Goal: Task Accomplishment & Management: Use online tool/utility

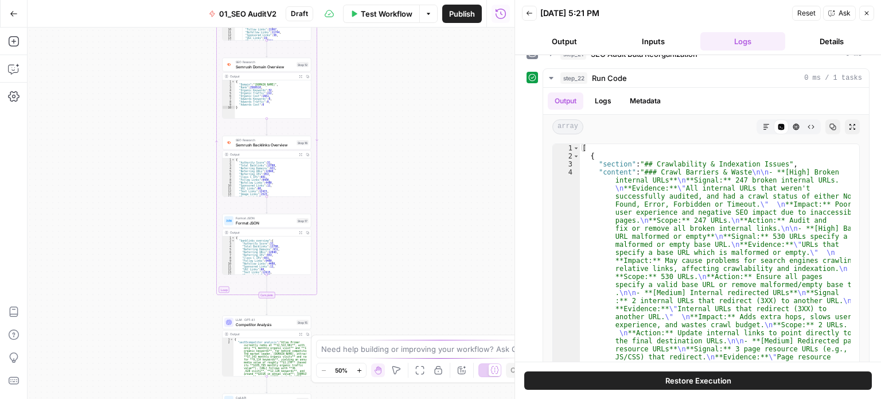
scroll to position [321, 0]
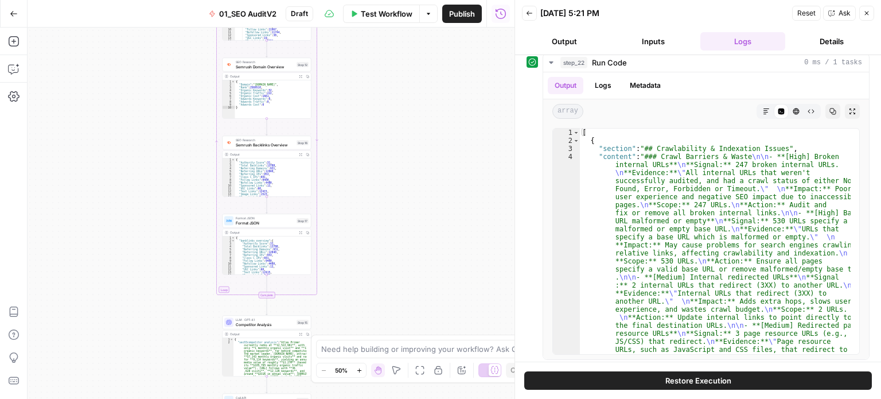
click at [431, 55] on div "**********" at bounding box center [271, 213] width 487 height 371
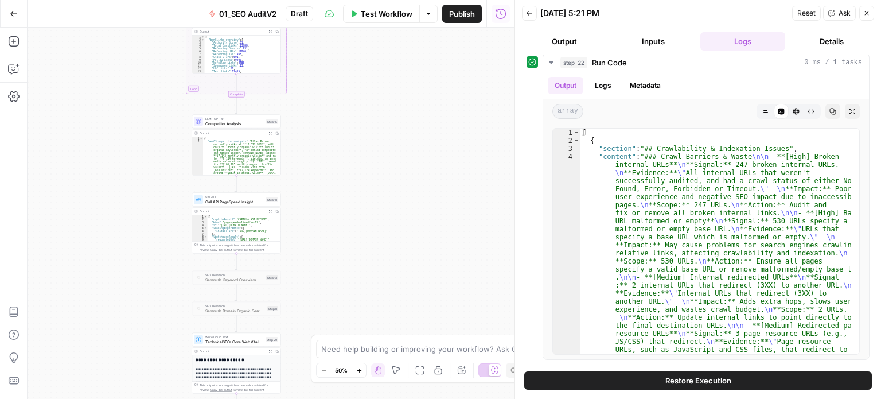
drag, startPoint x: 457, startPoint y: 211, endPoint x: 490, endPoint y: 69, distance: 145.0
click at [487, 25] on div "Go Back 01_SEO AuditV2 Draft Test Workflow Options Publish Run History Add Step…" at bounding box center [257, 199] width 515 height 399
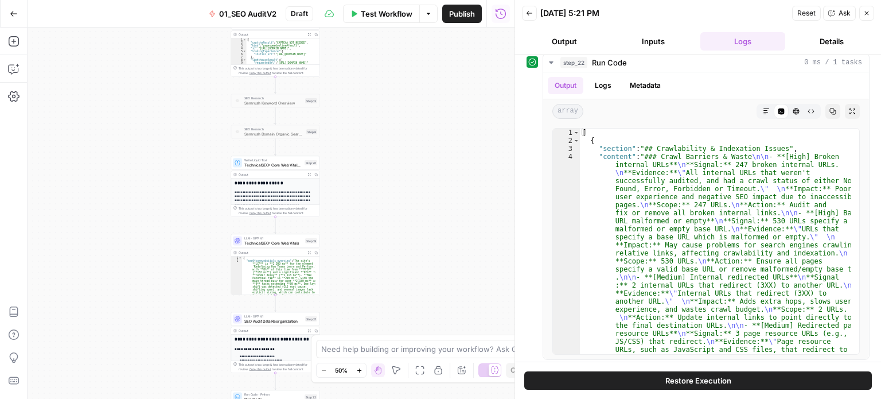
click at [414, 51] on div "**********" at bounding box center [271, 213] width 487 height 371
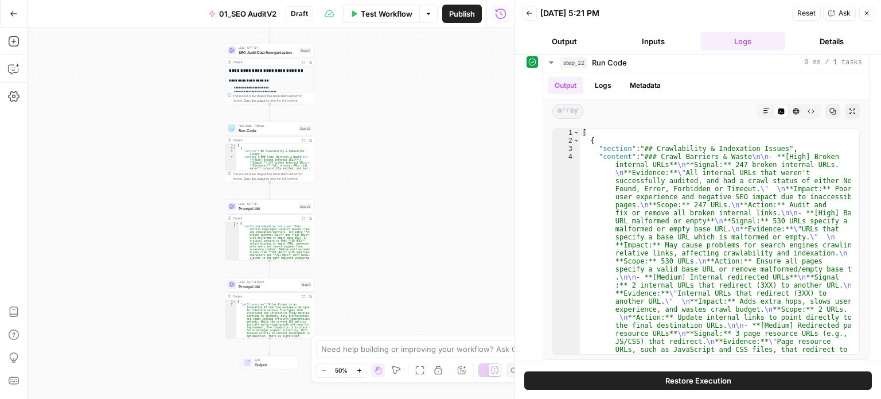
drag, startPoint x: 400, startPoint y: 235, endPoint x: 394, endPoint y: 154, distance: 81.1
click at [380, 144] on div "**********" at bounding box center [271, 213] width 487 height 371
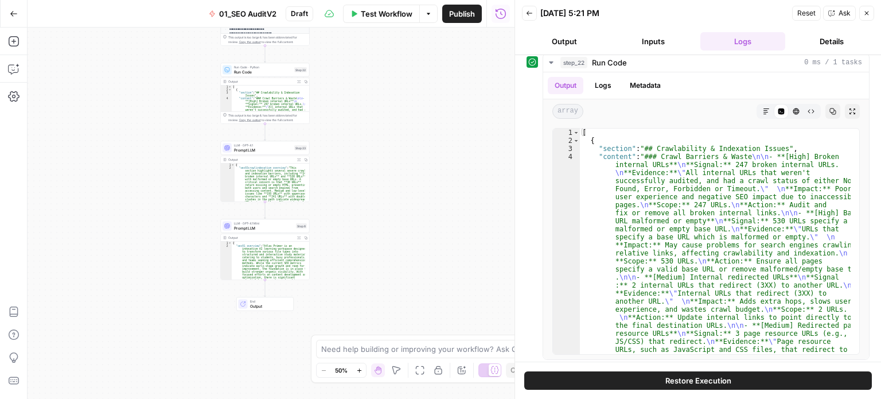
click at [259, 149] on span "Prompt LLM" at bounding box center [263, 150] width 58 height 6
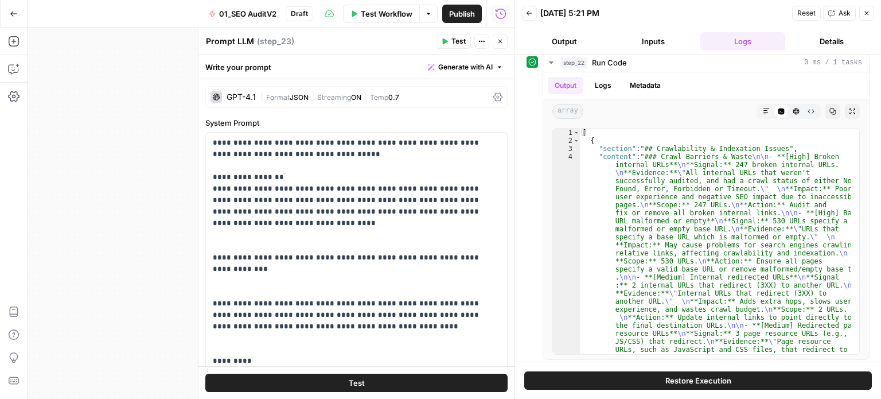
click at [119, 211] on div "**********" at bounding box center [271, 213] width 487 height 371
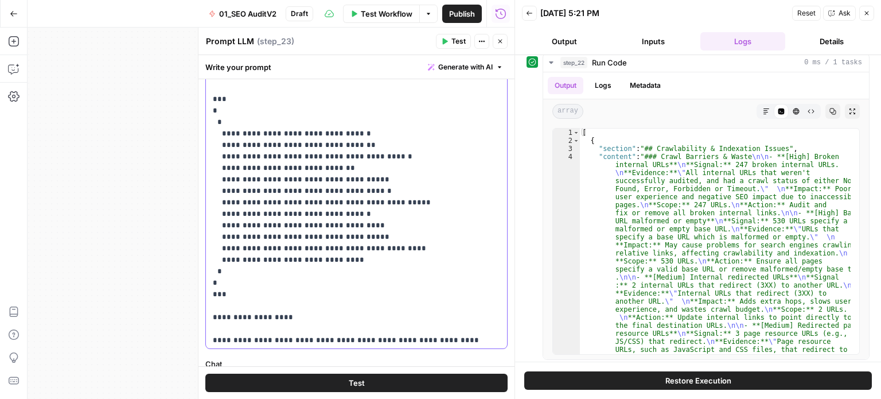
scroll to position [237, 0]
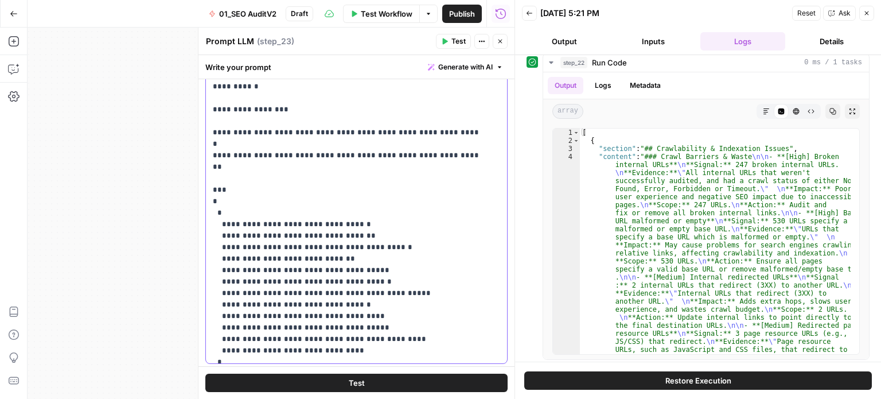
drag, startPoint x: 466, startPoint y: 174, endPoint x: 464, endPoint y: 150, distance: 23.6
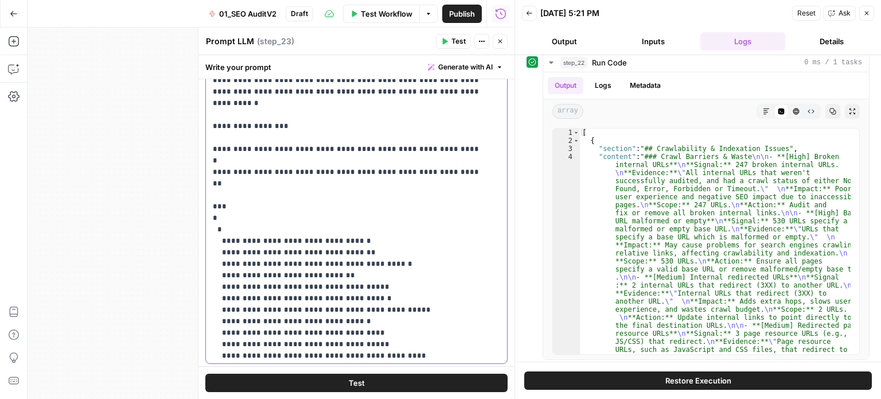
drag, startPoint x: 464, startPoint y: 217, endPoint x: 462, endPoint y: 185, distance: 32.1
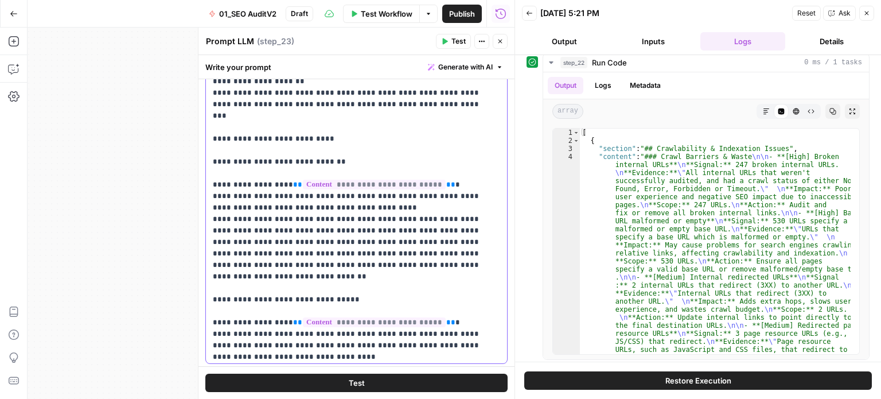
scroll to position [1412, 0]
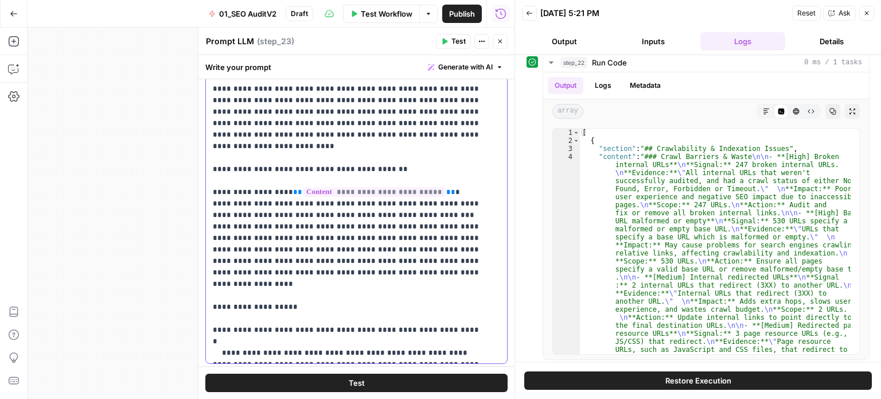
drag, startPoint x: 449, startPoint y: 217, endPoint x: 442, endPoint y: 299, distance: 81.7
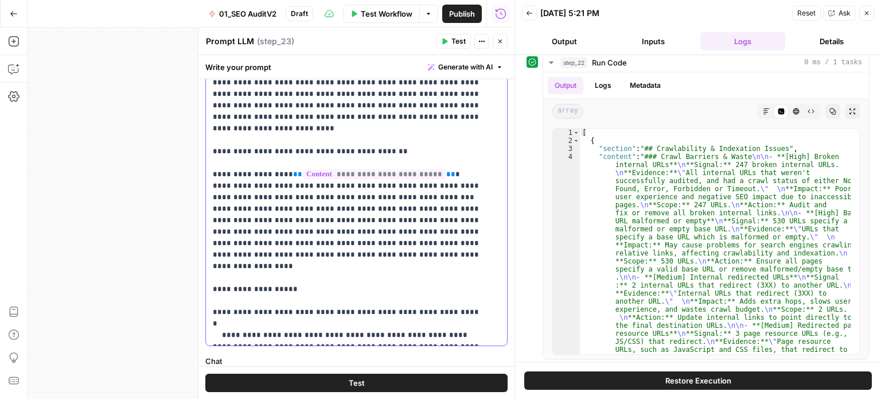
scroll to position [263, 0]
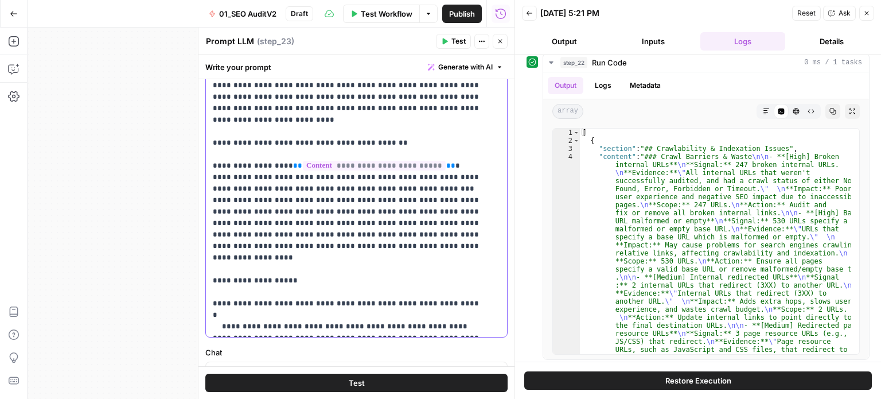
drag, startPoint x: 435, startPoint y: 239, endPoint x: 438, endPoint y: 277, distance: 37.9
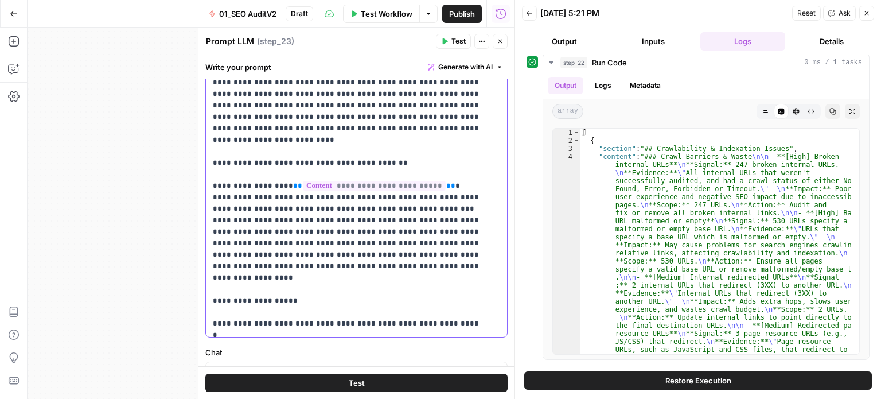
scroll to position [1370, 0]
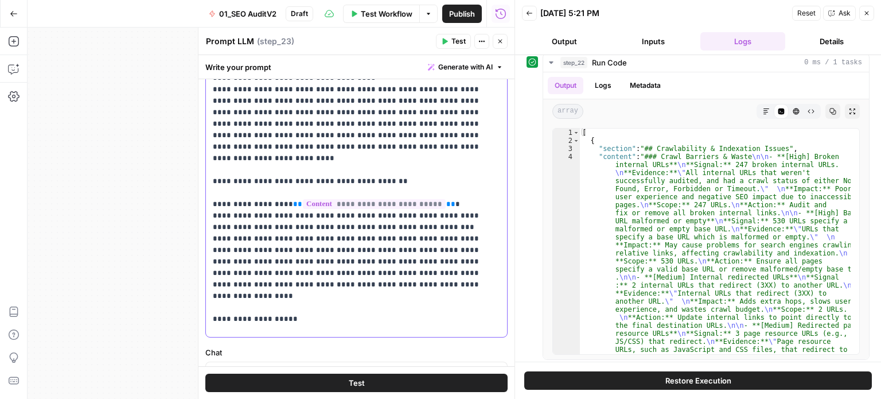
drag, startPoint x: 438, startPoint y: 301, endPoint x: 438, endPoint y: 257, distance: 43.6
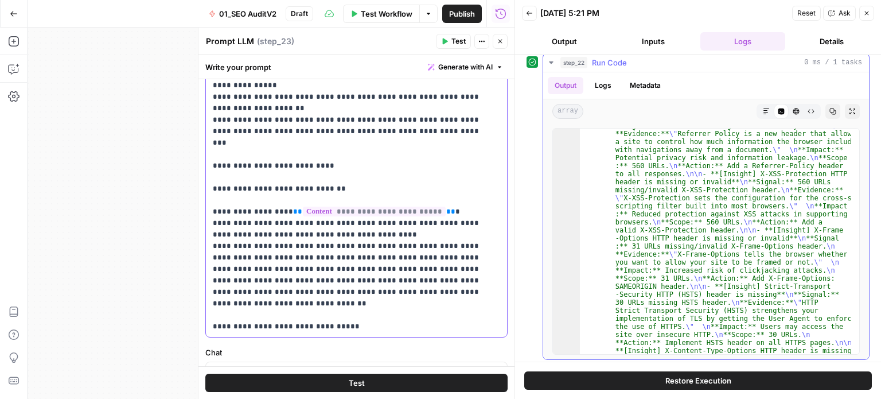
scroll to position [103, 0]
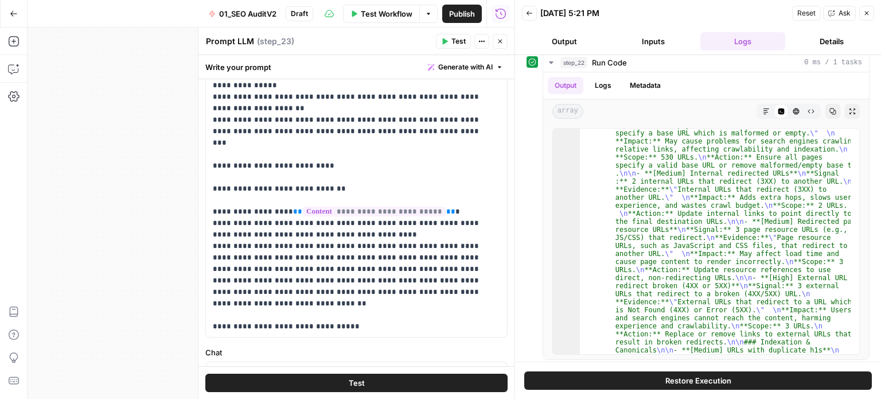
click at [503, 41] on icon "button" at bounding box center [500, 41] width 7 height 7
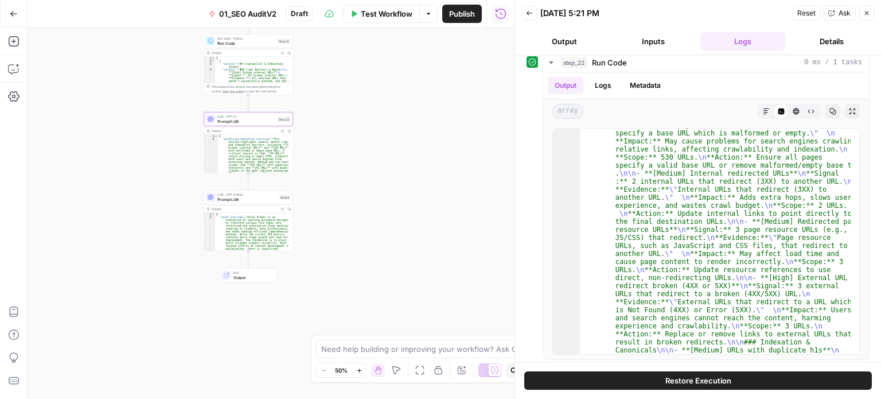
click at [468, 266] on div "**********" at bounding box center [271, 213] width 487 height 371
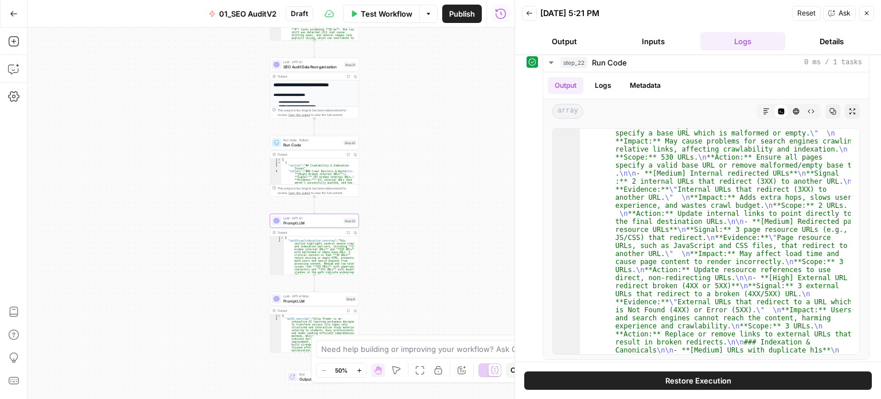
click at [441, 194] on div "**********" at bounding box center [271, 213] width 487 height 371
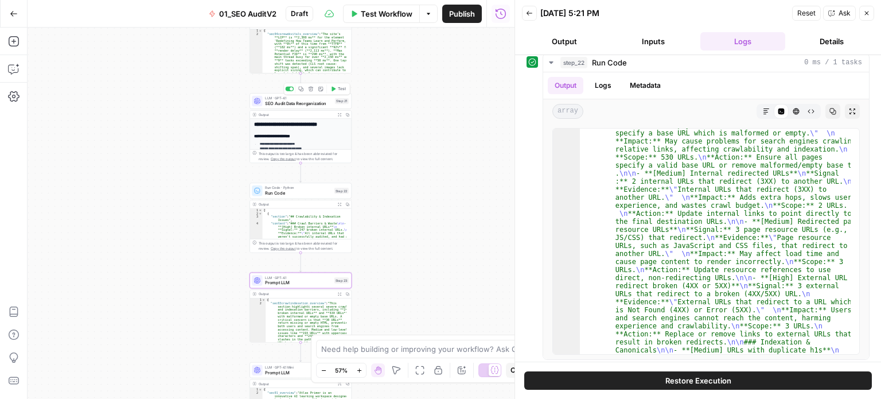
click at [309, 104] on span "SEO Audit Data Reorganization" at bounding box center [298, 103] width 67 height 6
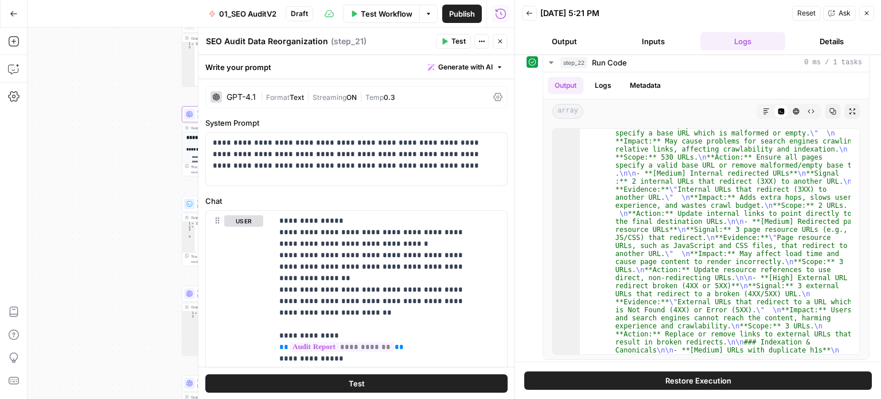
drag, startPoint x: 125, startPoint y: 108, endPoint x: 408, endPoint y: 61, distance: 286.6
click at [59, 121] on div "**********" at bounding box center [271, 213] width 487 height 371
click at [495, 40] on button "Close" at bounding box center [500, 41] width 15 height 15
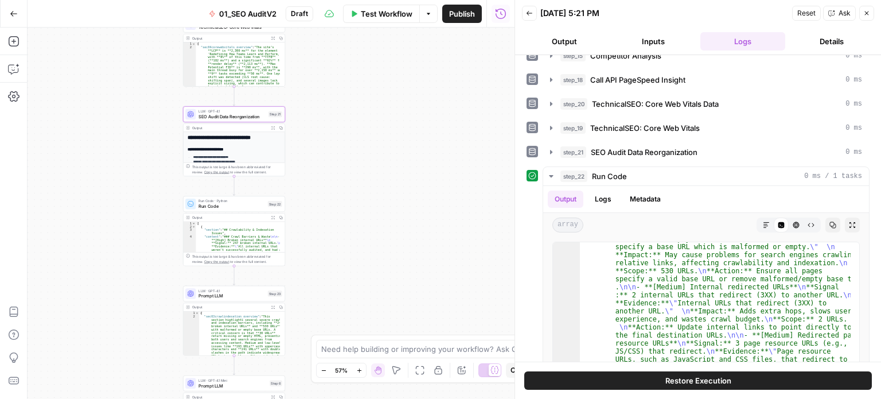
scroll to position [207, 0]
click at [631, 151] on span "SEO Audit Data Reorganization" at bounding box center [644, 152] width 107 height 11
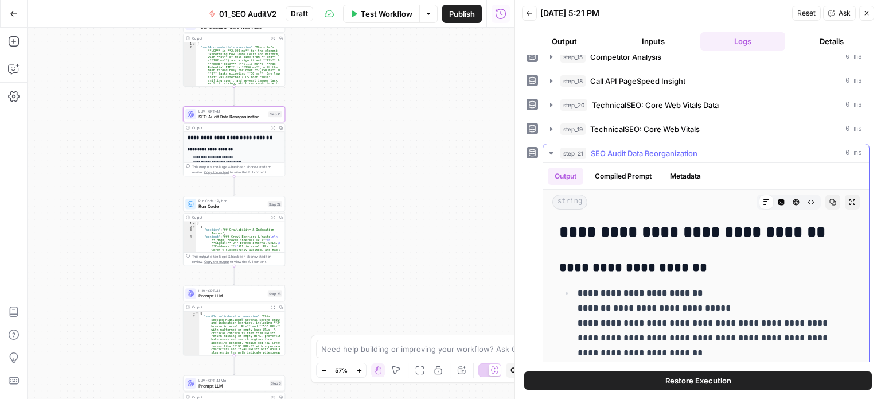
click at [830, 199] on icon "button" at bounding box center [833, 202] width 7 height 7
click at [387, 208] on div "**********" at bounding box center [271, 213] width 487 height 371
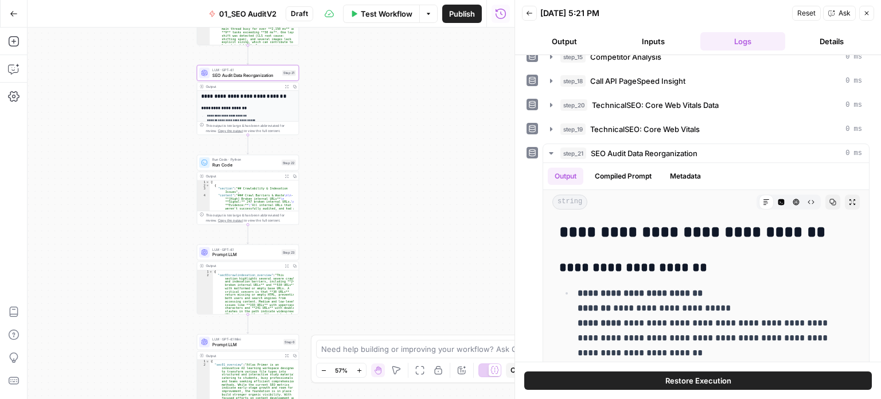
click at [376, 280] on div "**********" at bounding box center [271, 213] width 487 height 371
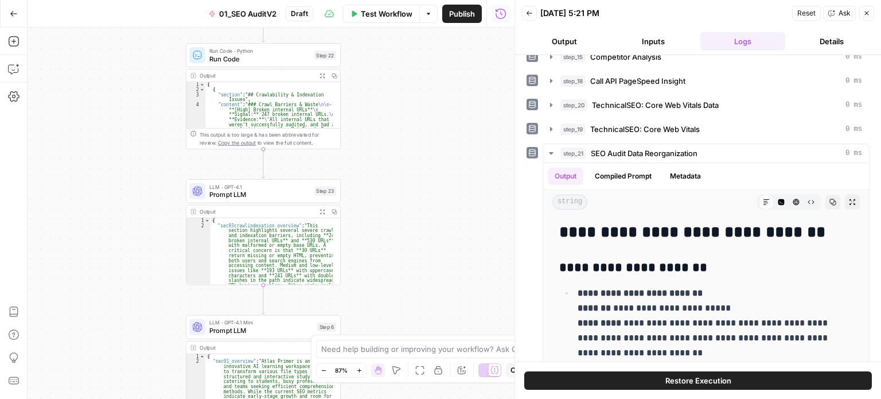
drag, startPoint x: 159, startPoint y: 208, endPoint x: 228, endPoint y: 199, distance: 68.9
click at [94, 211] on div "**********" at bounding box center [271, 213] width 487 height 371
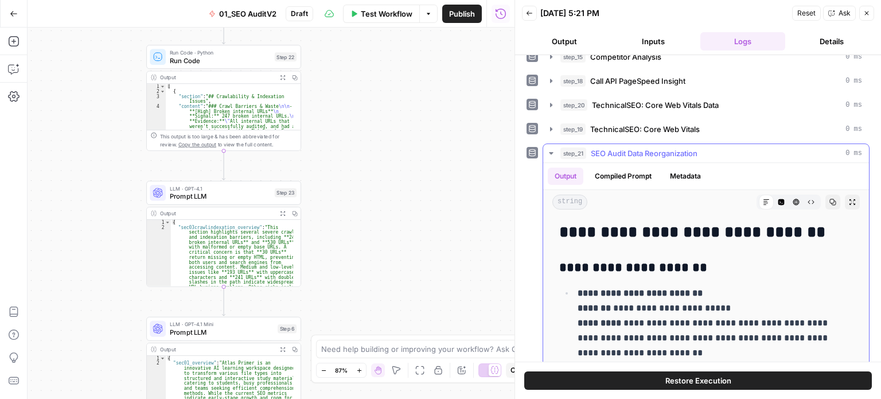
click at [648, 151] on span "SEO Audit Data Reorganization" at bounding box center [644, 152] width 107 height 11
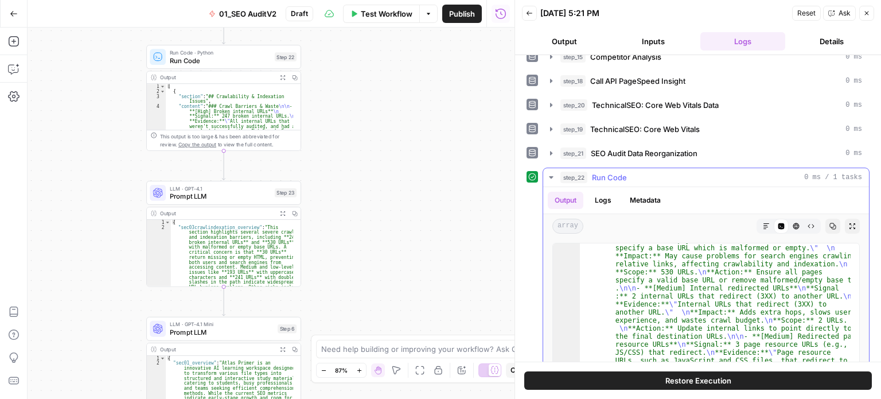
click at [622, 174] on span "Run Code" at bounding box center [609, 177] width 35 height 11
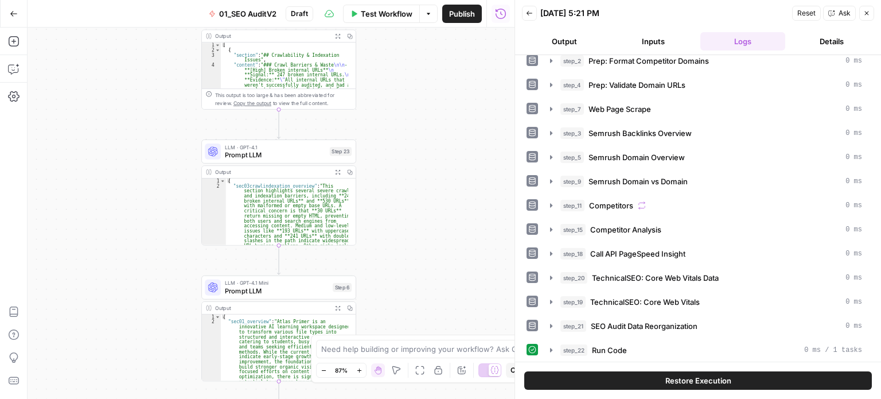
drag, startPoint x: 390, startPoint y: 273, endPoint x: 445, endPoint y: 245, distance: 61.6
click at [445, 245] on div "**********" at bounding box center [271, 213] width 487 height 371
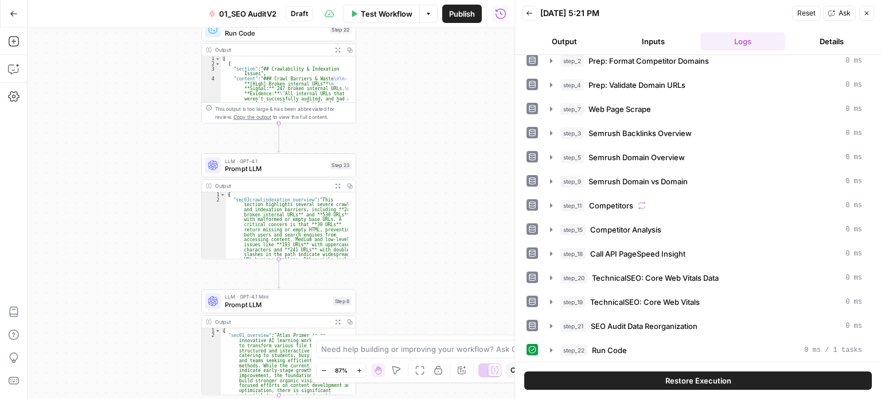
click at [293, 168] on span "Prompt LLM" at bounding box center [275, 169] width 101 height 10
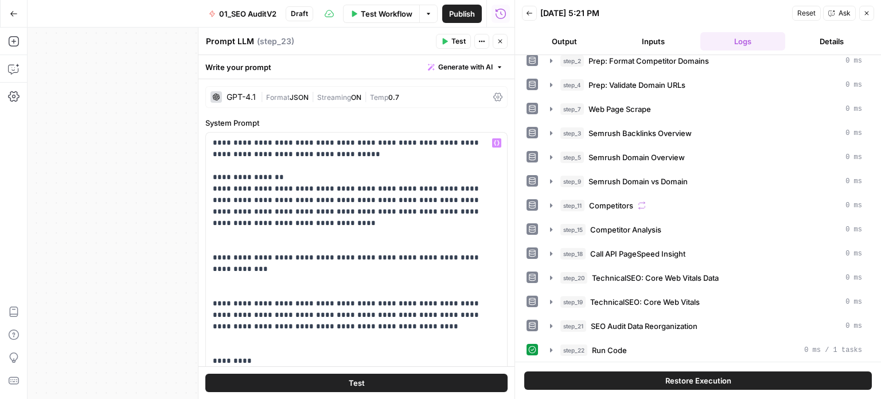
click at [95, 182] on div "**********" at bounding box center [271, 213] width 487 height 371
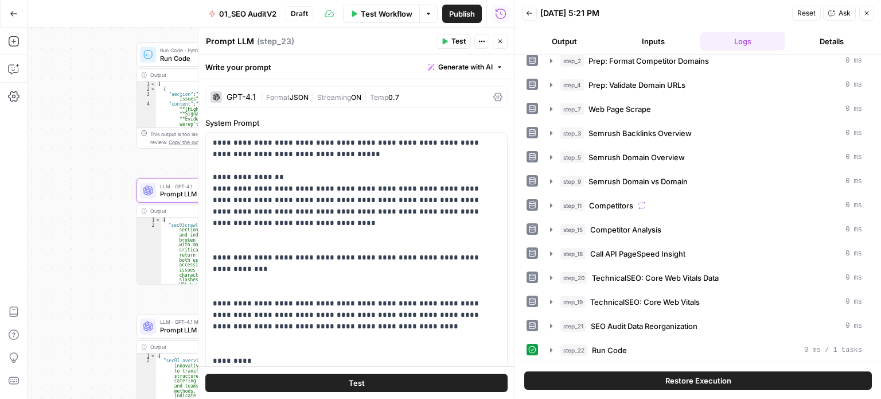
click at [503, 38] on icon "button" at bounding box center [500, 41] width 7 height 7
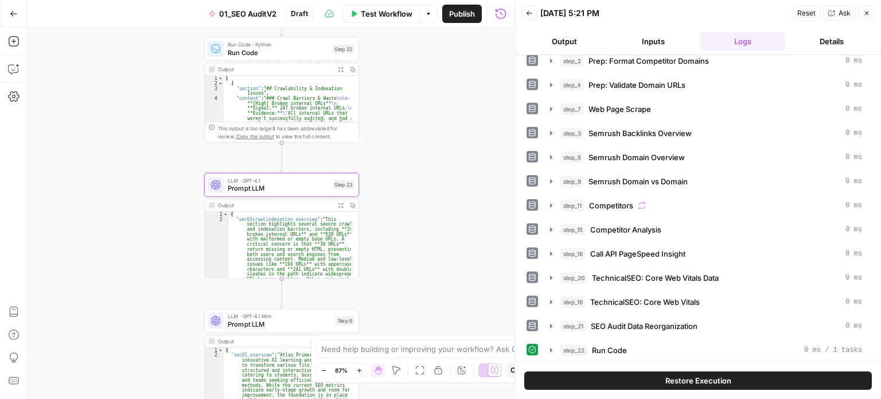
drag, startPoint x: 429, startPoint y: 247, endPoint x: 435, endPoint y: 232, distance: 16.2
click at [431, 244] on div "**********" at bounding box center [271, 213] width 487 height 371
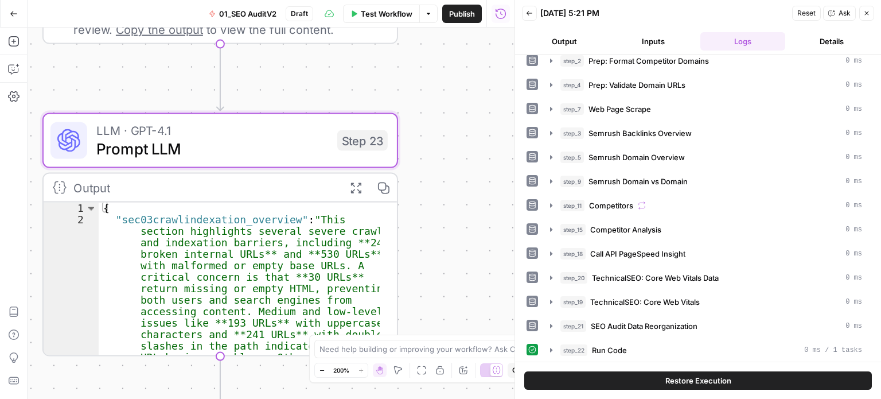
drag, startPoint x: 448, startPoint y: 204, endPoint x: 408, endPoint y: 240, distance: 53.6
click at [450, 204] on div "**********" at bounding box center [271, 213] width 487 height 371
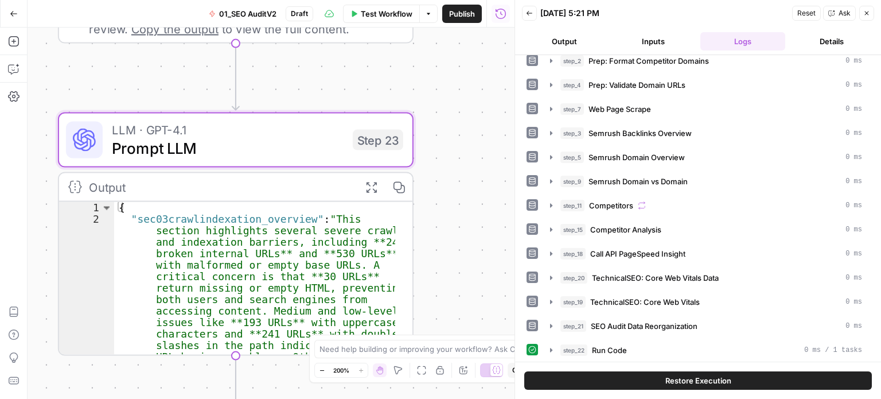
click at [446, 172] on div "**********" at bounding box center [271, 213] width 487 height 371
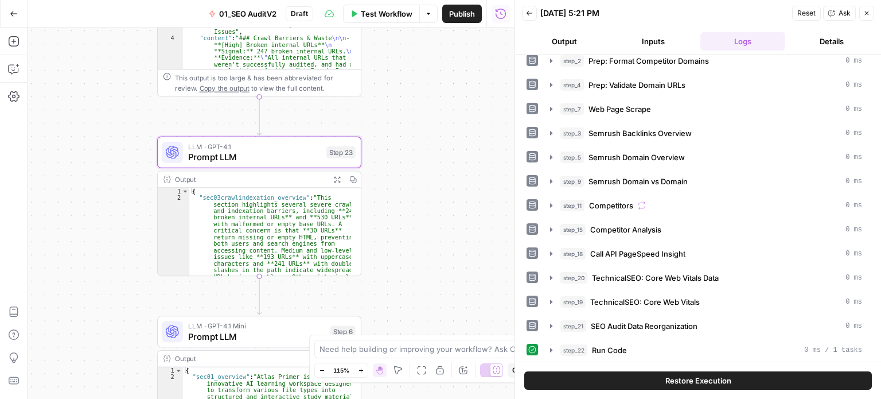
drag, startPoint x: 447, startPoint y: 161, endPoint x: 382, endPoint y: 172, distance: 66.3
click at [382, 172] on div "**********" at bounding box center [271, 213] width 487 height 371
click at [302, 159] on span "Prompt LLM" at bounding box center [254, 156] width 133 height 13
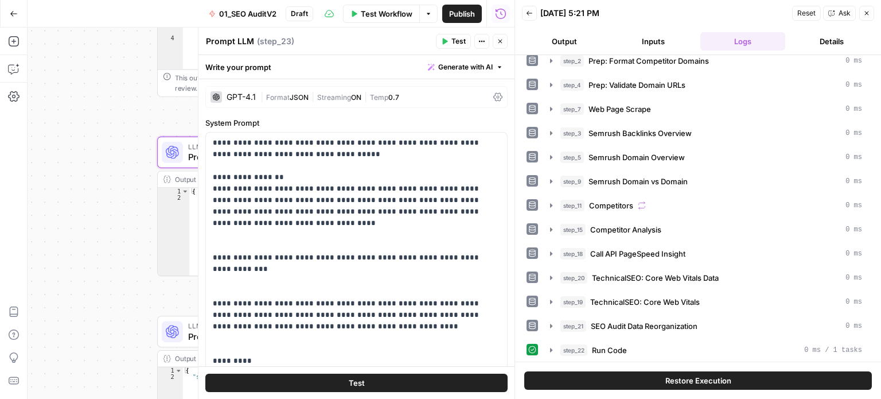
drag, startPoint x: 498, startPoint y: 41, endPoint x: 484, endPoint y: 160, distance: 120.2
click at [484, 159] on div "**********" at bounding box center [356, 213] width 317 height 371
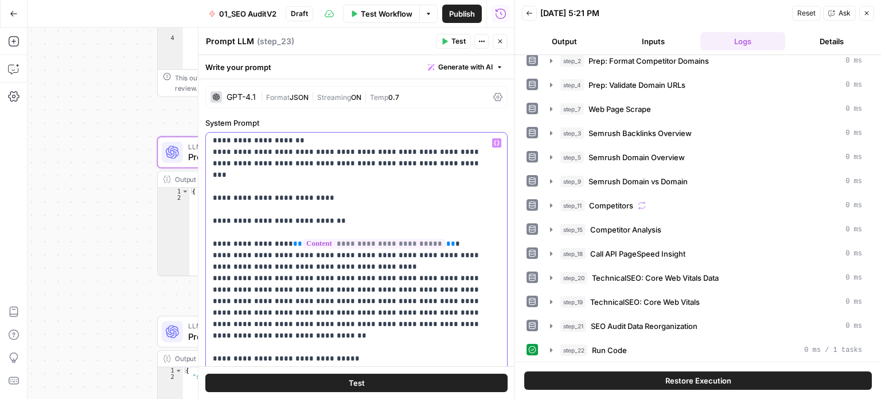
scroll to position [1412, 0]
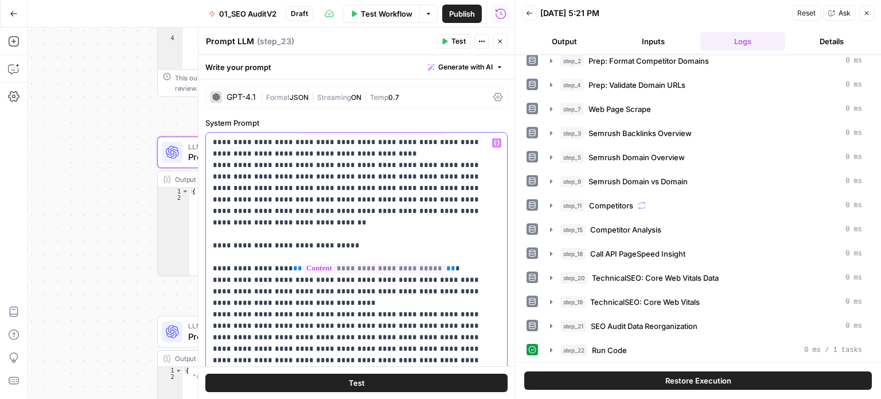
drag, startPoint x: 421, startPoint y: 236, endPoint x: 416, endPoint y: 376, distance: 139.5
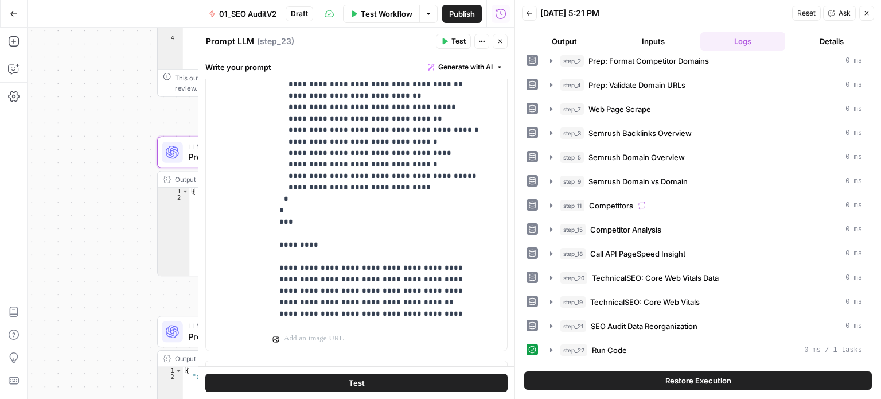
drag, startPoint x: 413, startPoint y: 271, endPoint x: 414, endPoint y: 411, distance: 139.4
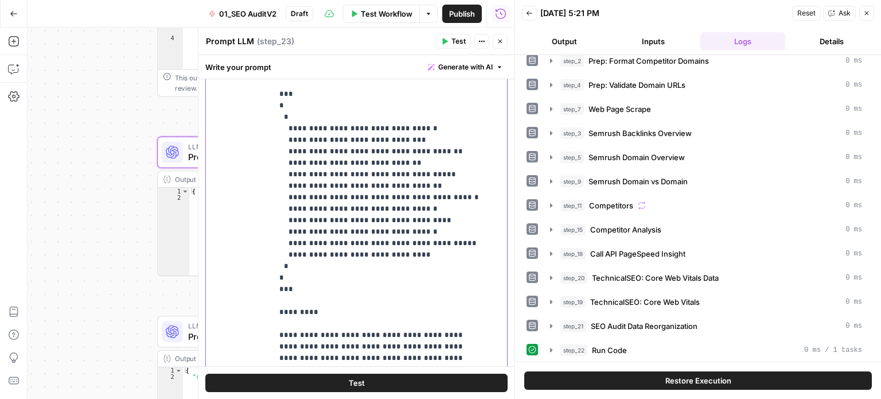
drag, startPoint x: 414, startPoint y: 284, endPoint x: 422, endPoint y: 220, distance: 64.8
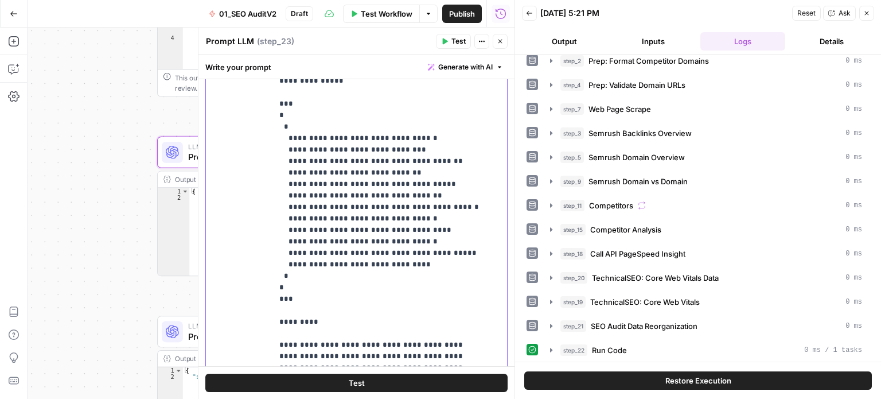
drag, startPoint x: 414, startPoint y: 252, endPoint x: 271, endPoint y: 126, distance: 190.7
click at [271, 126] on div "**********" at bounding box center [356, 180] width 301 height 495
click at [397, 200] on p "**********" at bounding box center [381, 270] width 204 height 666
click at [403, 147] on p "**********" at bounding box center [381, 270] width 204 height 666
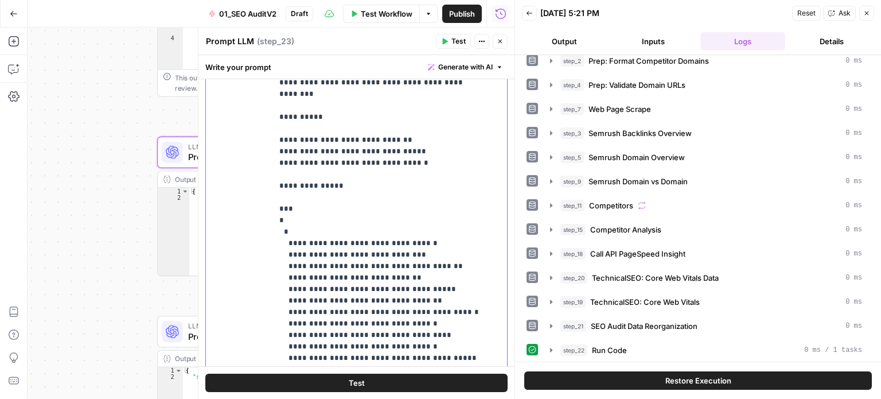
drag, startPoint x: 421, startPoint y: 197, endPoint x: 421, endPoint y: 169, distance: 28.1
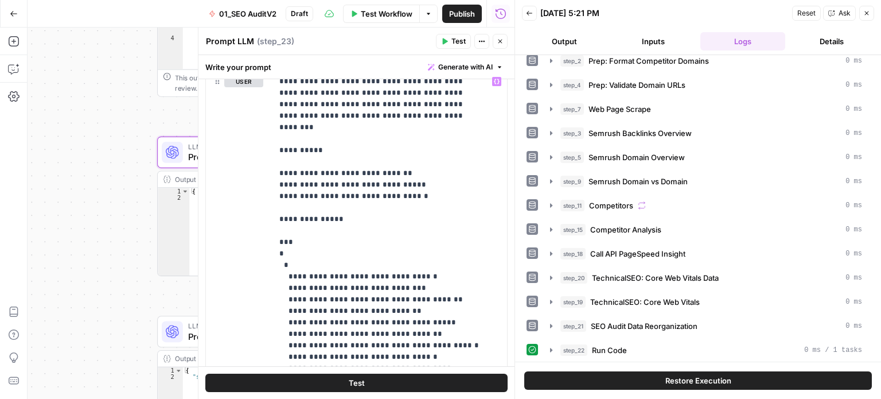
click at [499, 42] on icon "button" at bounding box center [501, 42] width 4 height 4
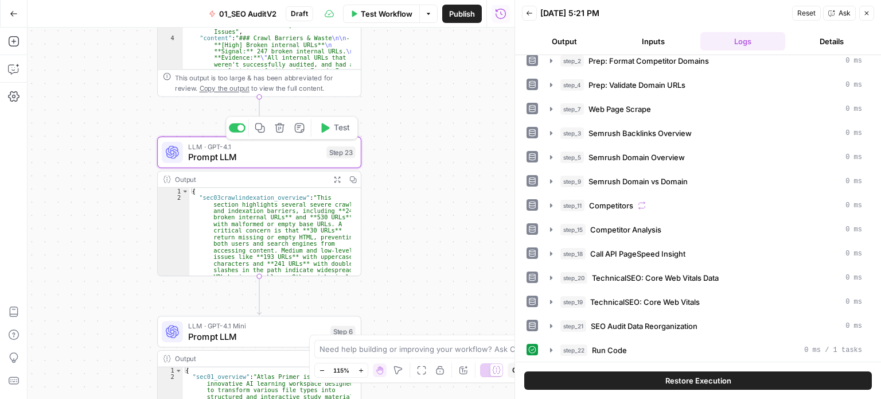
click at [259, 125] on icon "button" at bounding box center [260, 128] width 10 height 10
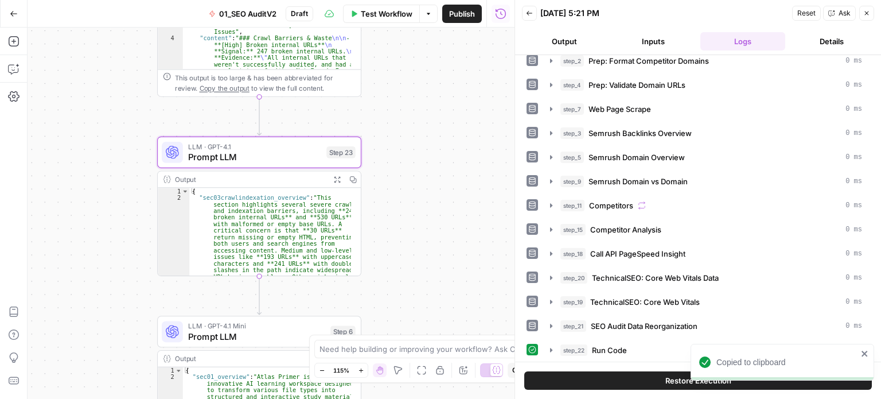
click at [865, 351] on icon "close" at bounding box center [865, 353] width 8 height 9
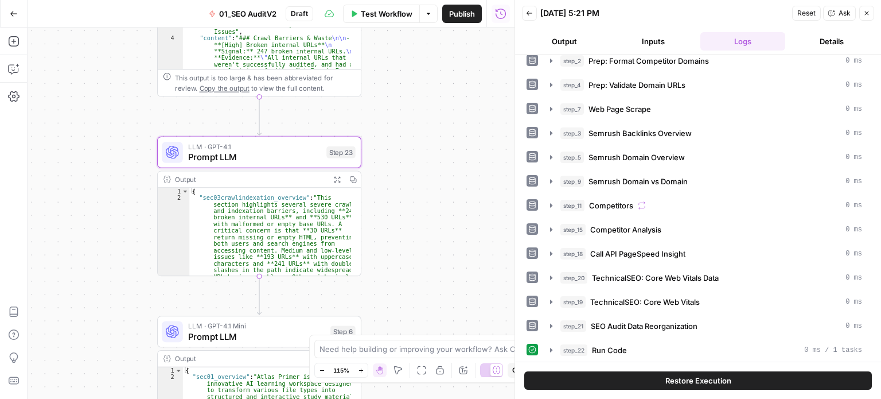
click at [432, 262] on div "**********" at bounding box center [271, 213] width 487 height 371
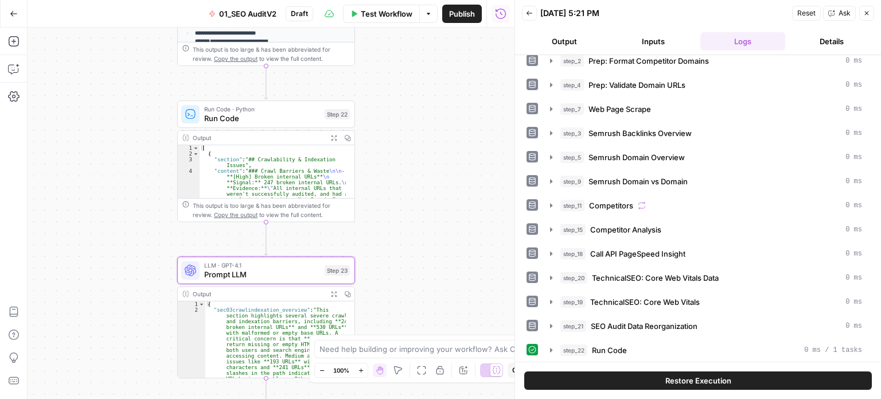
click at [445, 284] on div "**********" at bounding box center [271, 213] width 487 height 371
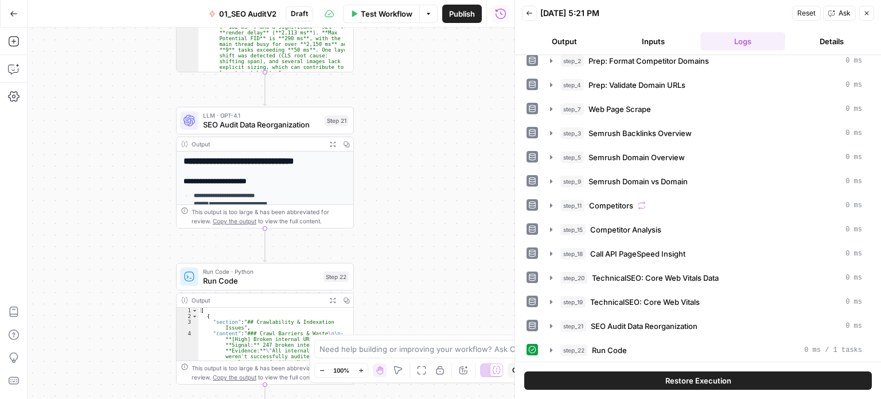
drag, startPoint x: 452, startPoint y: 151, endPoint x: 441, endPoint y: 177, distance: 28.0
click at [447, 246] on div "**********" at bounding box center [271, 213] width 487 height 371
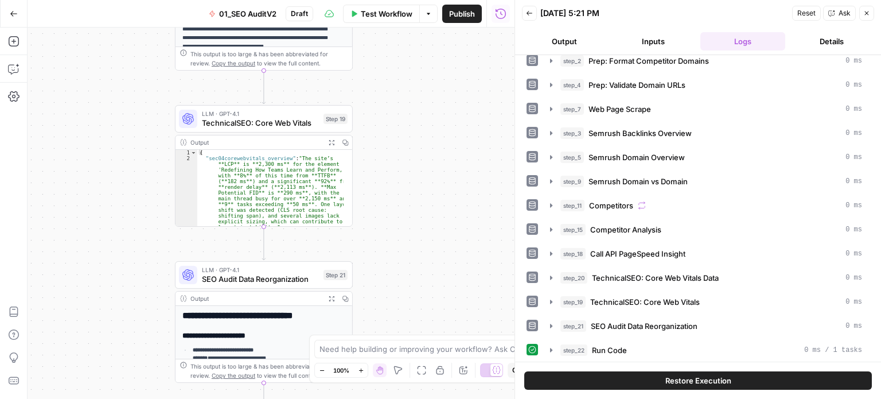
drag, startPoint x: 437, startPoint y: 154, endPoint x: 441, endPoint y: 214, distance: 59.8
click at [441, 214] on div "**********" at bounding box center [271, 213] width 487 height 371
click at [129, 200] on div "**********" at bounding box center [271, 213] width 487 height 371
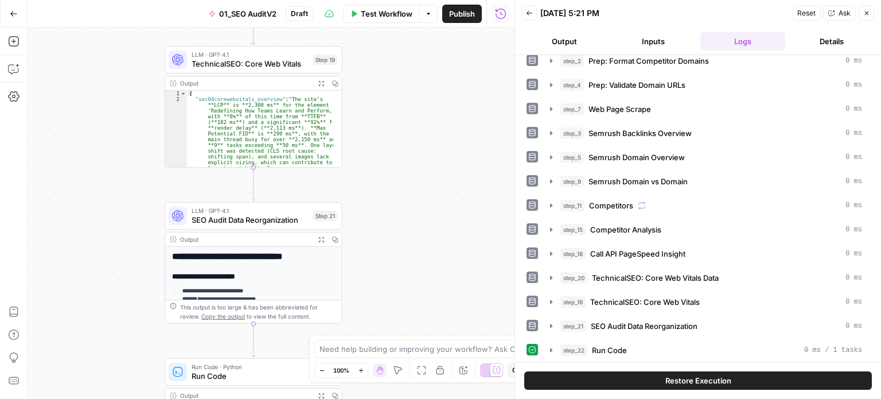
drag, startPoint x: 105, startPoint y: 248, endPoint x: 99, endPoint y: 322, distance: 74.8
click at [100, 325] on div "**********" at bounding box center [271, 213] width 487 height 371
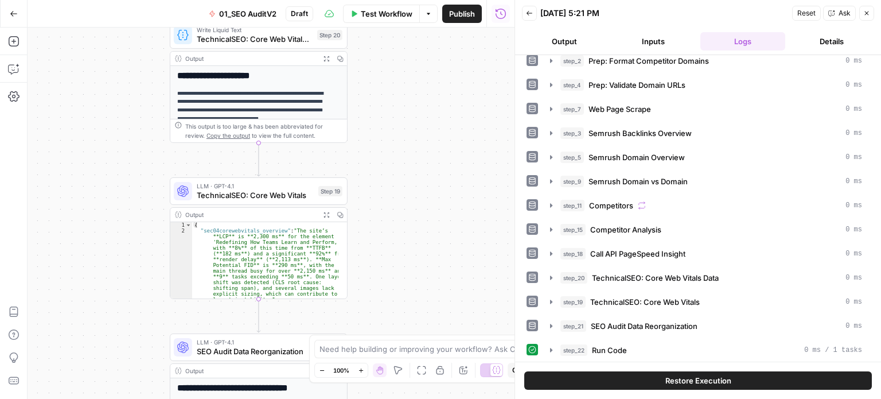
drag, startPoint x: 114, startPoint y: 203, endPoint x: 112, endPoint y: 323, distance: 120.5
click at [112, 323] on div "**********" at bounding box center [271, 213] width 487 height 371
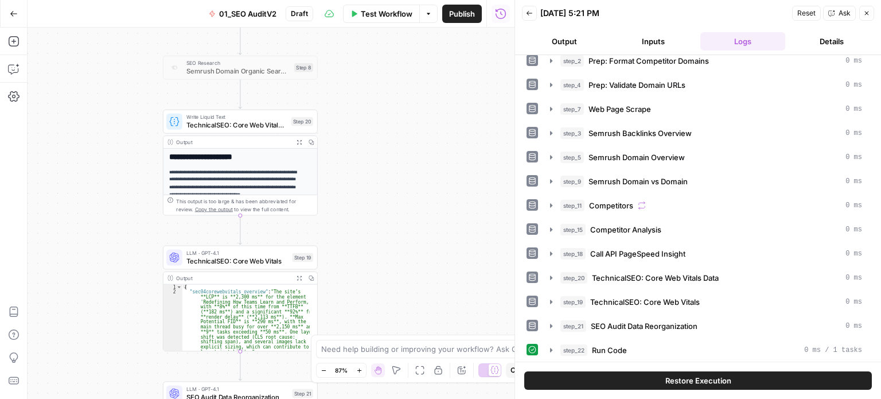
drag, startPoint x: 127, startPoint y: 245, endPoint x: 129, endPoint y: 262, distance: 16.7
click at [123, 266] on div "**********" at bounding box center [271, 213] width 487 height 371
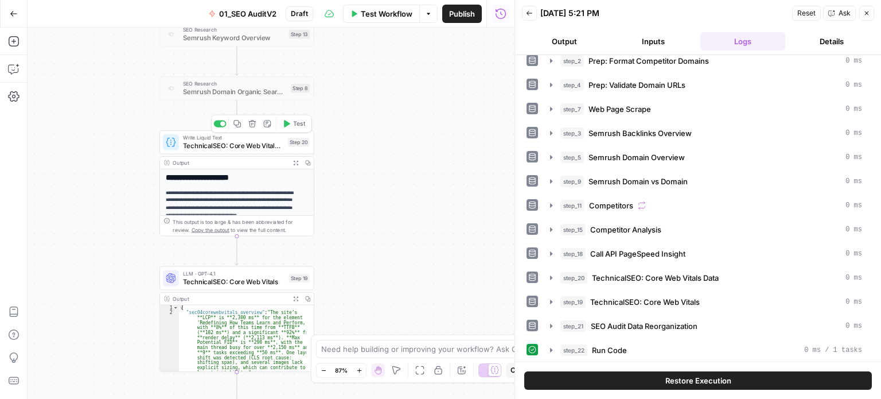
click at [129, 209] on div "**********" at bounding box center [271, 213] width 487 height 371
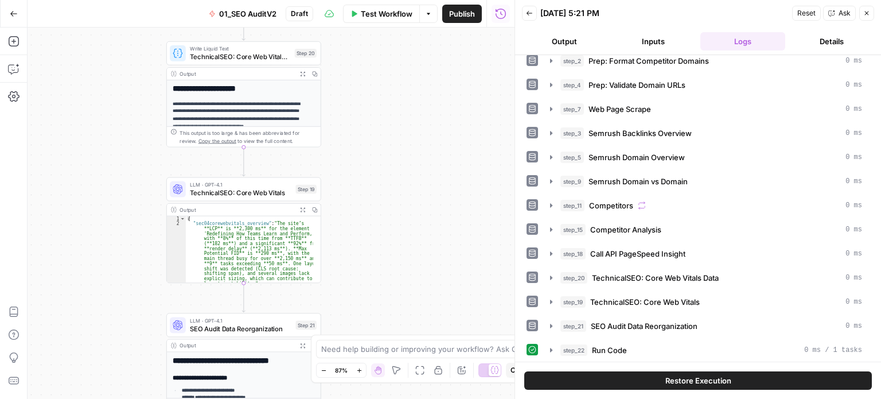
click at [154, 197] on div "**********" at bounding box center [271, 213] width 487 height 371
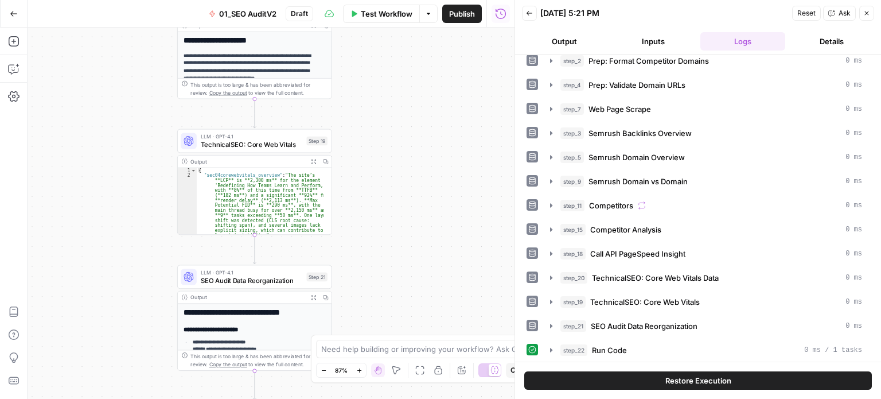
click at [129, 172] on div "**********" at bounding box center [271, 213] width 487 height 371
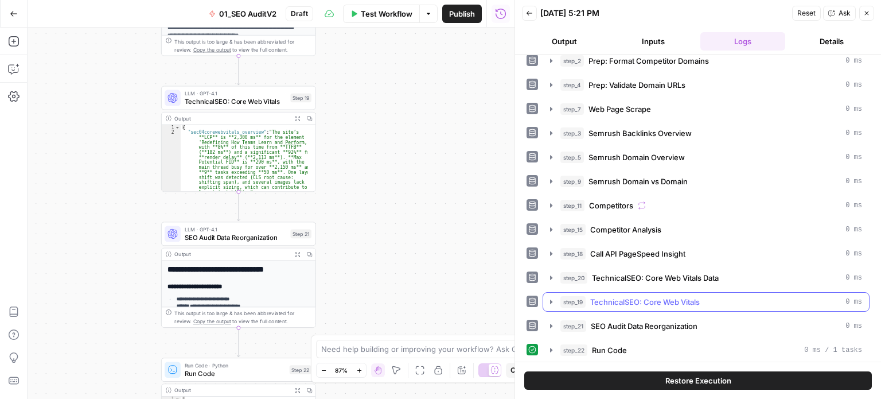
click at [642, 303] on span "TechnicalSEO: Core Web Vitals" at bounding box center [645, 301] width 110 height 11
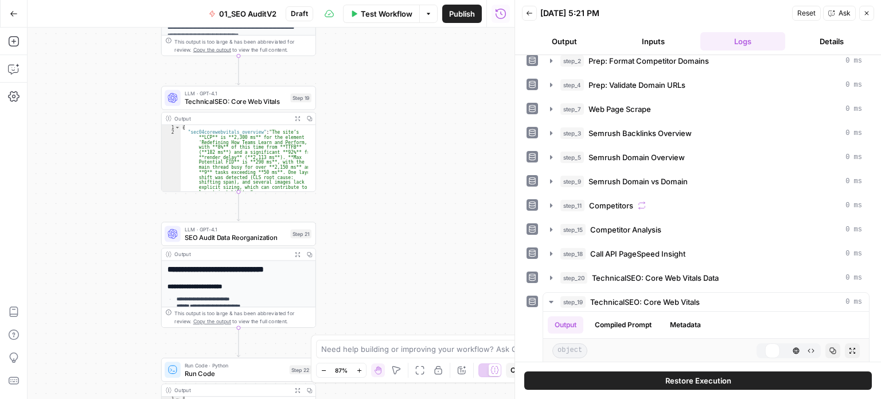
scroll to position [206, 0]
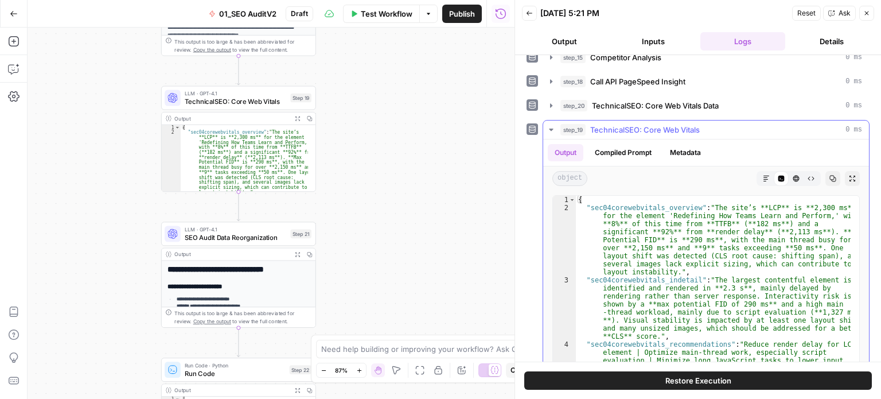
click at [656, 124] on span "TechnicalSEO: Core Web Vitals" at bounding box center [645, 129] width 110 height 11
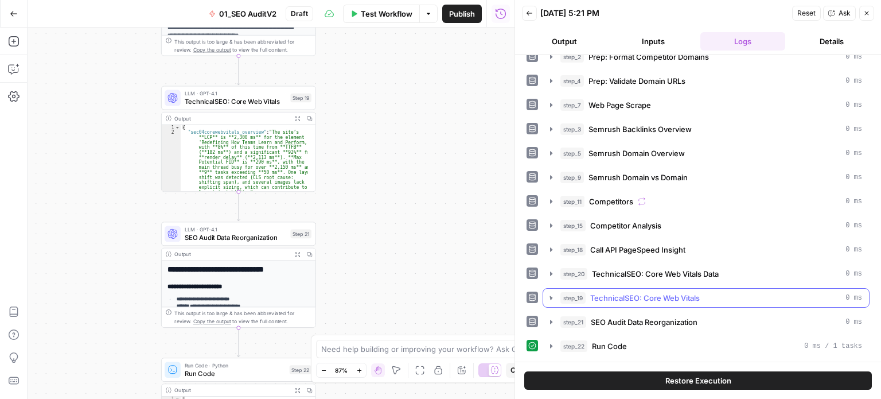
scroll to position [34, 0]
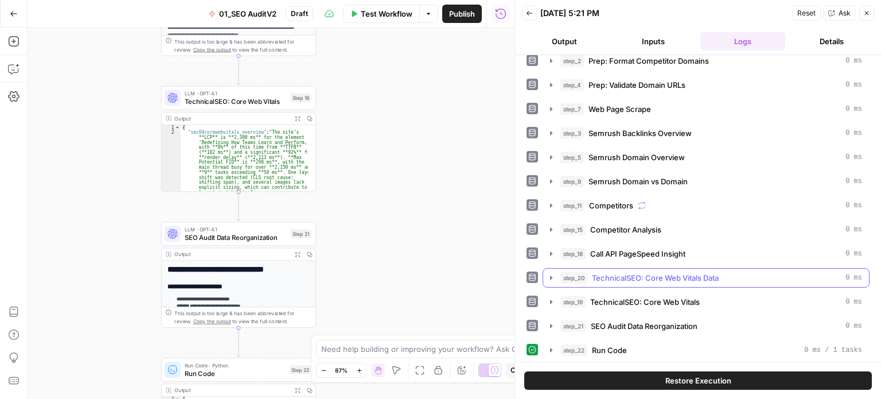
click at [719, 272] on span "TechnicalSEO: Core Web Vitals Data" at bounding box center [655, 277] width 127 height 11
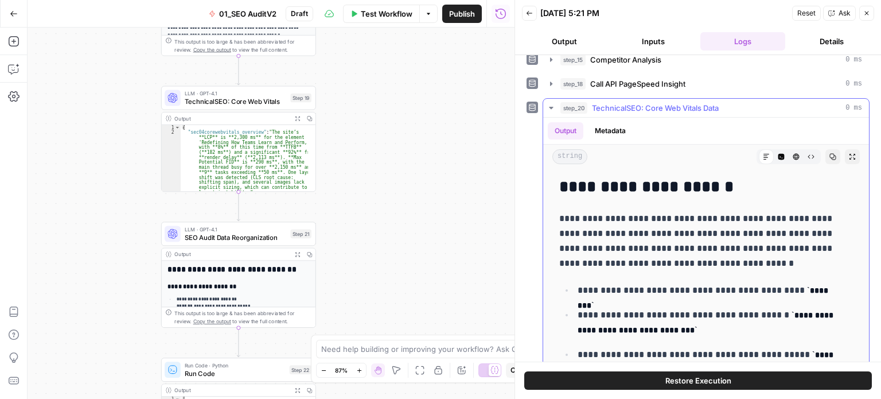
scroll to position [206, 0]
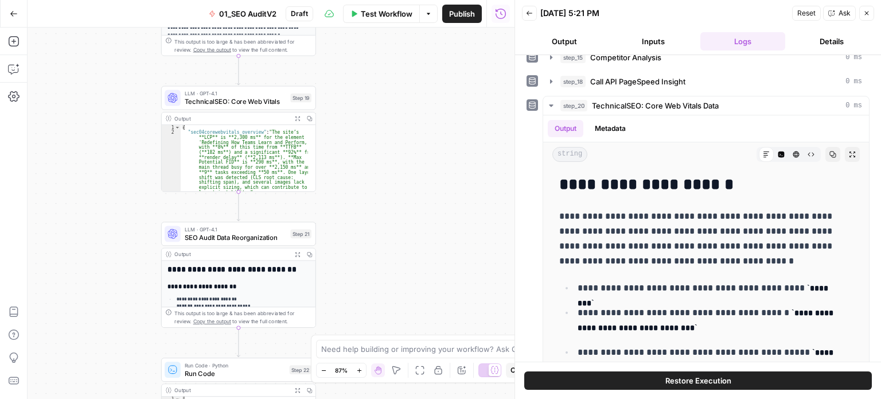
drag, startPoint x: 397, startPoint y: 245, endPoint x: 412, endPoint y: 213, distance: 34.9
click at [411, 215] on div "**********" at bounding box center [271, 213] width 487 height 371
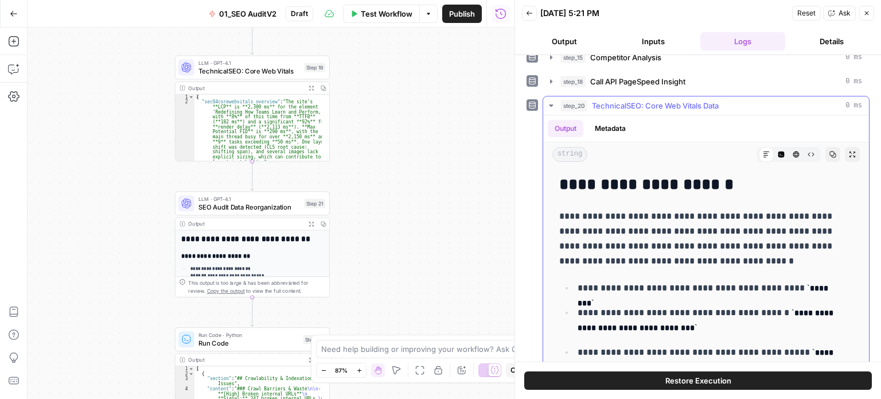
click at [644, 110] on button "step_20 TechnicalSEO: Core Web Vitals Data 0 ms" at bounding box center [706, 105] width 326 height 18
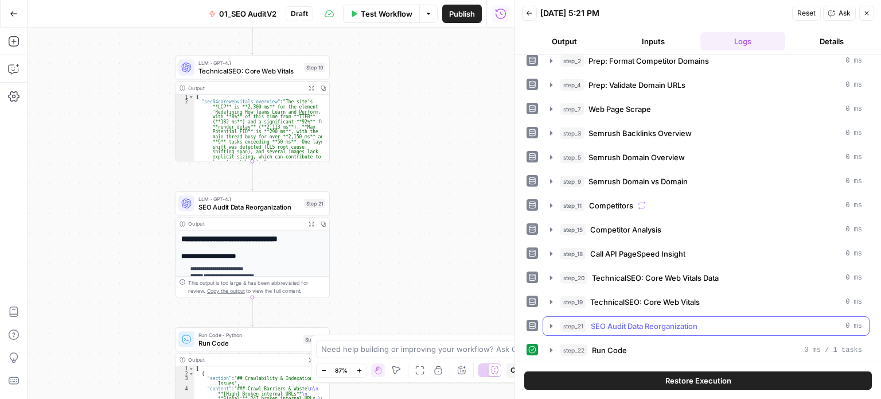
click at [707, 326] on div "step_21 SEO Audit Data Reorganization 0 ms" at bounding box center [712, 325] width 302 height 11
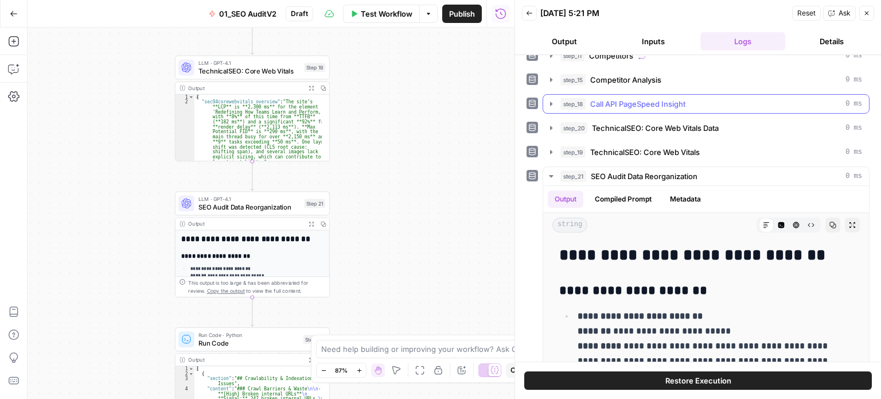
scroll to position [263, 0]
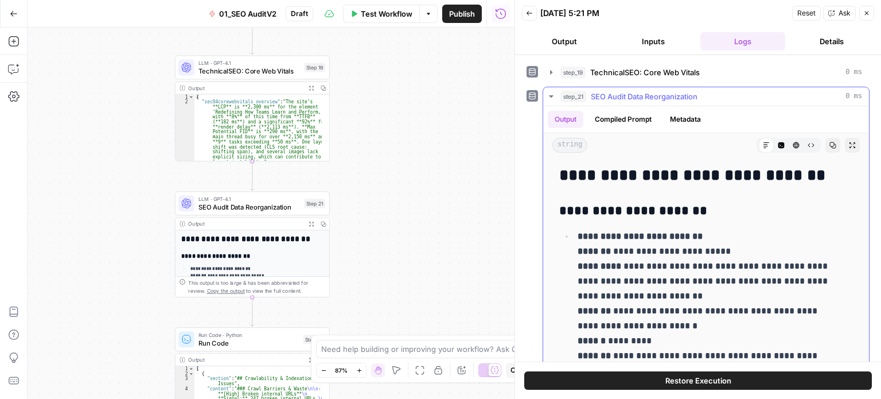
click at [830, 142] on icon "button" at bounding box center [833, 145] width 7 height 7
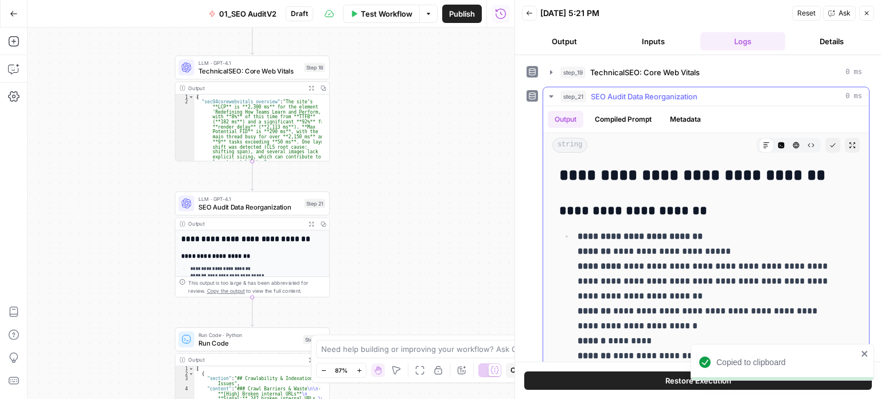
click at [779, 229] on p "**********" at bounding box center [707, 296] width 258 height 134
click at [635, 94] on span "SEO Audit Data Reorganization" at bounding box center [644, 96] width 107 height 11
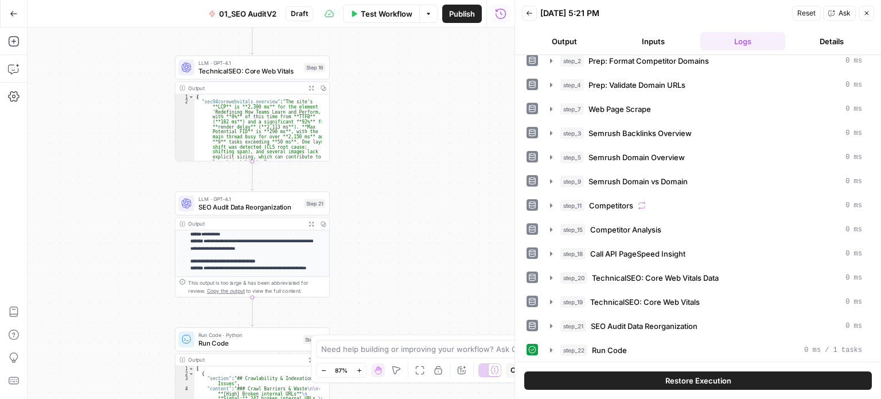
scroll to position [0, 0]
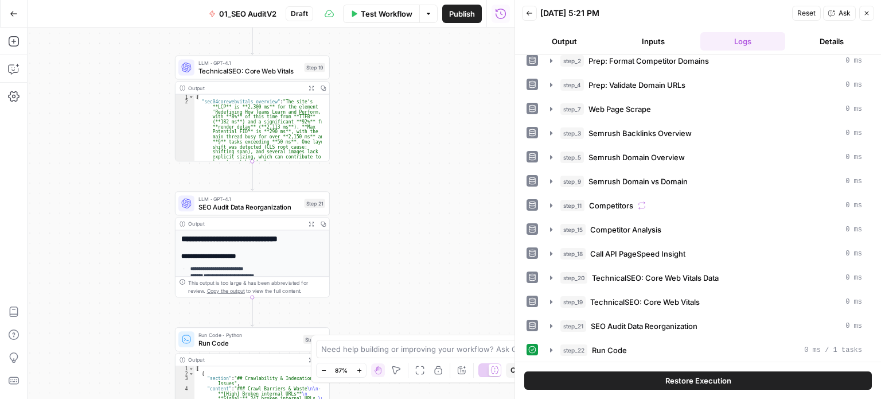
click at [626, 333] on div "step_1 Prep: Get Brand Kit Data 0 ms step_2 Prep: Format Competitor Domains 0 m…" at bounding box center [698, 193] width 343 height 333
click at [629, 326] on span "SEO Audit Data Reorganization" at bounding box center [644, 325] width 107 height 11
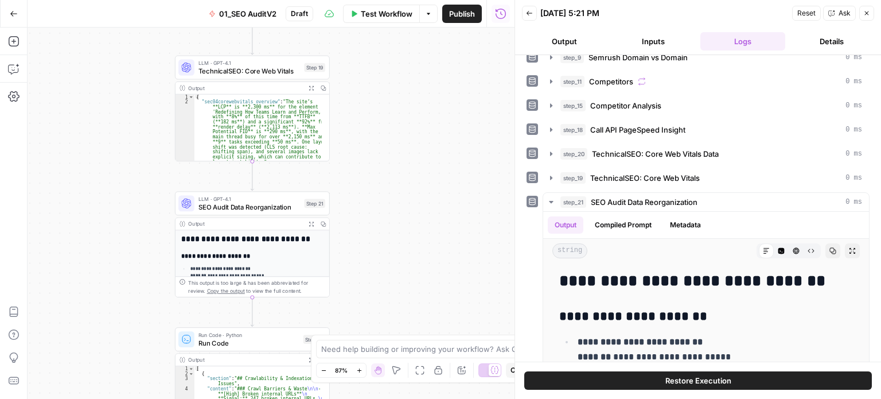
scroll to position [206, 0]
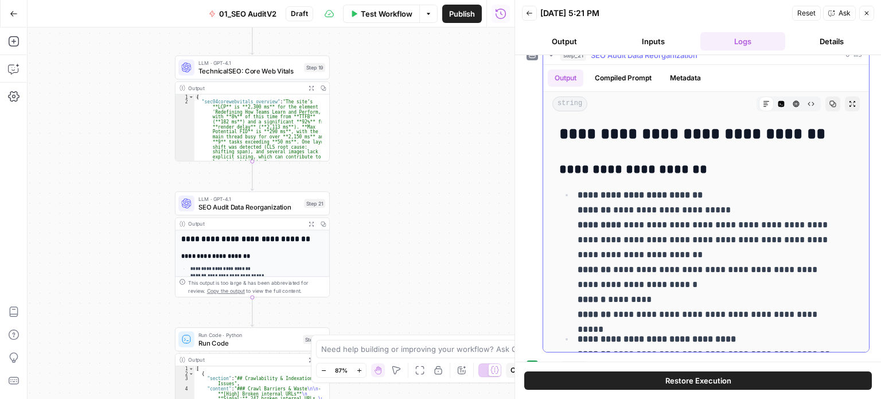
drag, startPoint x: 532, startPoint y: 210, endPoint x: 544, endPoint y: 275, distance: 65.9
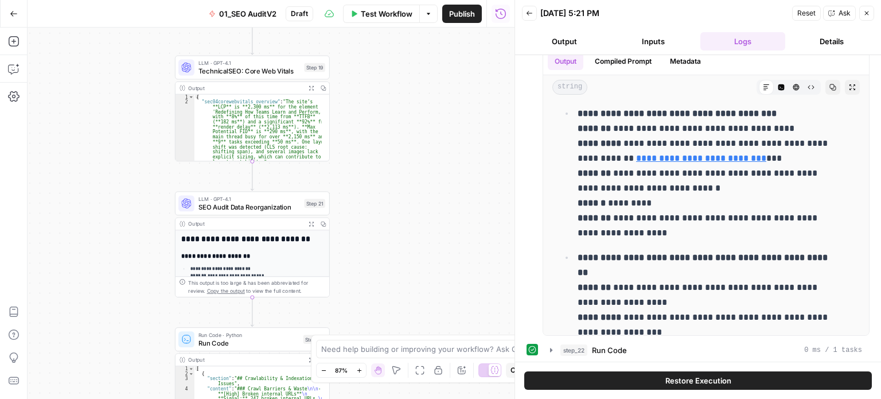
drag, startPoint x: 641, startPoint y: 191, endPoint x: 656, endPoint y: 363, distance: 172.2
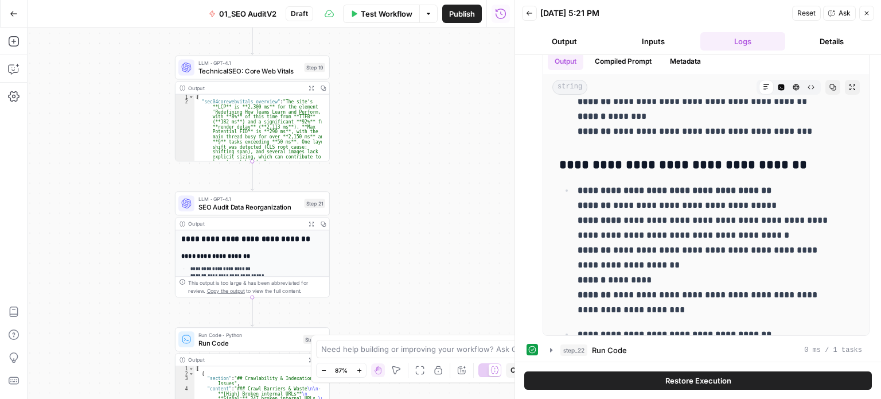
drag, startPoint x: 660, startPoint y: 180, endPoint x: 637, endPoint y: 369, distance: 191.2
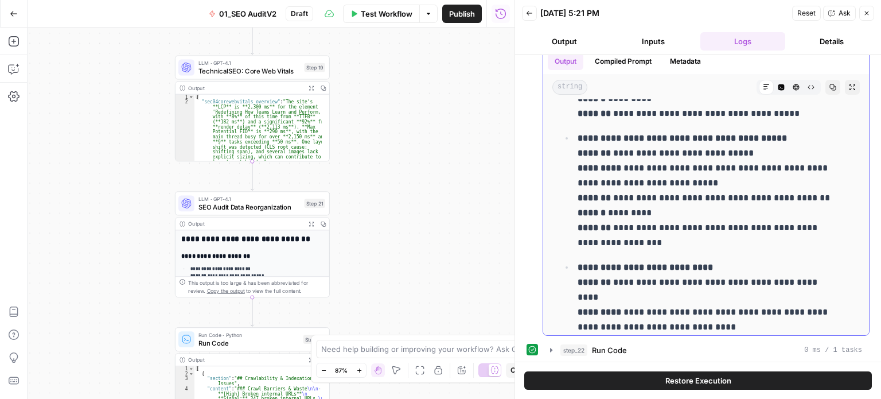
drag, startPoint x: 682, startPoint y: 166, endPoint x: 682, endPoint y: 275, distance: 108.4
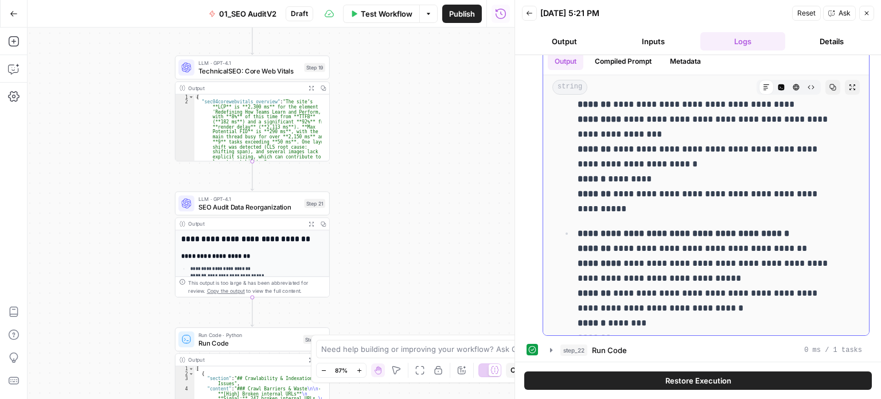
scroll to position [3971, 0]
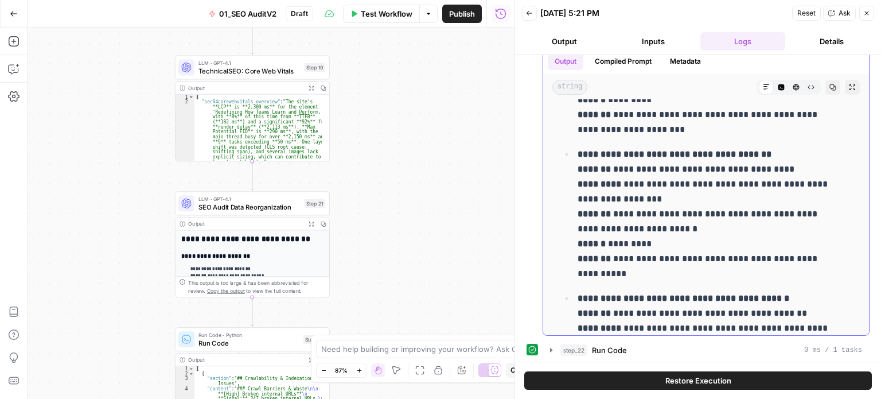
drag, startPoint x: 732, startPoint y: 245, endPoint x: 718, endPoint y: 178, distance: 68.6
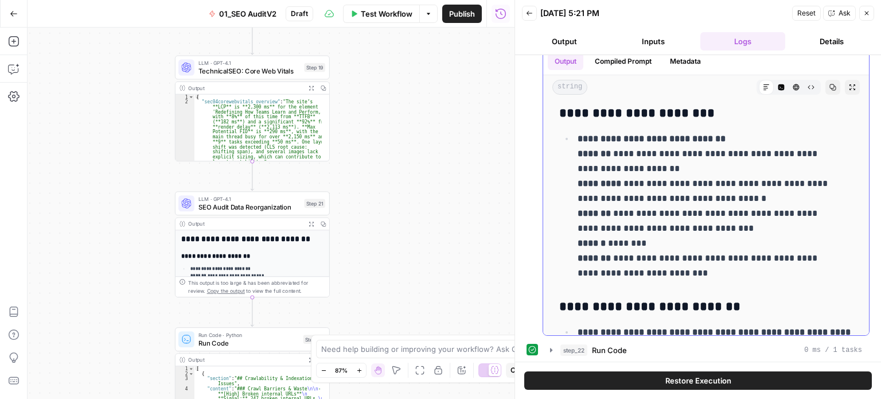
scroll to position [5828, 0]
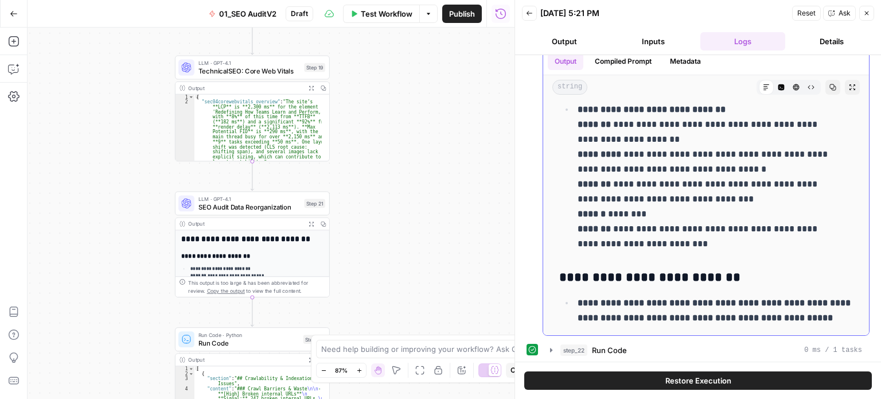
drag, startPoint x: 704, startPoint y: 199, endPoint x: 734, endPoint y: 305, distance: 109.9
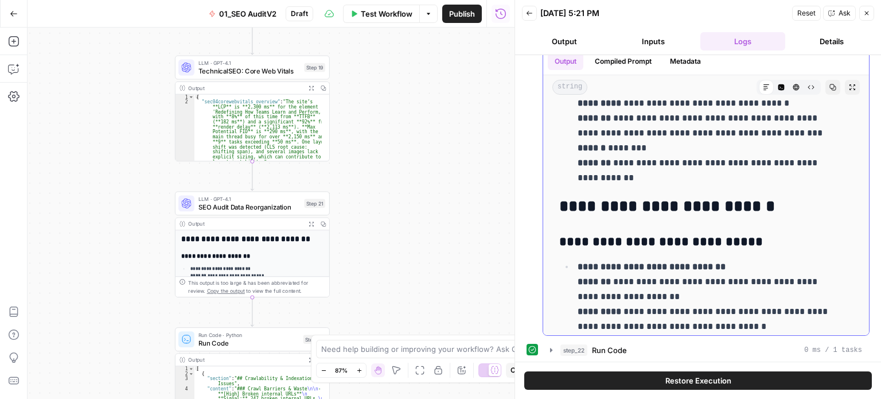
drag, startPoint x: 722, startPoint y: 290, endPoint x: 667, endPoint y: 158, distance: 143.0
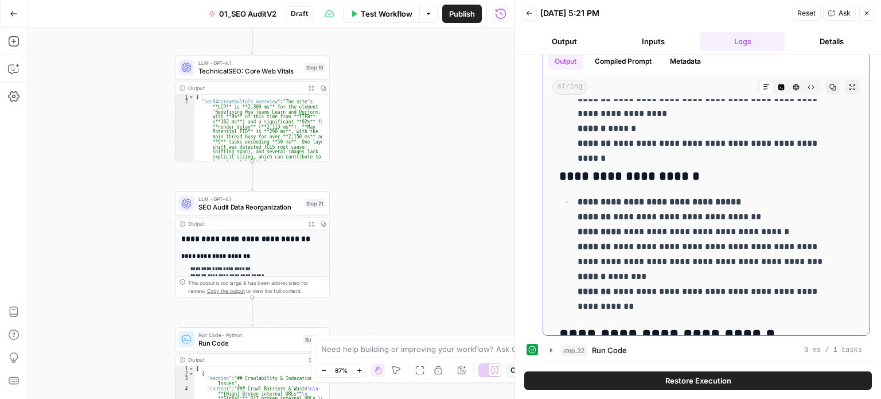
drag, startPoint x: 670, startPoint y: 233, endPoint x: 663, endPoint y: 194, distance: 39.2
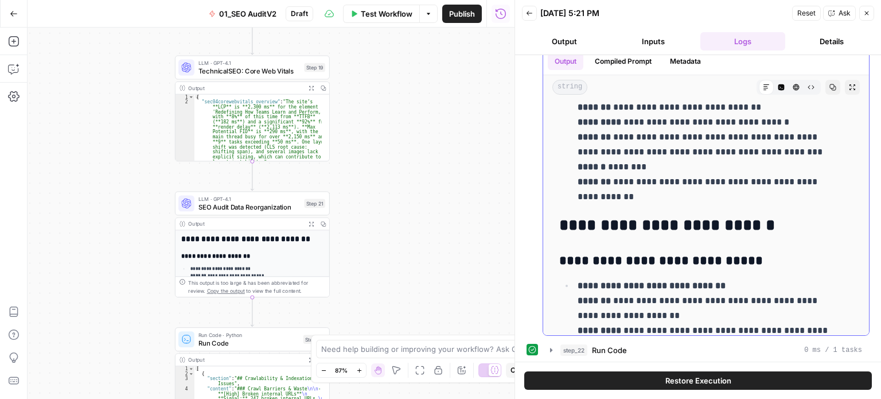
drag, startPoint x: 676, startPoint y: 202, endPoint x: 684, endPoint y: 264, distance: 62.6
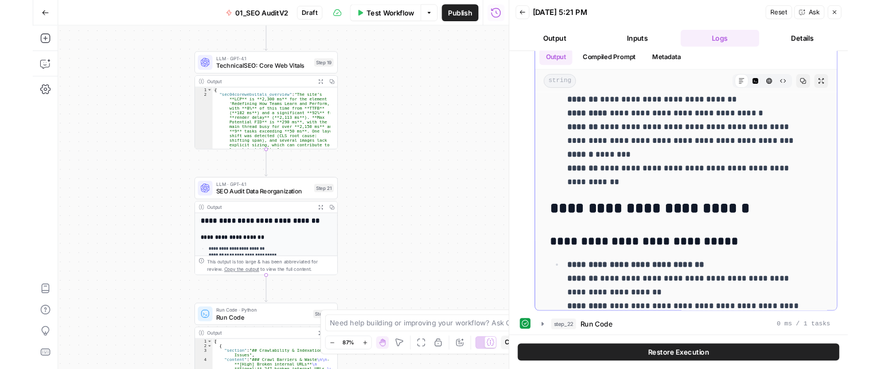
scroll to position [5489, 0]
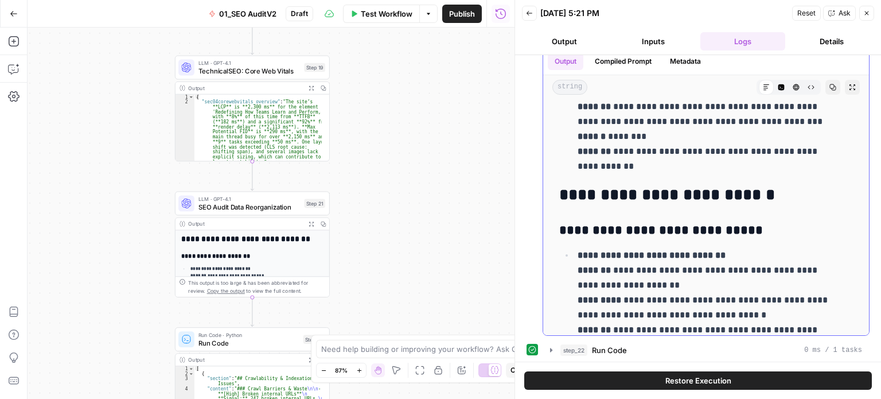
drag, startPoint x: 765, startPoint y: 190, endPoint x: 554, endPoint y: 189, distance: 210.6
copy h2 "**********"
click at [826, 88] on button "Copy" at bounding box center [833, 87] width 15 height 15
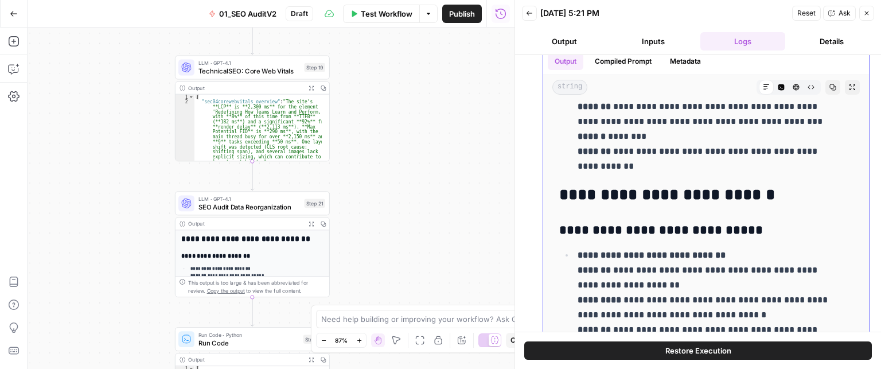
copy h2 "**********"
click at [643, 186] on h2 "**********" at bounding box center [697, 195] width 277 height 18
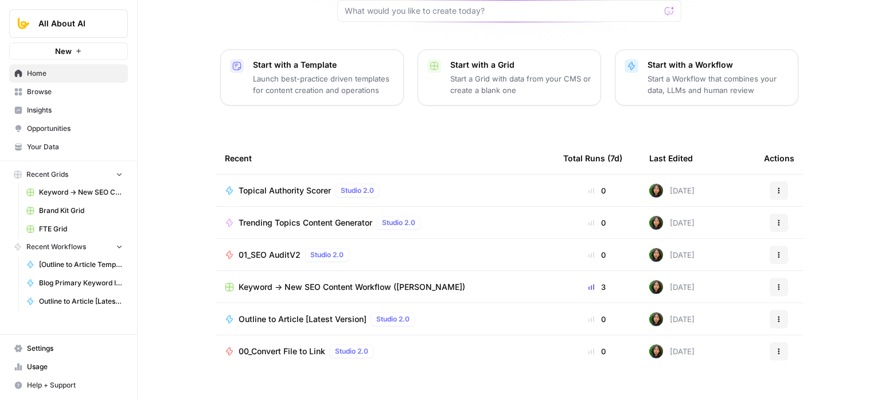
drag, startPoint x: 196, startPoint y: 157, endPoint x: 188, endPoint y: 176, distance: 21.1
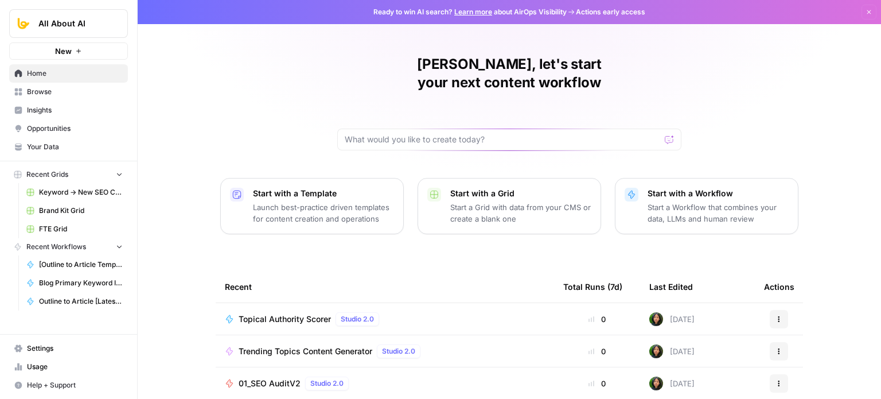
drag, startPoint x: 176, startPoint y: 263, endPoint x: 192, endPoint y: 149, distance: 115.8
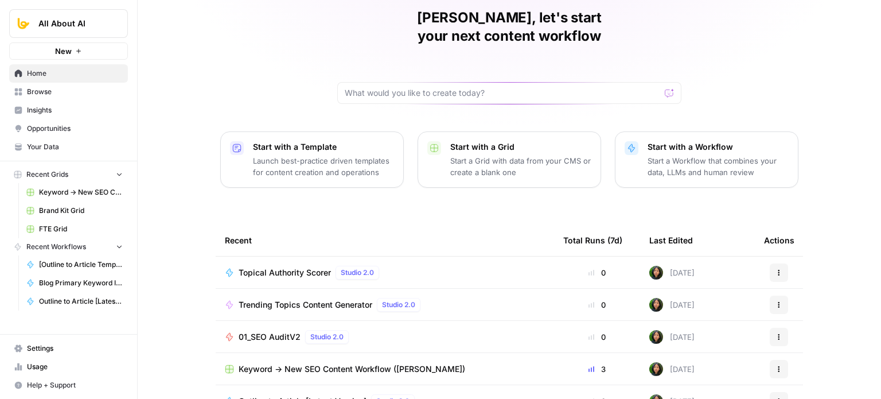
drag, startPoint x: 177, startPoint y: 237, endPoint x: 174, endPoint y: 255, distance: 17.9
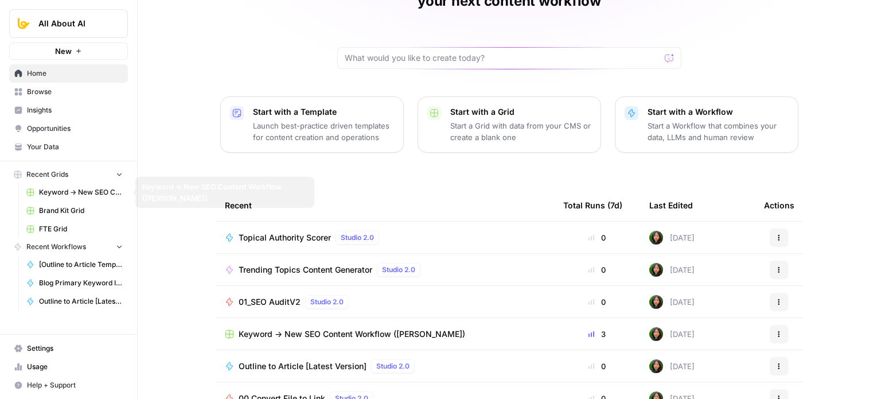
click at [82, 190] on span "Keyword -> New SEO Content Workflow ([PERSON_NAME])" at bounding box center [81, 192] width 84 height 10
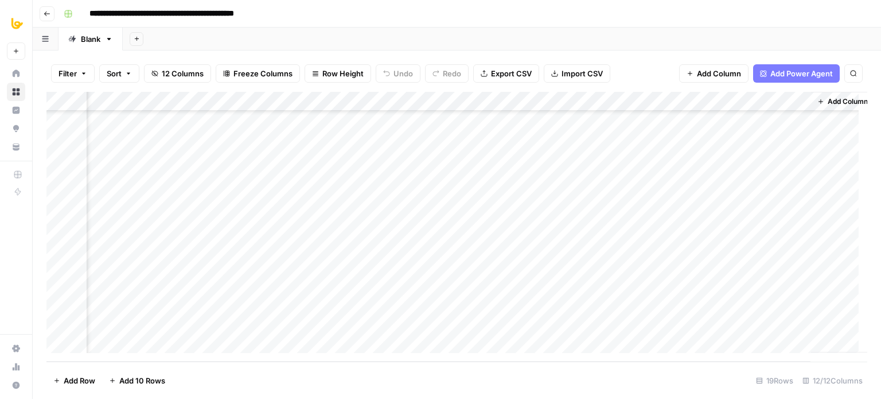
scroll to position [147, 555]
click at [472, 303] on div "Add Column" at bounding box center [456, 227] width 821 height 270
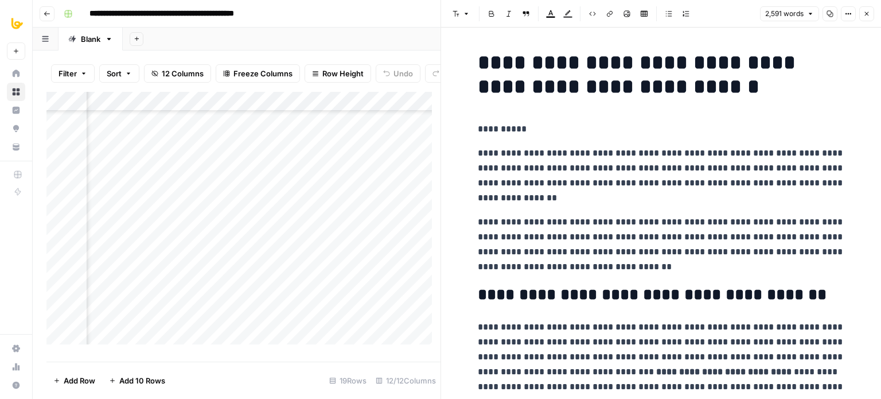
click at [557, 134] on p "**********" at bounding box center [661, 129] width 367 height 15
click at [827, 16] on icon "button" at bounding box center [830, 13] width 7 height 7
click at [826, 17] on button "Copy" at bounding box center [830, 13] width 15 height 15
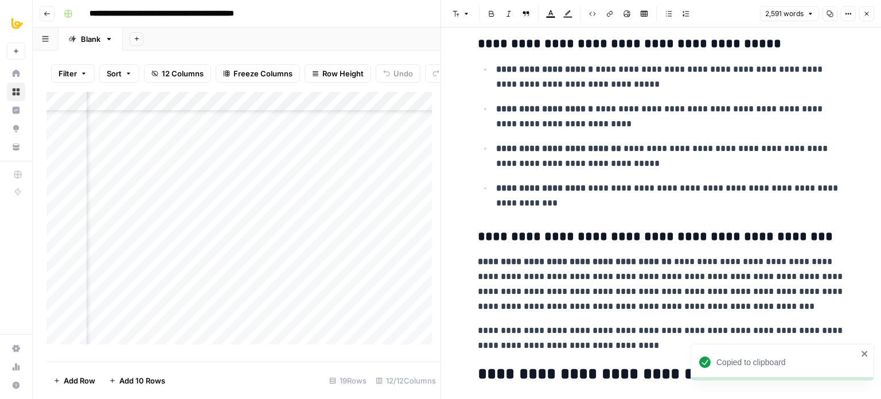
drag, startPoint x: 796, startPoint y: 114, endPoint x: 783, endPoint y: 259, distance: 146.3
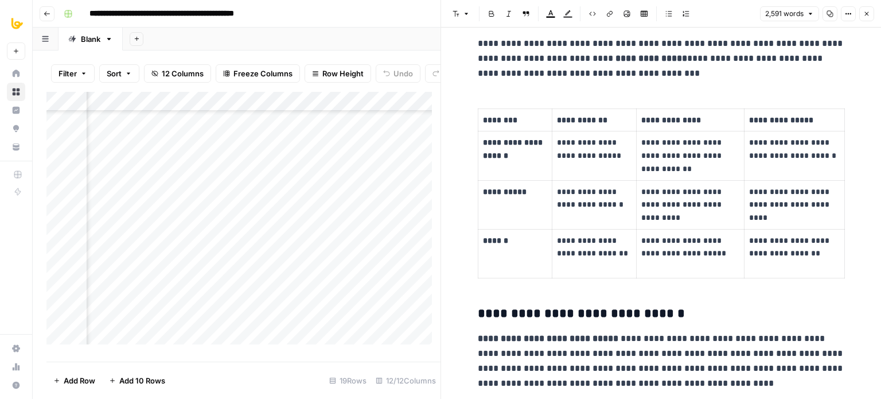
drag, startPoint x: 698, startPoint y: 142, endPoint x: 672, endPoint y: 282, distance: 142.8
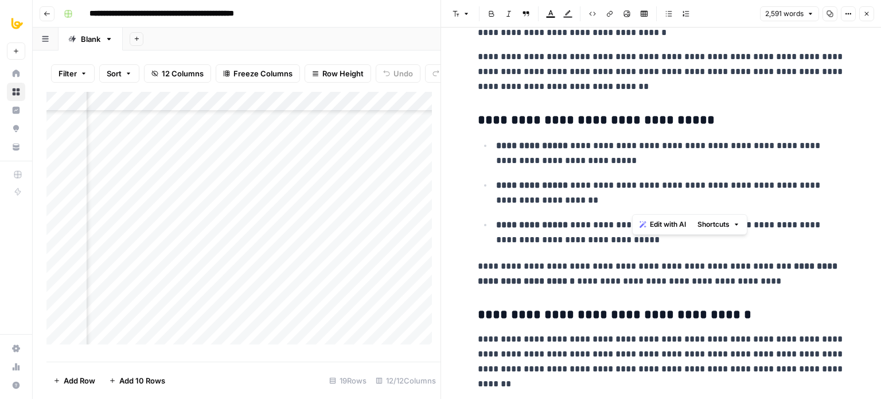
drag, startPoint x: 649, startPoint y: 249, endPoint x: 649, endPoint y: 299, distance: 49.9
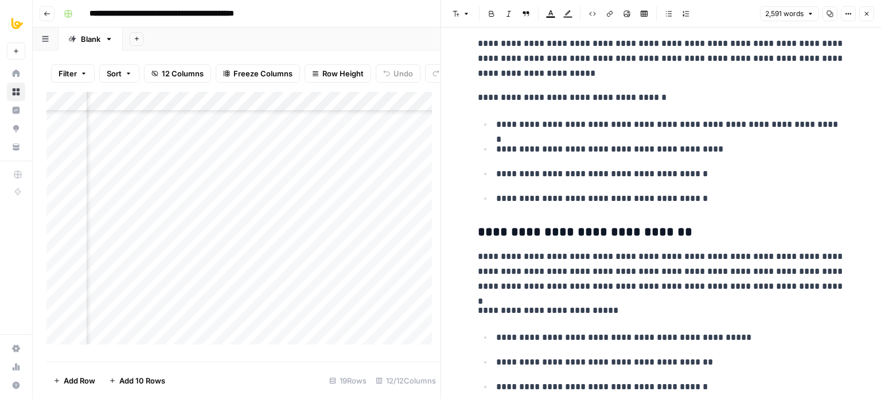
drag, startPoint x: 606, startPoint y: 181, endPoint x: 602, endPoint y: 303, distance: 122.2
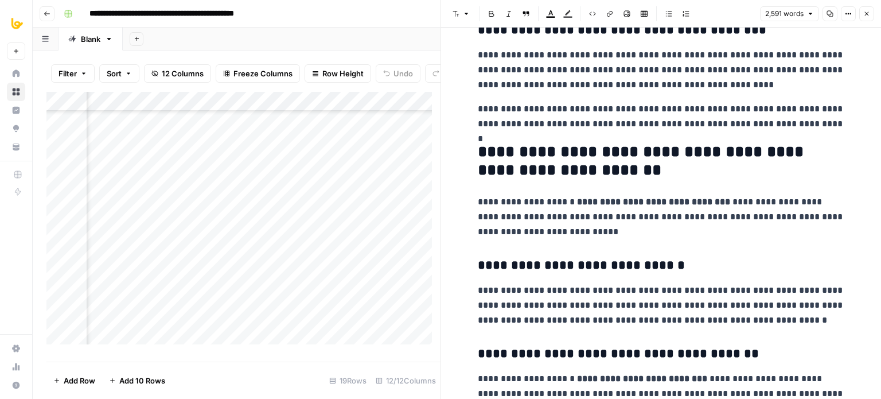
drag, startPoint x: 603, startPoint y: 217, endPoint x: 600, endPoint y: 316, distance: 98.7
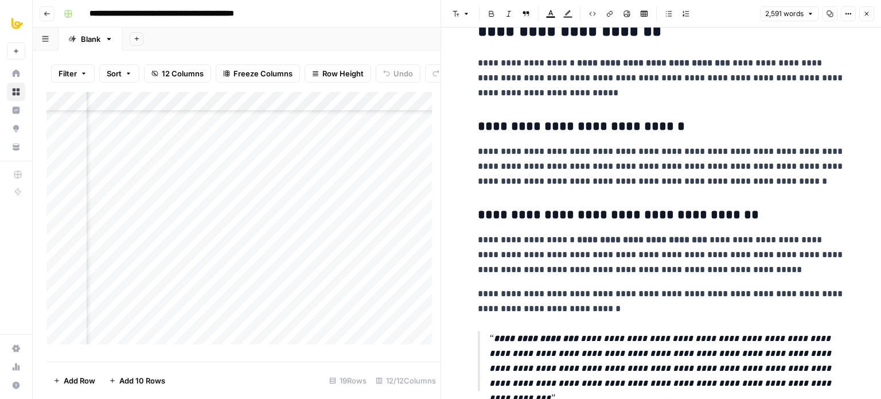
drag, startPoint x: 626, startPoint y: 290, endPoint x: 636, endPoint y: 286, distance: 10.8
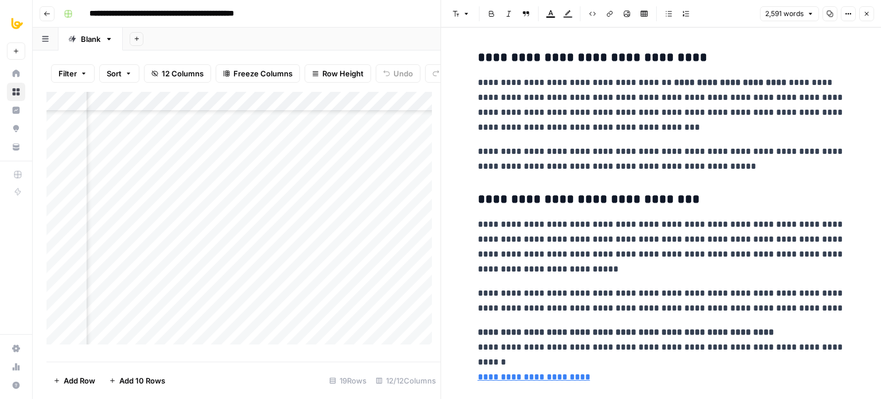
scroll to position [4308, 0]
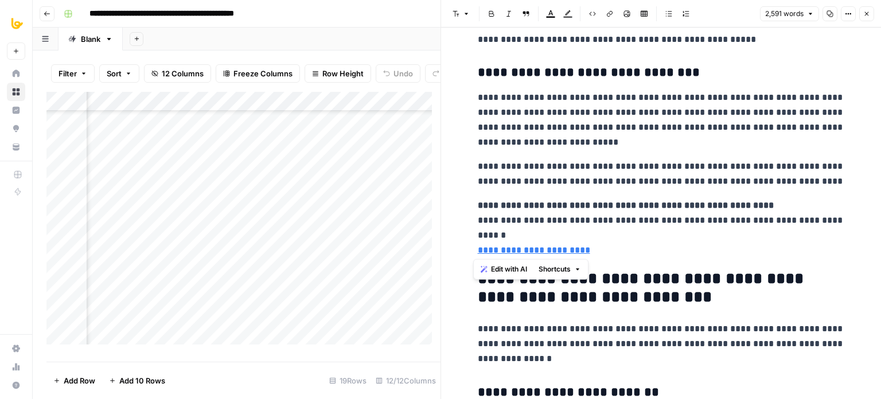
drag, startPoint x: 585, startPoint y: 252, endPoint x: 469, endPoint y: 203, distance: 126.2
click at [649, 9] on button "Insert Table" at bounding box center [644, 13] width 15 height 15
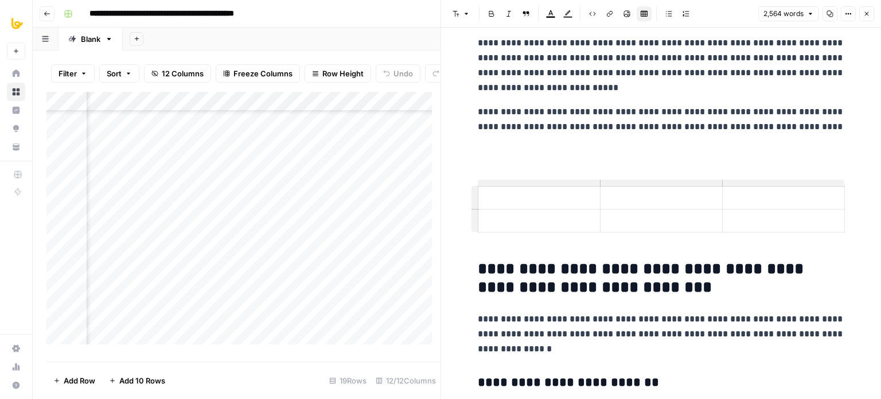
scroll to position [4365, 0]
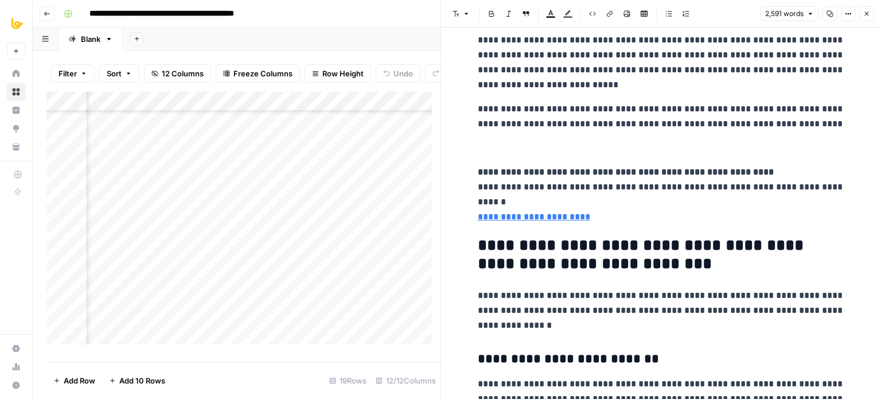
click at [643, 15] on icon "button" at bounding box center [644, 14] width 7 height 6
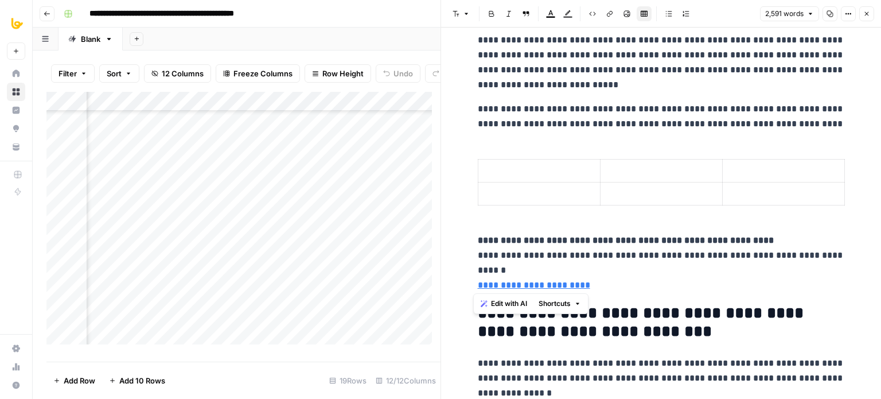
drag, startPoint x: 469, startPoint y: 235, endPoint x: 596, endPoint y: 284, distance: 135.8
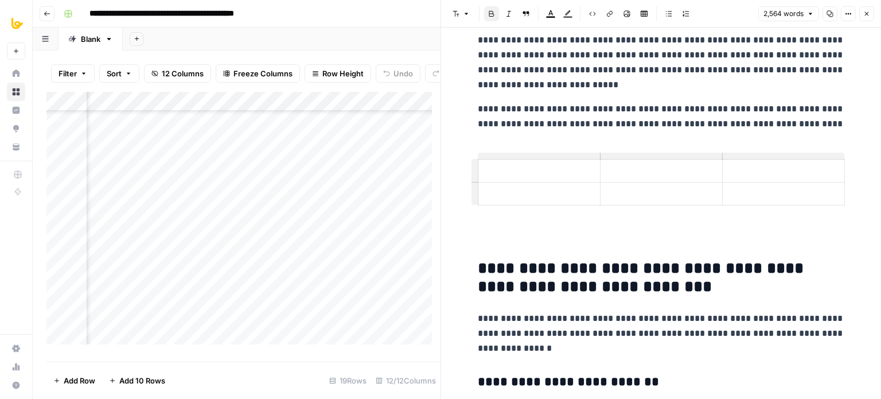
click at [524, 168] on p at bounding box center [539, 170] width 112 height 13
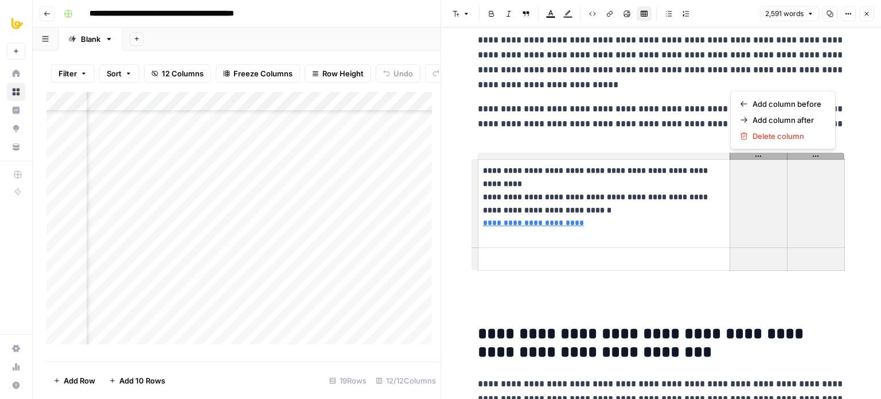
drag, startPoint x: 746, startPoint y: 184, endPoint x: 792, endPoint y: 254, distance: 83.7
click at [792, 254] on tbody "**********" at bounding box center [661, 214] width 367 height 111
click at [765, 138] on span "Delete column" at bounding box center [787, 135] width 69 height 11
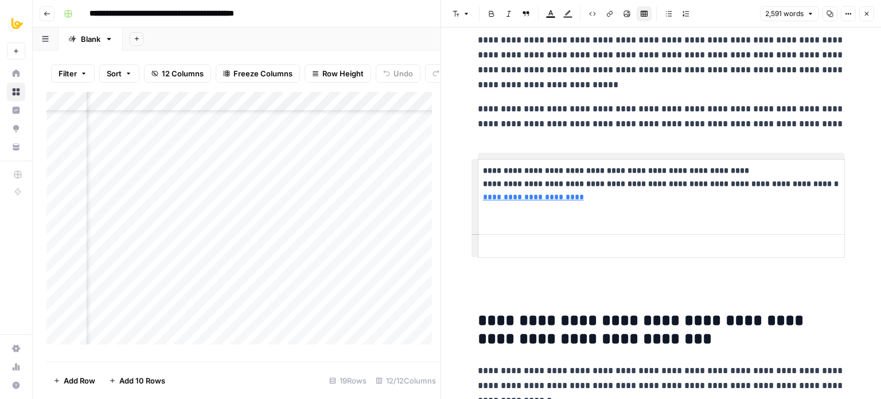
click at [707, 240] on p at bounding box center [661, 245] width 357 height 13
click at [703, 244] on p at bounding box center [661, 245] width 357 height 13
drag, startPoint x: 703, startPoint y: 244, endPoint x: 664, endPoint y: 235, distance: 40.1
click at [666, 235] on td at bounding box center [661, 246] width 367 height 23
click at [656, 243] on p at bounding box center [661, 245] width 357 height 13
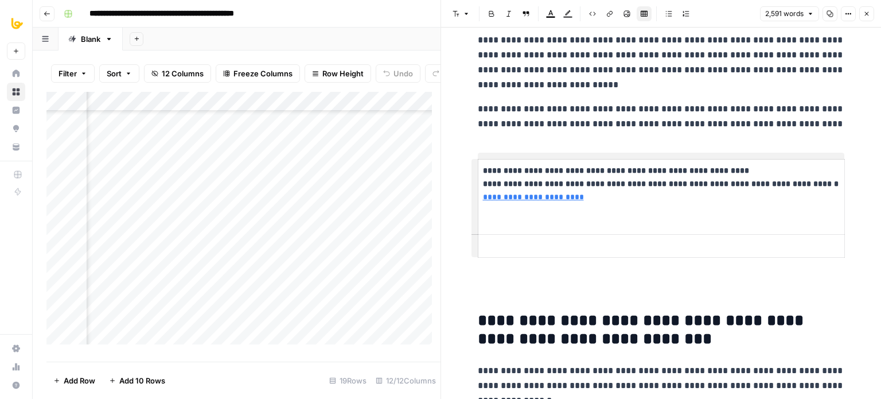
click at [620, 242] on p at bounding box center [661, 245] width 357 height 13
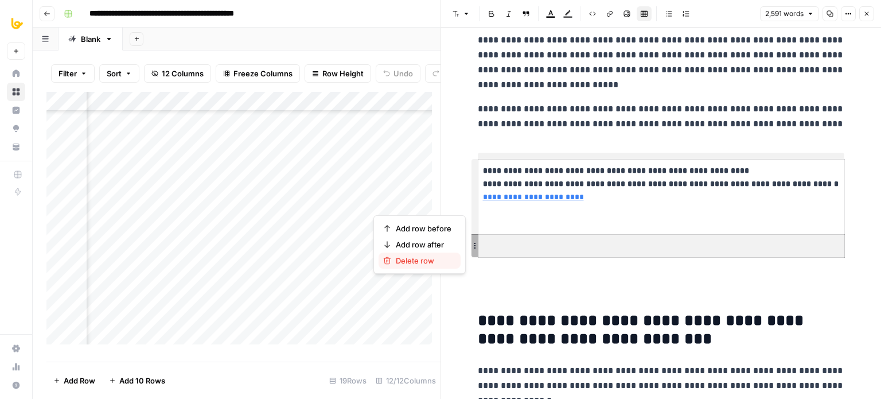
click at [425, 255] on span "Delete row" at bounding box center [424, 260] width 56 height 11
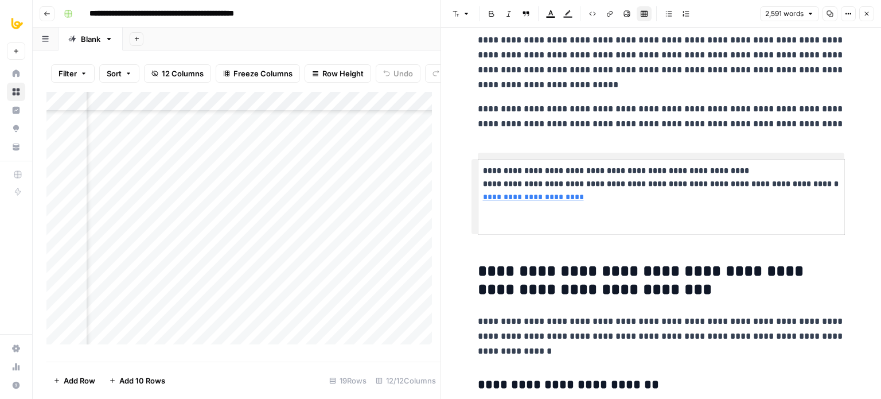
click at [566, 182] on p "**********" at bounding box center [661, 196] width 357 height 65
click at [581, 213] on p "**********" at bounding box center [661, 196] width 357 height 65
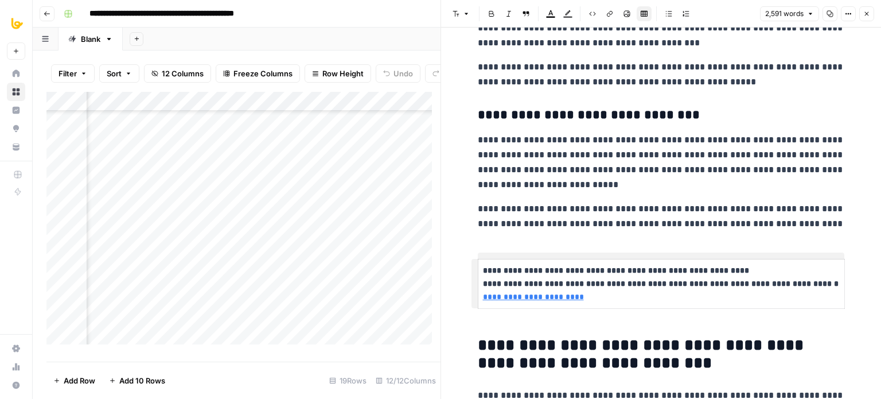
scroll to position [4240, 0]
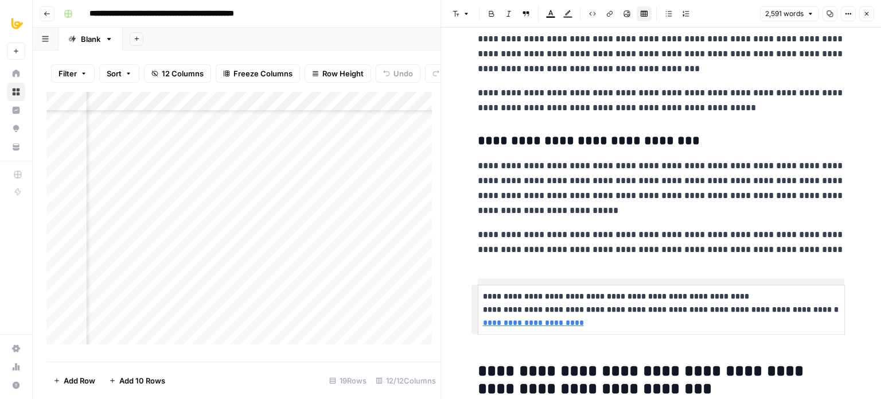
click at [692, 176] on p "**********" at bounding box center [661, 188] width 367 height 60
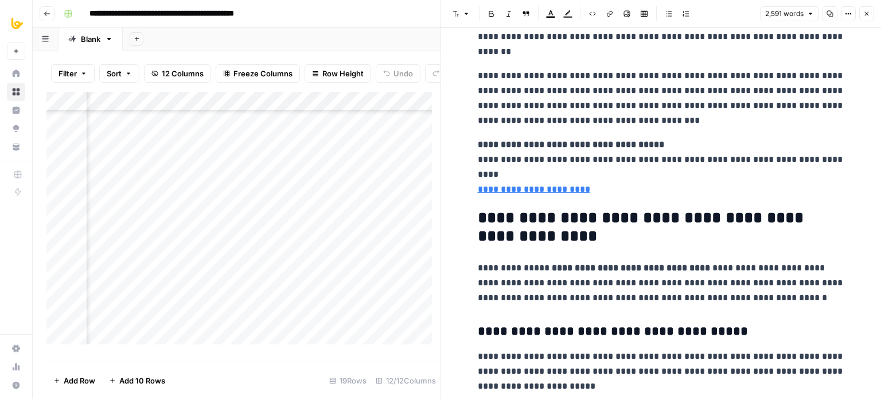
scroll to position [1780, 0]
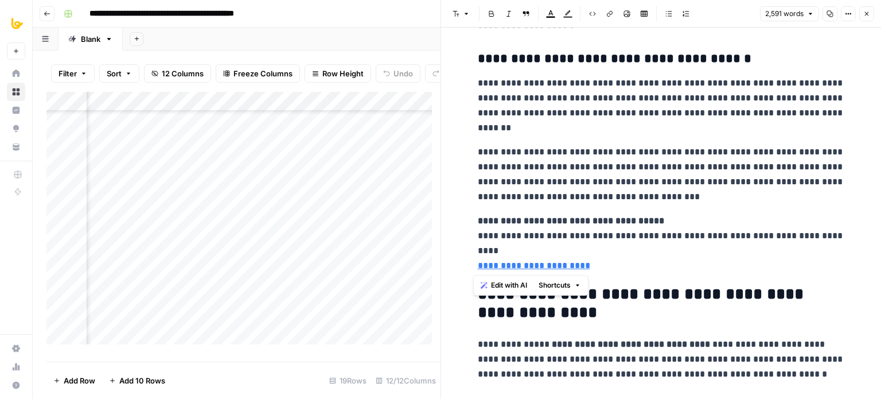
drag, startPoint x: 594, startPoint y: 268, endPoint x: 462, endPoint y: 219, distance: 140.7
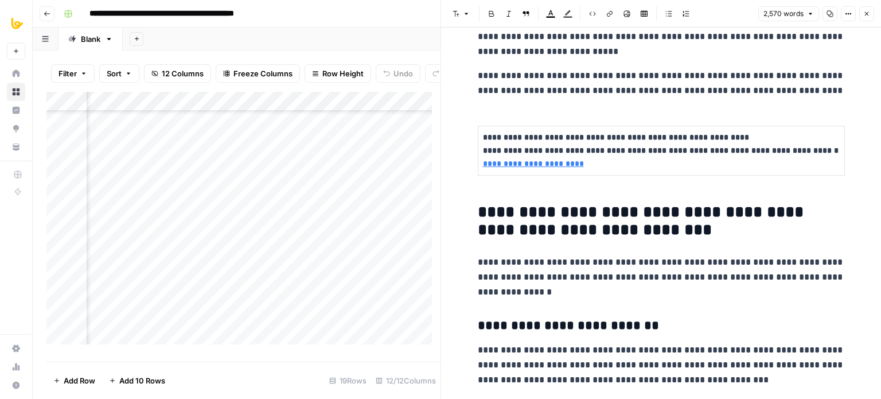
scroll to position [4313, 0]
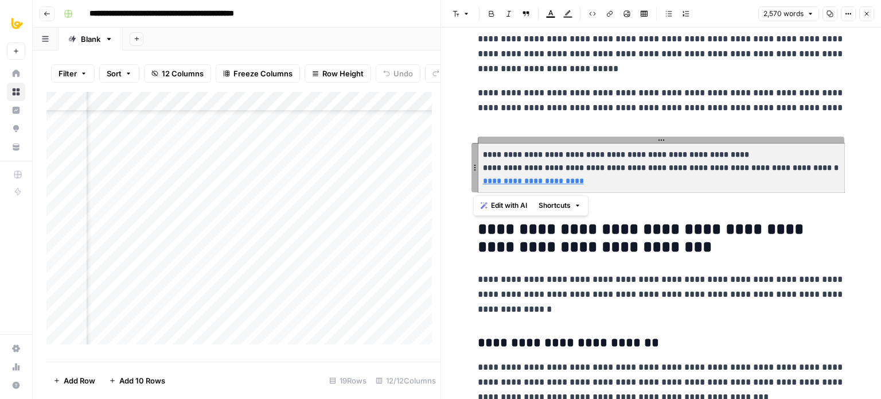
drag, startPoint x: 837, startPoint y: 184, endPoint x: 460, endPoint y: 133, distance: 380.5
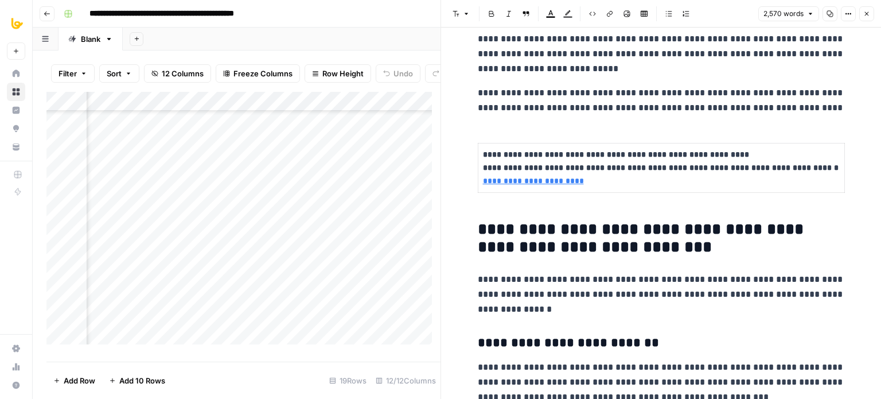
drag, startPoint x: 470, startPoint y: 220, endPoint x: 480, endPoint y: 134, distance: 86.6
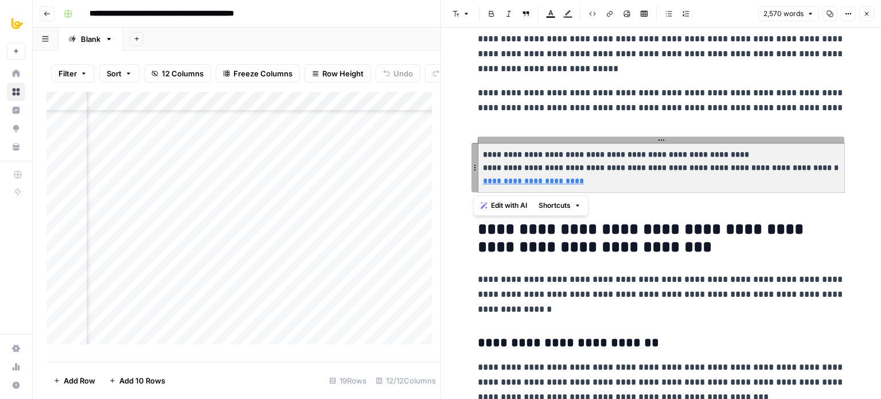
click at [558, 204] on span "Shortcuts" at bounding box center [555, 205] width 32 height 10
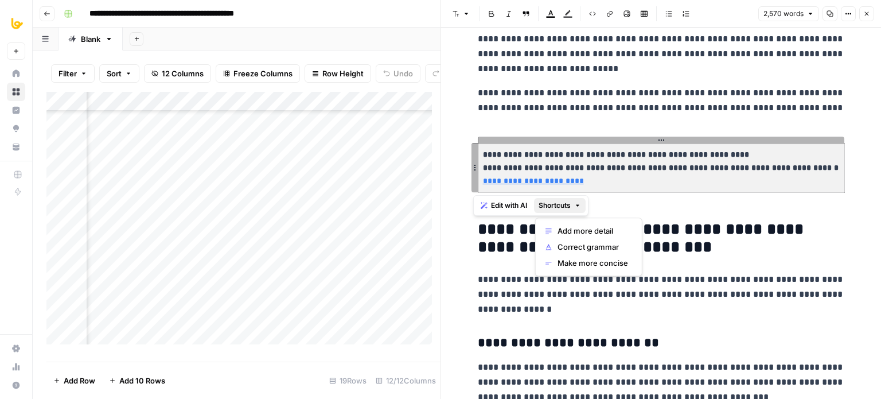
click at [616, 160] on p "**********" at bounding box center [661, 167] width 357 height 39
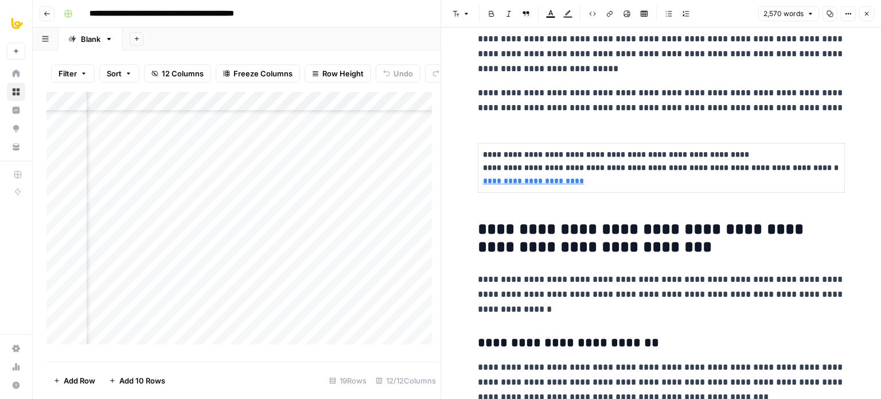
drag, startPoint x: 470, startPoint y: 221, endPoint x: 465, endPoint y: 127, distance: 94.2
drag, startPoint x: 481, startPoint y: 122, endPoint x: 547, endPoint y: 204, distance: 105.4
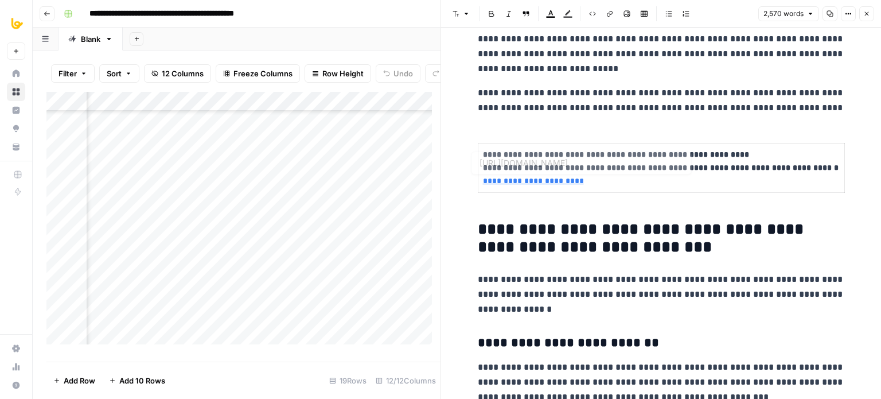
drag, startPoint x: 474, startPoint y: 231, endPoint x: 505, endPoint y: 187, distance: 53.8
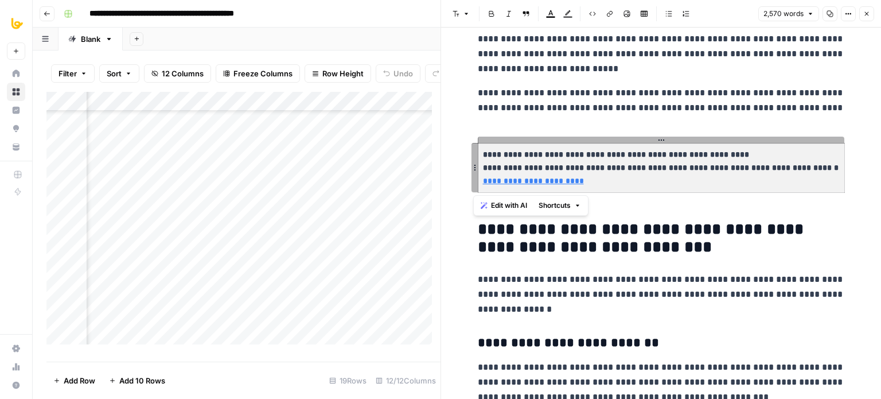
drag, startPoint x: 664, startPoint y: 178, endPoint x: 474, endPoint y: 116, distance: 199.0
click at [621, 174] on p "**********" at bounding box center [661, 167] width 357 height 39
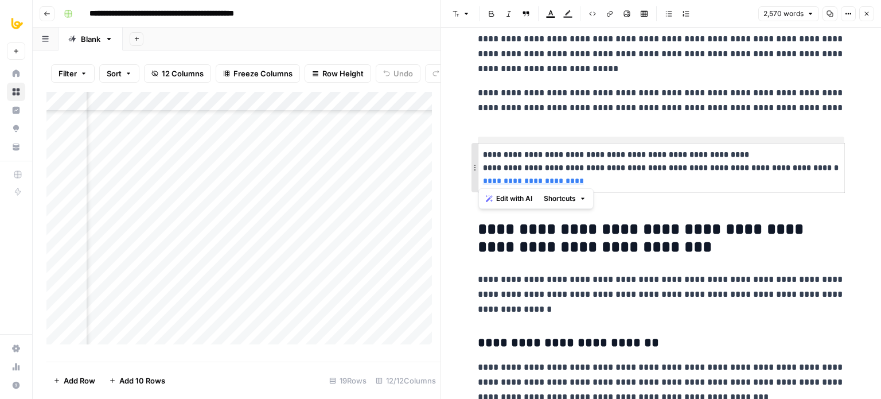
drag, startPoint x: 578, startPoint y: 180, endPoint x: 471, endPoint y: 148, distance: 111.4
click at [478, 148] on th "**********" at bounding box center [661, 167] width 367 height 49
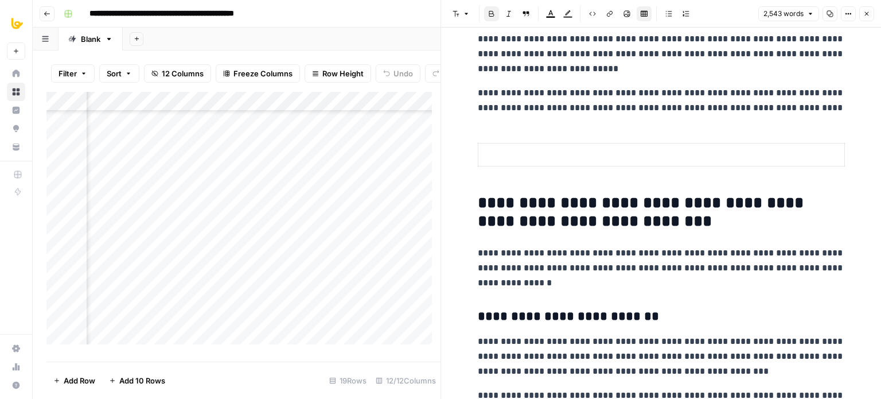
click at [651, 152] on p at bounding box center [661, 154] width 357 height 13
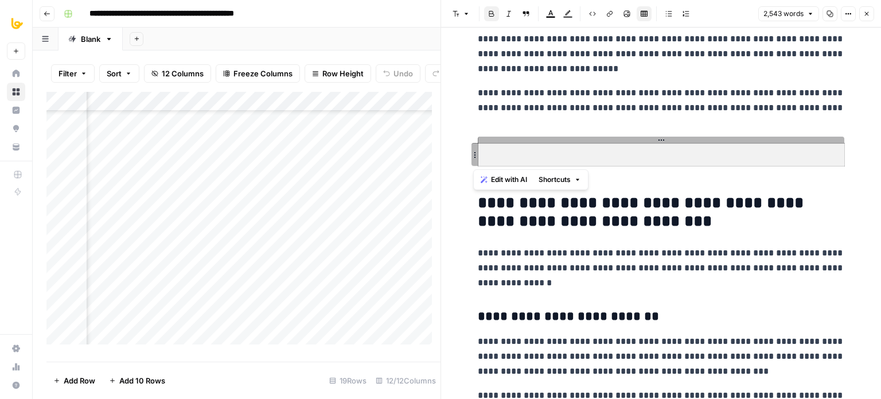
click at [588, 161] on th at bounding box center [661, 154] width 367 height 23
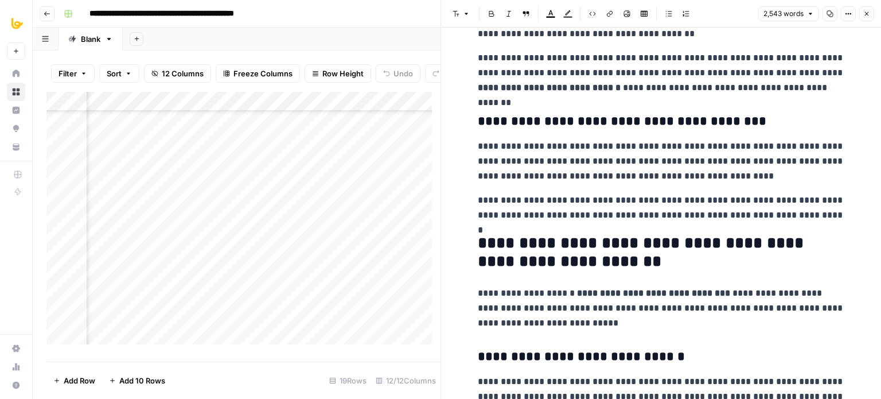
scroll to position [2549, 0]
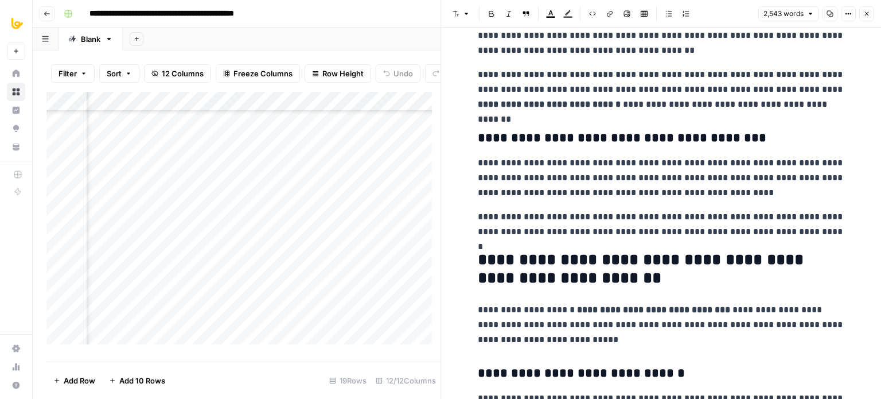
click at [803, 234] on p "**********" at bounding box center [661, 224] width 367 height 30
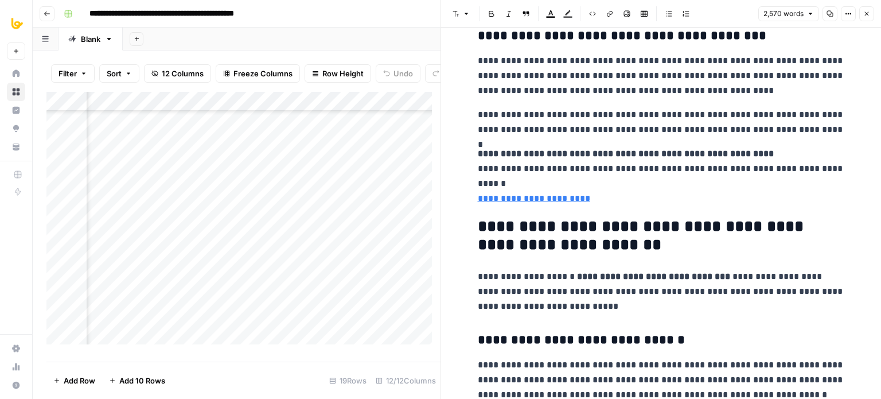
scroll to position [2643, 0]
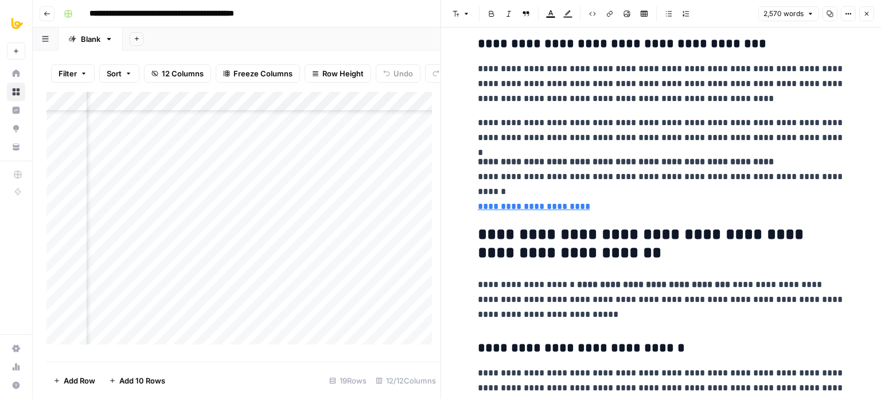
click at [478, 158] on strong "**********" at bounding box center [626, 161] width 296 height 9
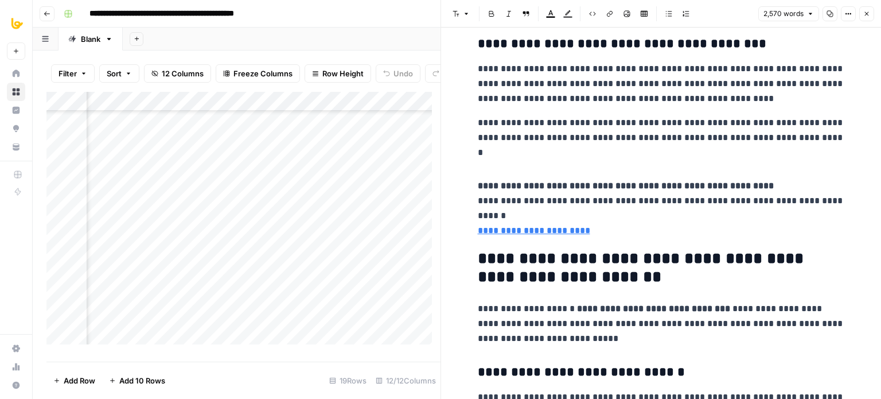
click at [640, 9] on button "Insert Table" at bounding box center [644, 13] width 15 height 15
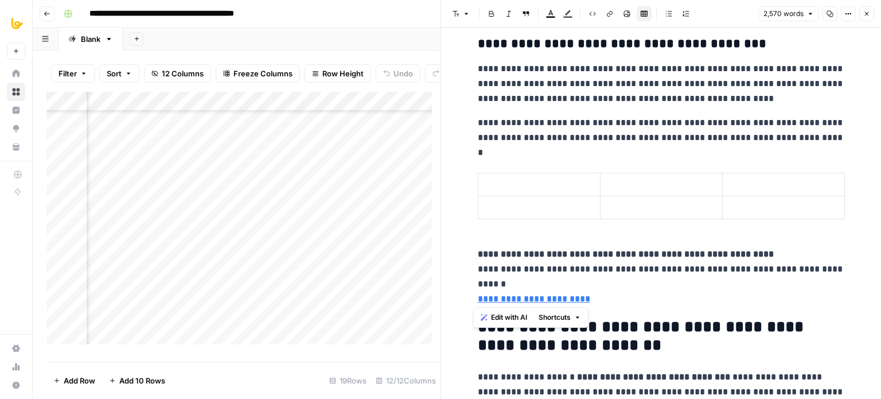
drag, startPoint x: 499, startPoint y: 258, endPoint x: 590, endPoint y: 302, distance: 101.9
click at [590, 302] on p "**********" at bounding box center [661, 277] width 367 height 60
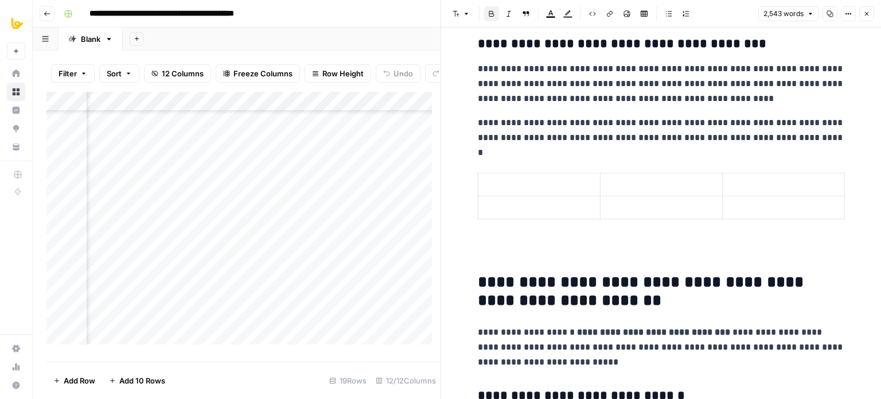
click at [524, 182] on p at bounding box center [539, 184] width 112 height 13
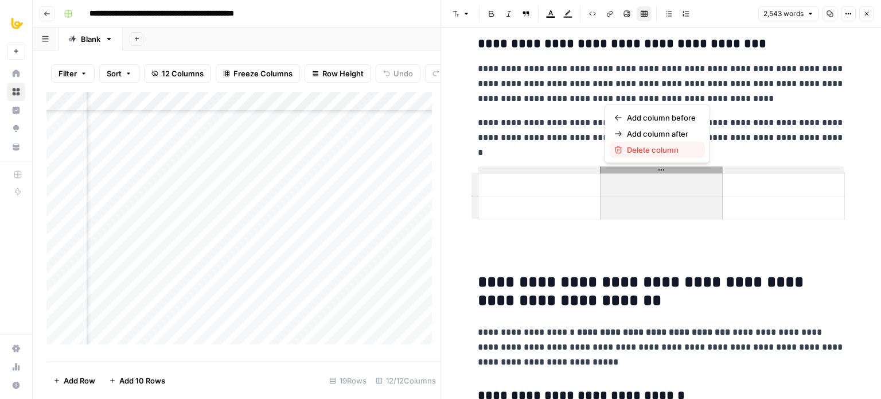
click at [670, 146] on span "Delete column" at bounding box center [661, 149] width 69 height 11
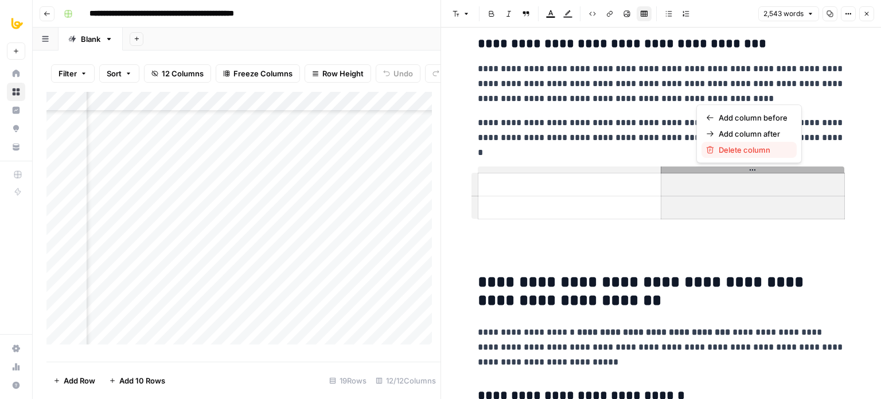
click at [729, 151] on span "Delete column" at bounding box center [753, 149] width 69 height 11
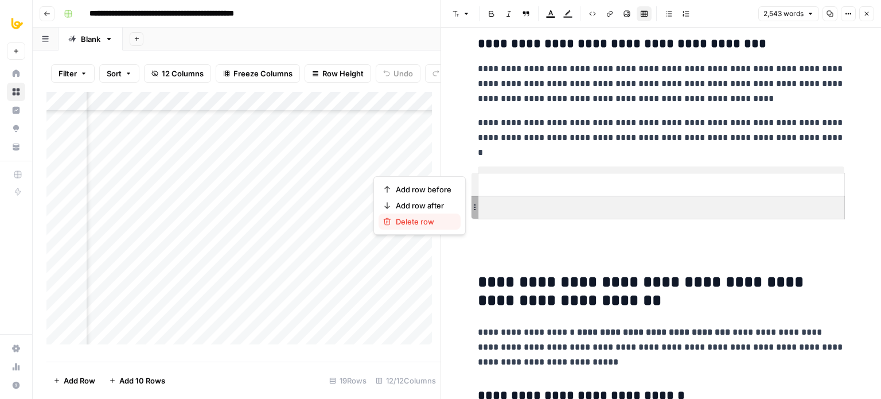
click at [425, 217] on span "Delete row" at bounding box center [424, 221] width 56 height 11
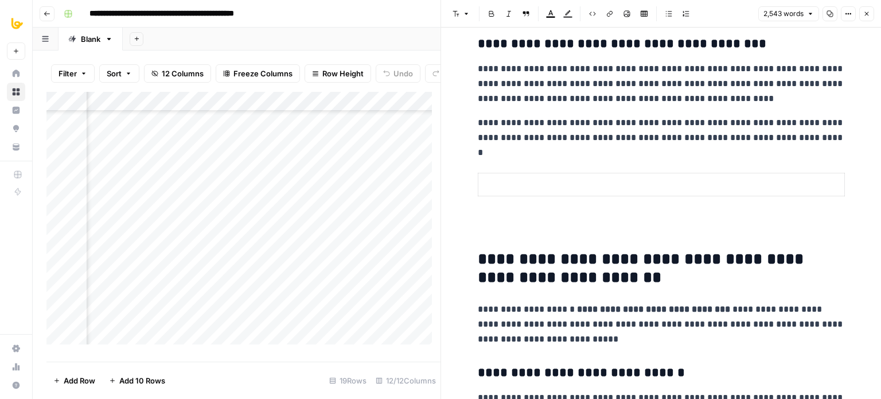
click at [510, 181] on p at bounding box center [661, 184] width 357 height 13
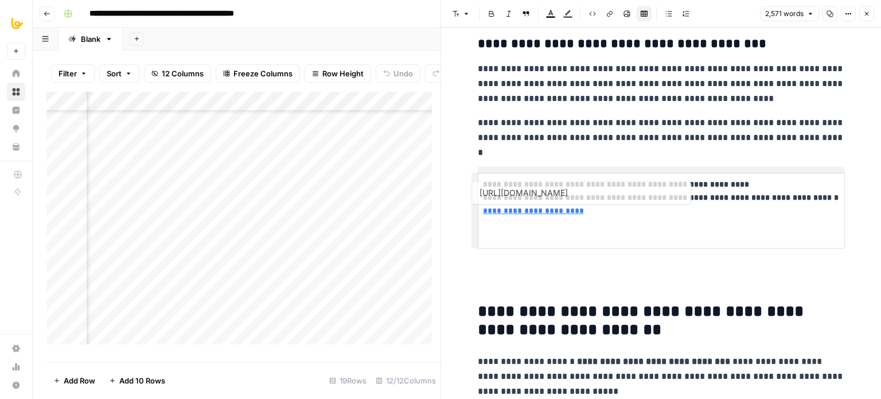
click at [505, 285] on p at bounding box center [661, 283] width 367 height 15
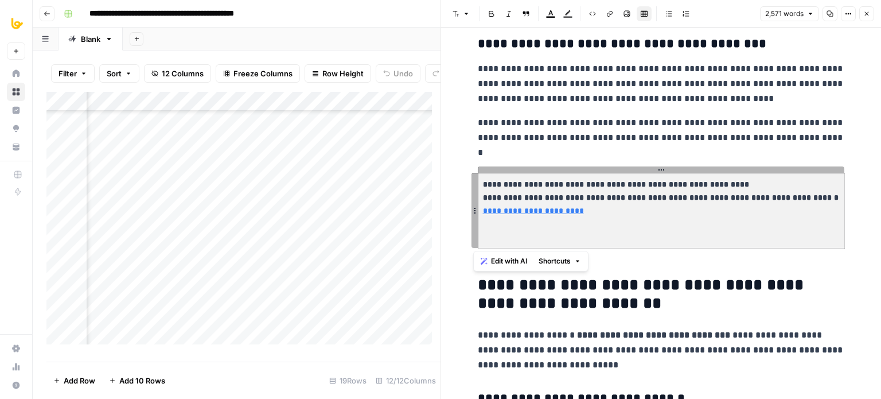
click at [496, 236] on p "**********" at bounding box center [661, 210] width 357 height 65
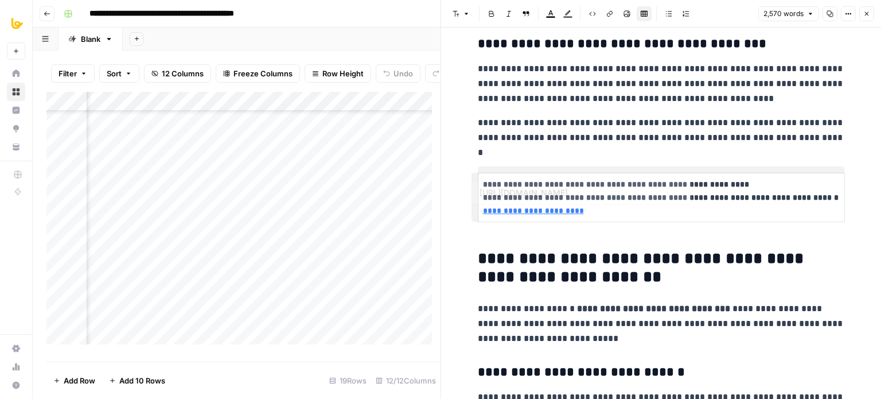
click at [478, 143] on p "**********" at bounding box center [661, 130] width 367 height 30
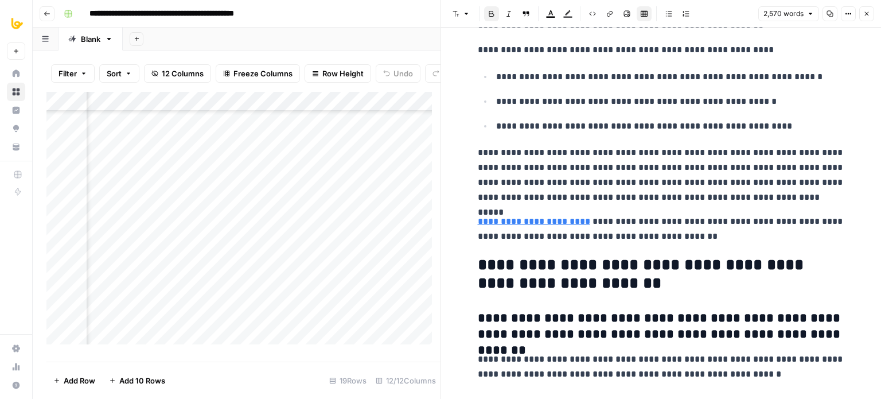
scroll to position [5597, 0]
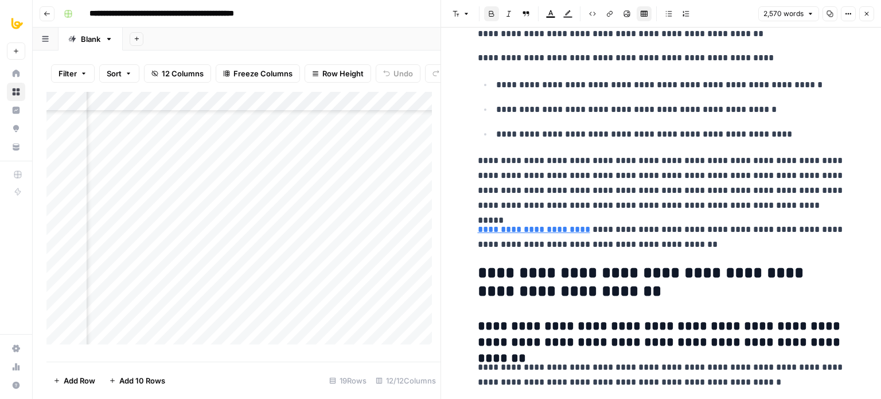
click at [590, 250] on p "**********" at bounding box center [661, 237] width 367 height 30
click at [564, 225] on link "**********" at bounding box center [534, 229] width 112 height 9
click at [589, 229] on p "**********" at bounding box center [661, 237] width 367 height 30
click at [575, 227] on link "**********" at bounding box center [534, 229] width 112 height 9
drag, startPoint x: 618, startPoint y: 231, endPoint x: 592, endPoint y: 231, distance: 27.0
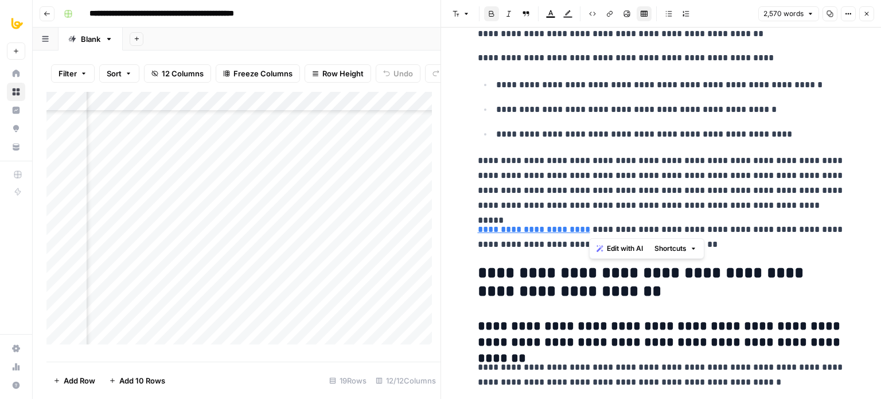
click at [592, 231] on p "**********" at bounding box center [661, 237] width 367 height 30
click at [693, 249] on icon "button" at bounding box center [693, 248] width 7 height 7
click at [699, 205] on p "**********" at bounding box center [661, 183] width 367 height 60
click at [561, 227] on link "**********" at bounding box center [534, 229] width 112 height 9
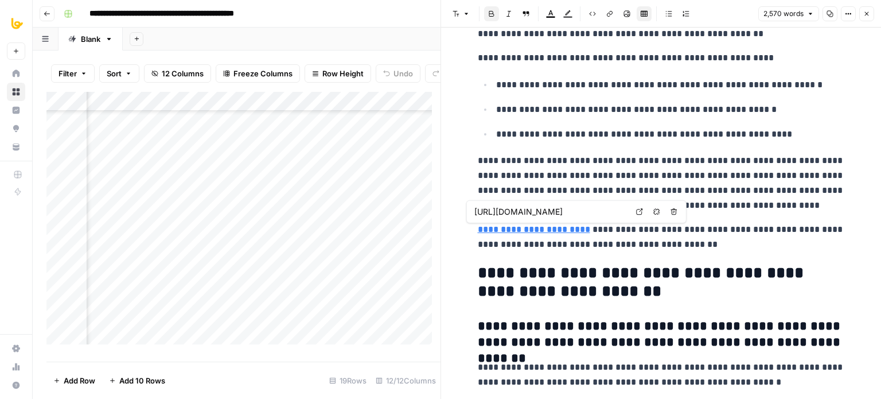
scroll to position [0, 23]
click at [606, 212] on input "https://schmidtconsulting.group/appointments" at bounding box center [550, 211] width 153 height 11
click at [590, 245] on p "**********" at bounding box center [661, 237] width 367 height 30
click at [562, 226] on link "**********" at bounding box center [534, 229] width 112 height 9
click at [563, 211] on input "https://schmidtconsulting.group/appointments" at bounding box center [550, 211] width 153 height 11
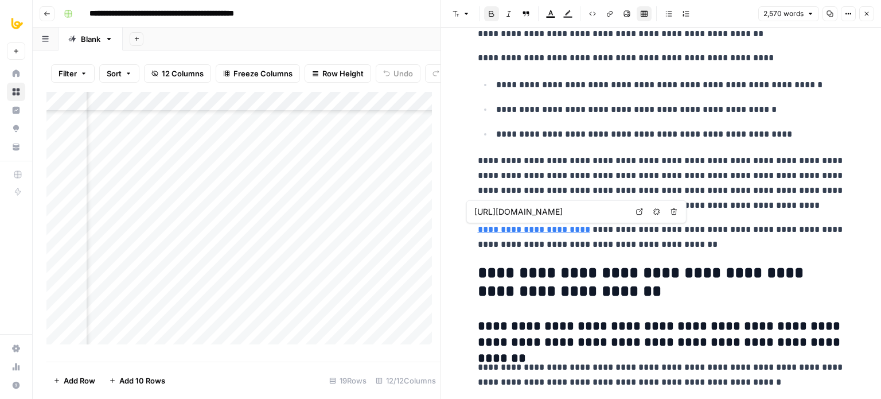
click at [570, 242] on p "**********" at bounding box center [661, 237] width 367 height 30
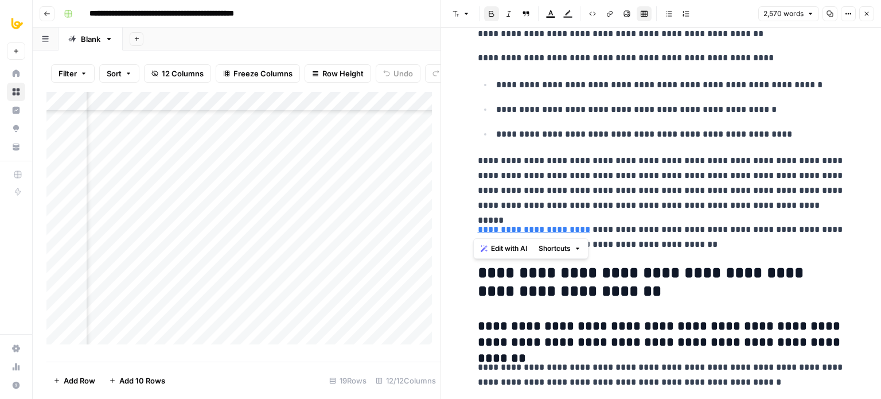
drag, startPoint x: 576, startPoint y: 230, endPoint x: 480, endPoint y: 234, distance: 96.4
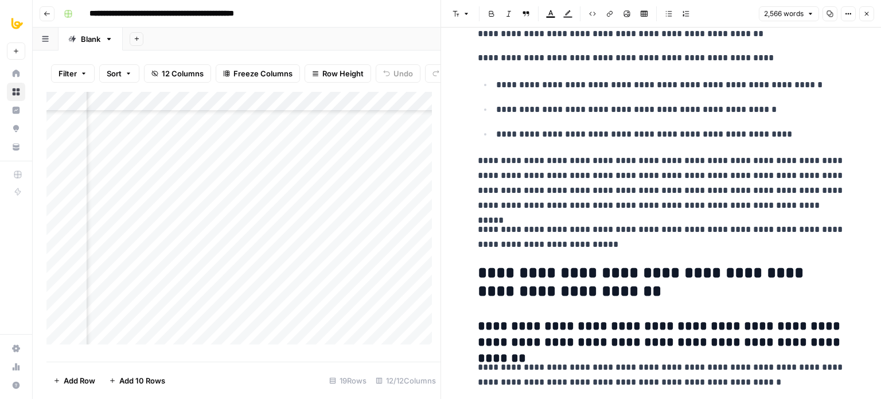
click at [518, 238] on p "**********" at bounding box center [661, 237] width 367 height 30
drag, startPoint x: 470, startPoint y: 231, endPoint x: 528, endPoint y: 226, distance: 57.6
click at [589, 225] on p "**********" at bounding box center [661, 237] width 367 height 30
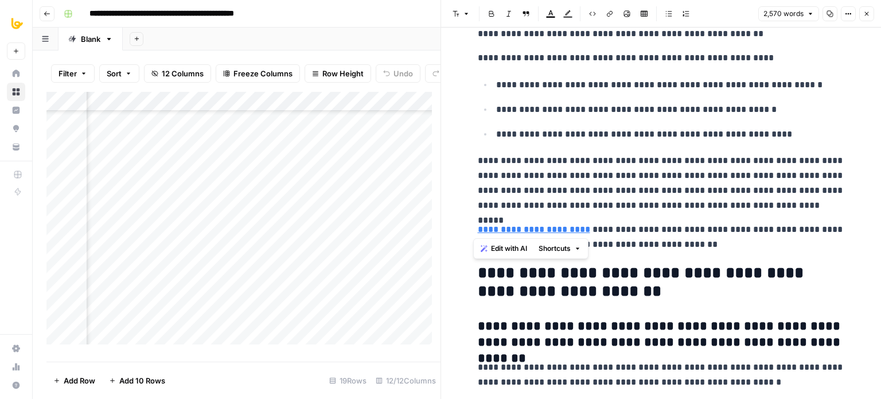
drag, startPoint x: 578, startPoint y: 229, endPoint x: 468, endPoint y: 229, distance: 110.2
drag, startPoint x: 470, startPoint y: 229, endPoint x: 762, endPoint y: 230, distance: 291.4
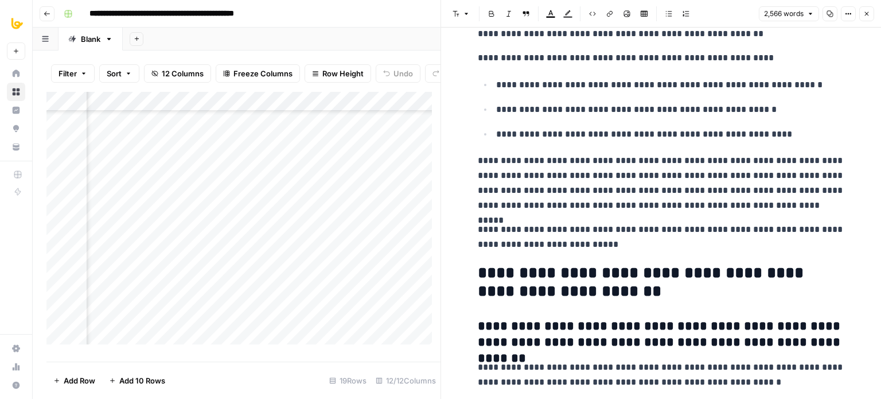
click at [606, 17] on button "Link" at bounding box center [609, 13] width 15 height 15
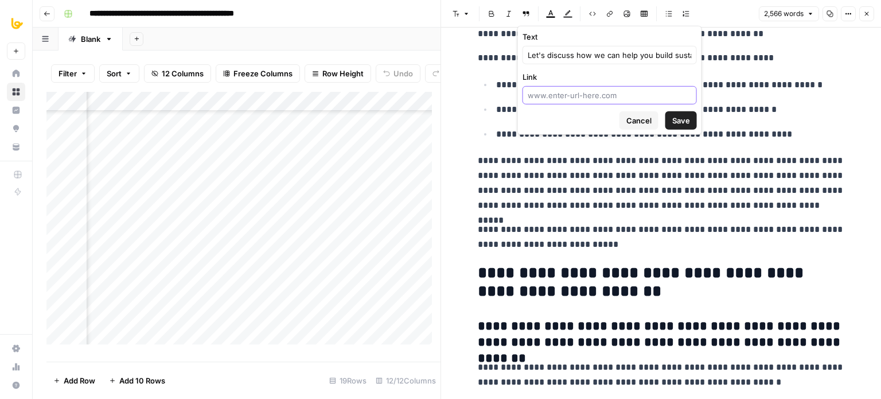
click at [571, 94] on input "Link" at bounding box center [610, 94] width 164 height 11
paste input "https://schmidtconsulting.group/appointments"
type input "https://schmidtconsulting.group/appointments"
click at [676, 119] on span "Save" at bounding box center [681, 120] width 18 height 11
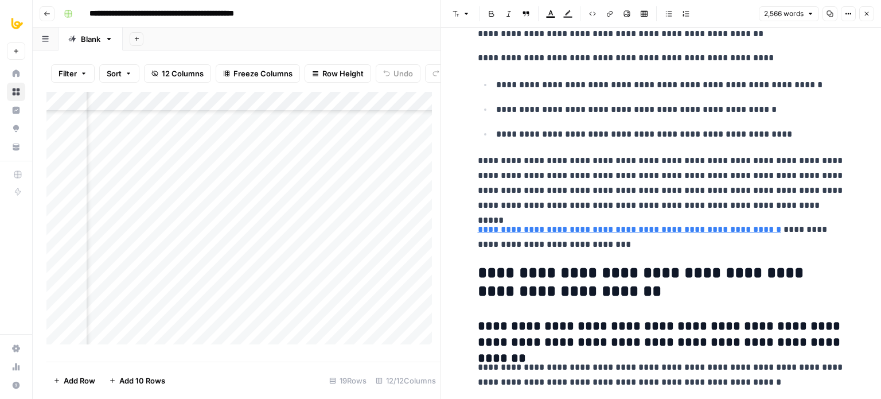
click at [643, 138] on p "**********" at bounding box center [670, 134] width 349 height 15
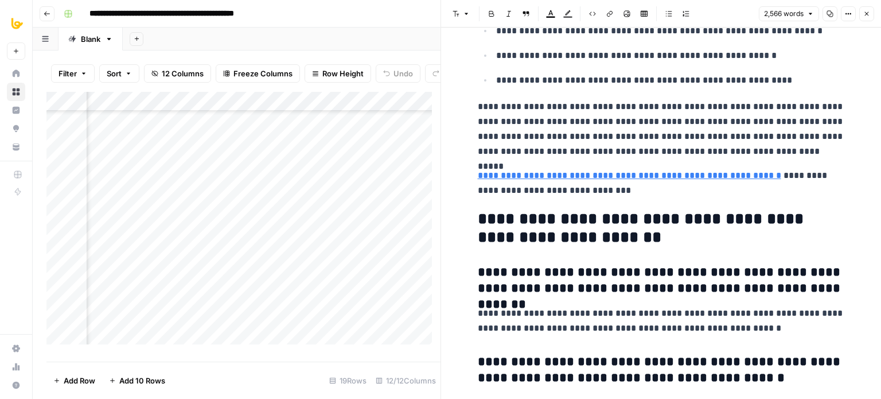
scroll to position [5655, 0]
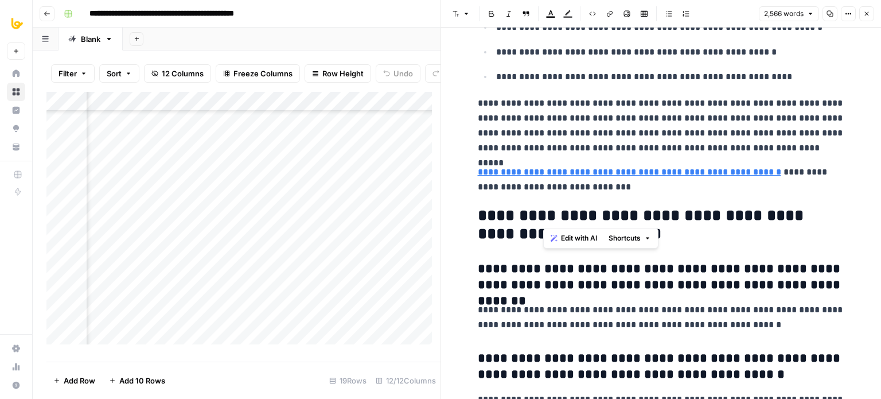
drag, startPoint x: 681, startPoint y: 215, endPoint x: 606, endPoint y: 217, distance: 74.6
click at [606, 217] on h2 "**********" at bounding box center [661, 225] width 367 height 37
drag, startPoint x: 682, startPoint y: 216, endPoint x: 465, endPoint y: 209, distance: 217.0
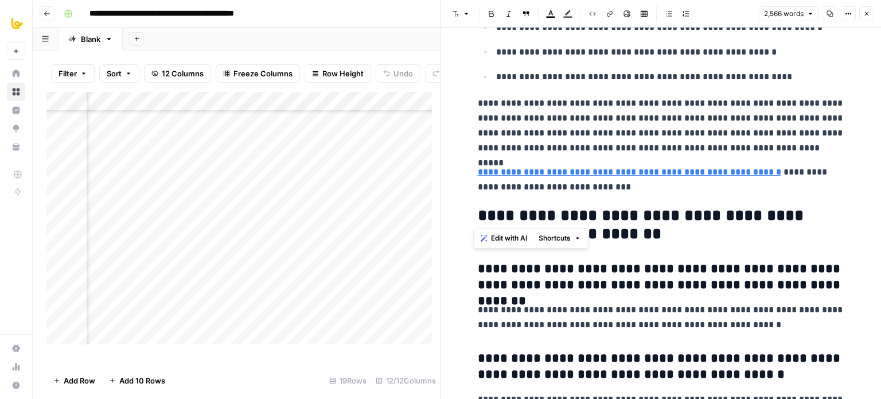
click at [627, 209] on h2 "**********" at bounding box center [661, 225] width 367 height 37
drag, startPoint x: 679, startPoint y: 215, endPoint x: 666, endPoint y: 215, distance: 12.6
click at [666, 215] on h2 "**********" at bounding box center [661, 225] width 367 height 37
click at [683, 216] on h2 "**********" at bounding box center [661, 225] width 367 height 37
drag, startPoint x: 683, startPoint y: 213, endPoint x: 481, endPoint y: 218, distance: 202.0
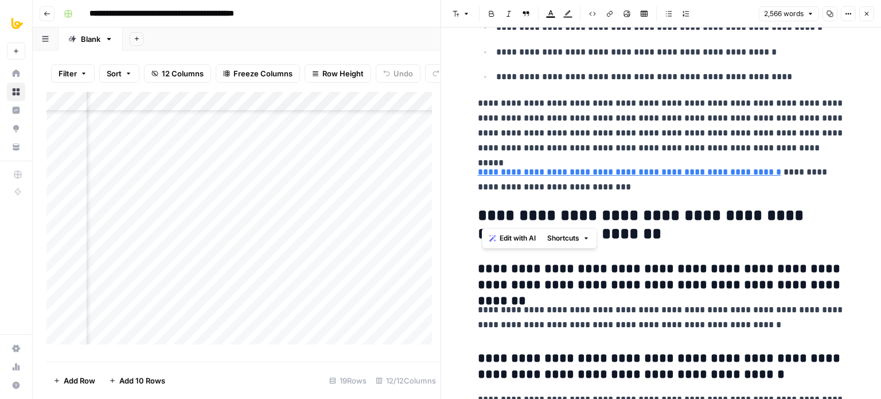
click at [481, 218] on h2 "**********" at bounding box center [661, 225] width 367 height 37
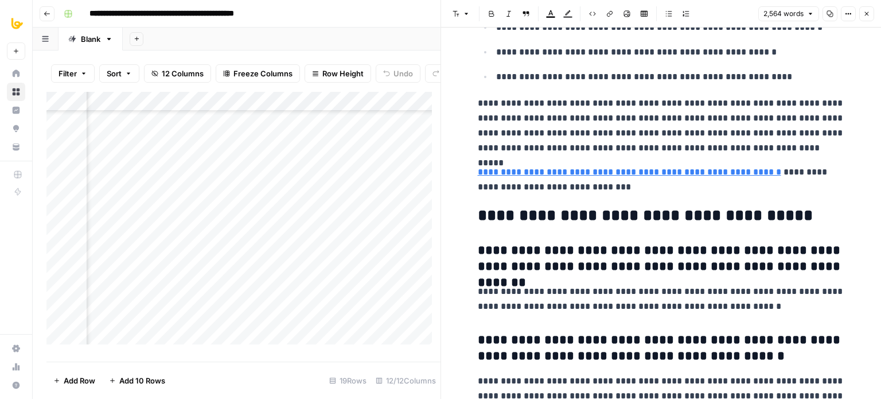
click at [578, 246] on h3 "**********" at bounding box center [661, 259] width 367 height 32
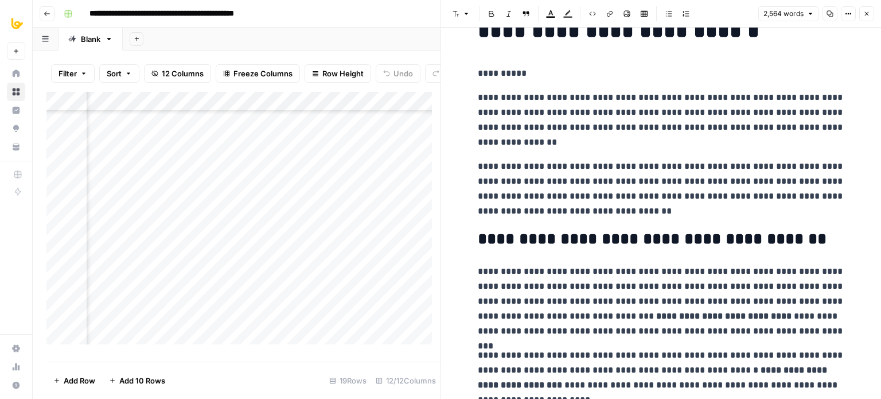
scroll to position [0, 0]
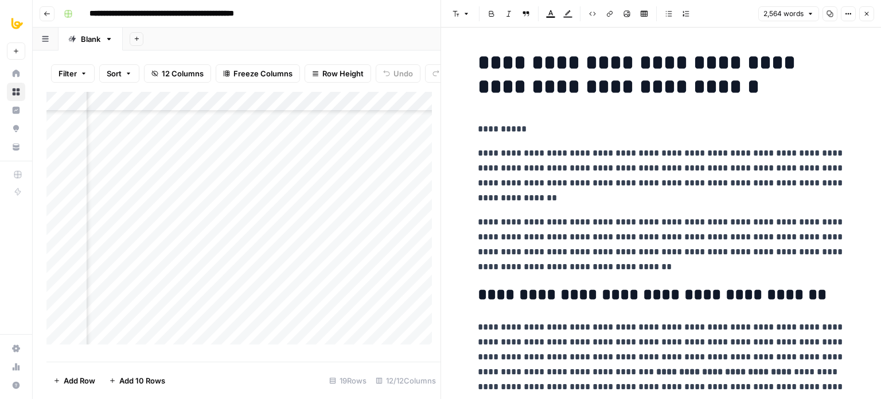
click at [598, 135] on p "**********" at bounding box center [661, 129] width 367 height 15
click at [873, 10] on button "Close" at bounding box center [866, 13] width 15 height 15
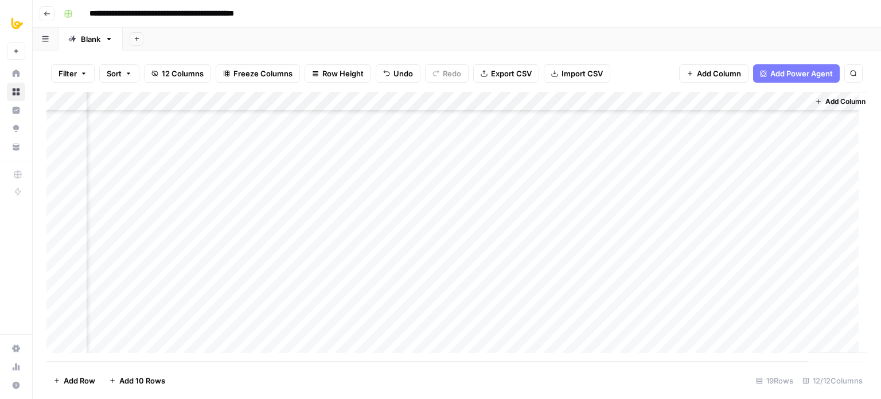
scroll to position [147, 555]
click at [460, 303] on div "Add Column" at bounding box center [456, 227] width 821 height 270
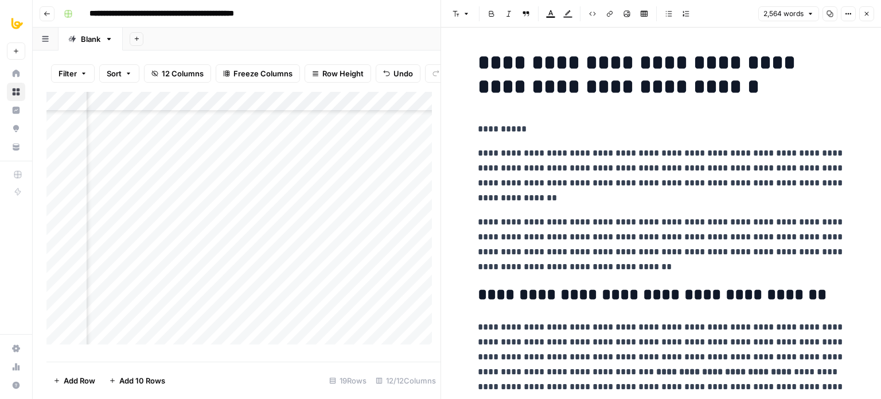
click at [827, 11] on icon "button" at bounding box center [830, 13] width 7 height 7
click at [871, 18] on button "Close" at bounding box center [866, 13] width 15 height 15
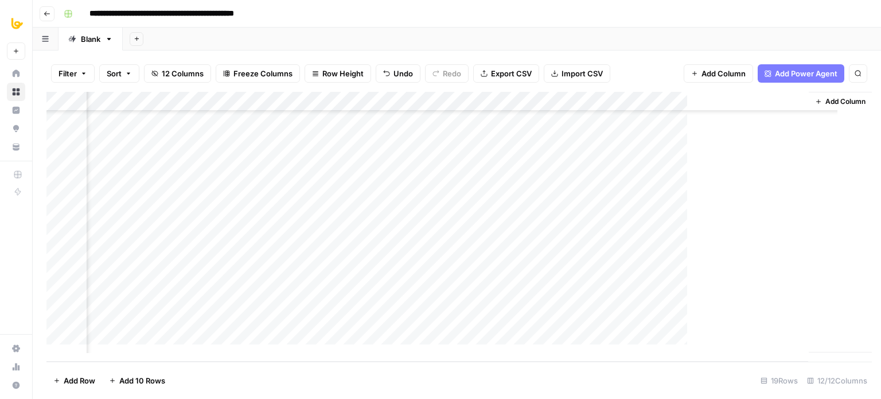
scroll to position [147, 541]
click at [545, 303] on div "Add Column" at bounding box center [456, 227] width 821 height 270
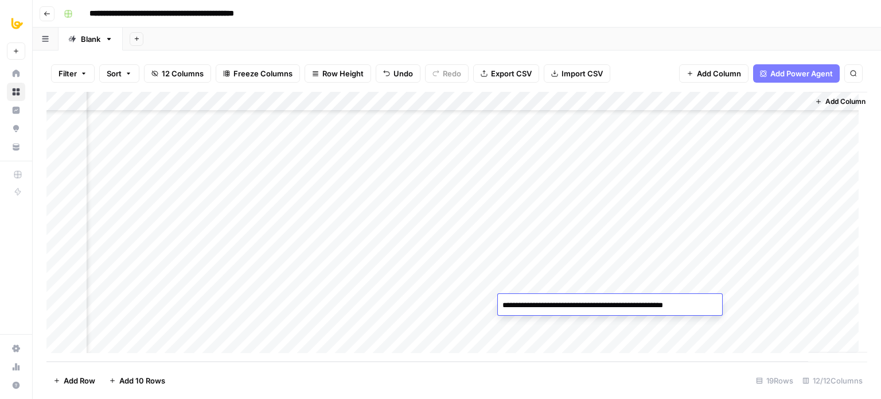
click at [560, 304] on textarea "**********" at bounding box center [608, 305] width 221 height 16
click at [646, 60] on div "Filter Sort 12 Columns Freeze Columns Row Height Undo Redo Export CSV Import CS…" at bounding box center [456, 73] width 821 height 37
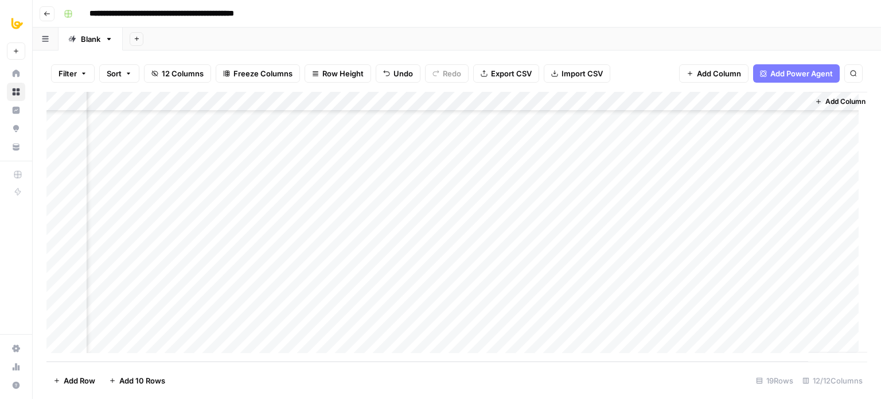
click at [649, 294] on div "Add Column" at bounding box center [456, 227] width 821 height 270
click at [651, 302] on div "Add Column" at bounding box center [456, 227] width 821 height 270
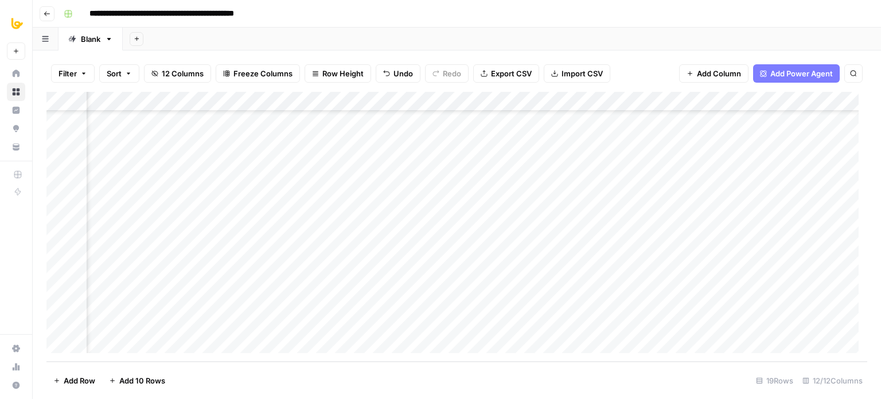
click at [391, 303] on div "Add Column" at bounding box center [456, 227] width 821 height 270
click at [326, 299] on div "Add Column" at bounding box center [456, 227] width 821 height 270
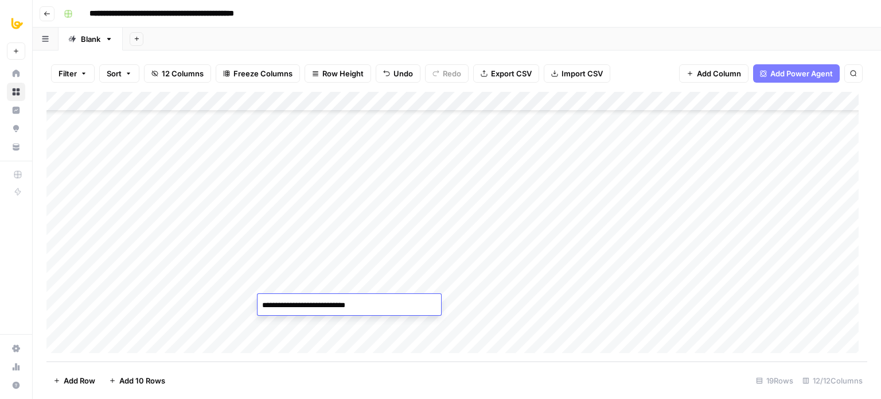
click at [375, 285] on div "Add Column" at bounding box center [456, 227] width 821 height 270
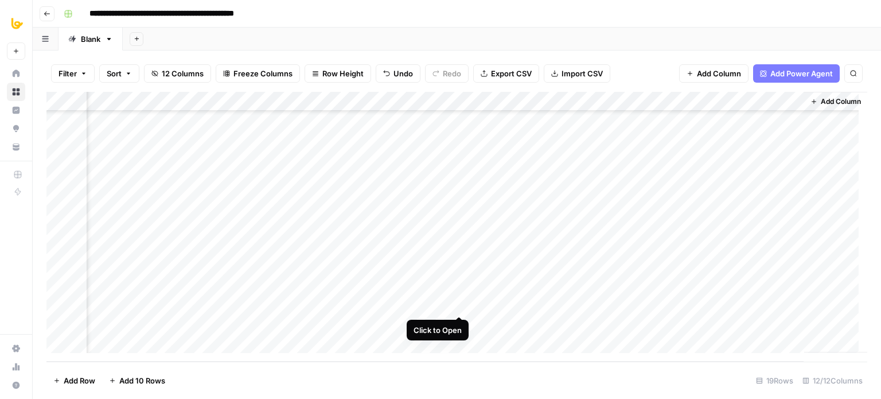
click at [459, 303] on div "Add Column" at bounding box center [456, 227] width 821 height 270
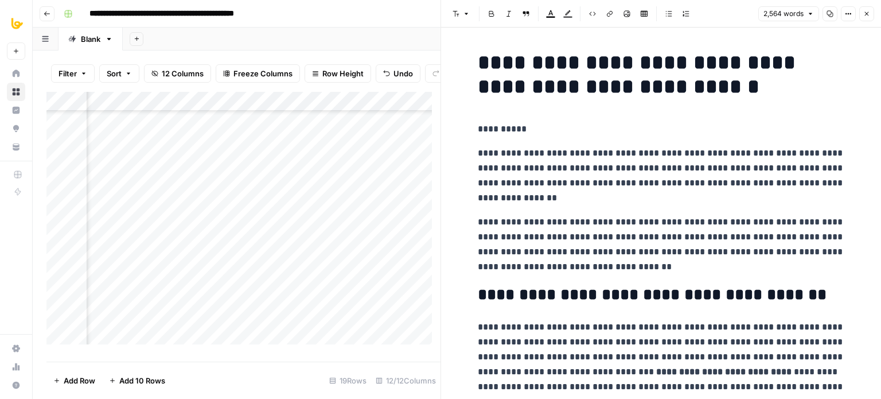
click at [833, 13] on icon "button" at bounding box center [830, 14] width 6 height 6
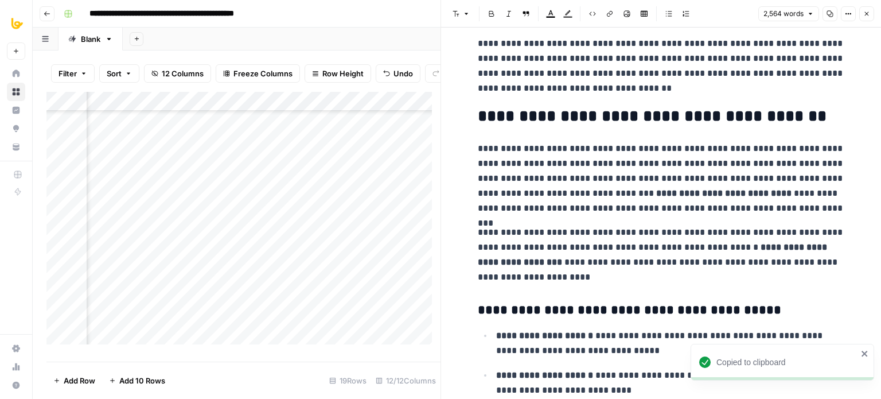
drag, startPoint x: 690, startPoint y: 227, endPoint x: 677, endPoint y: 230, distance: 13.1
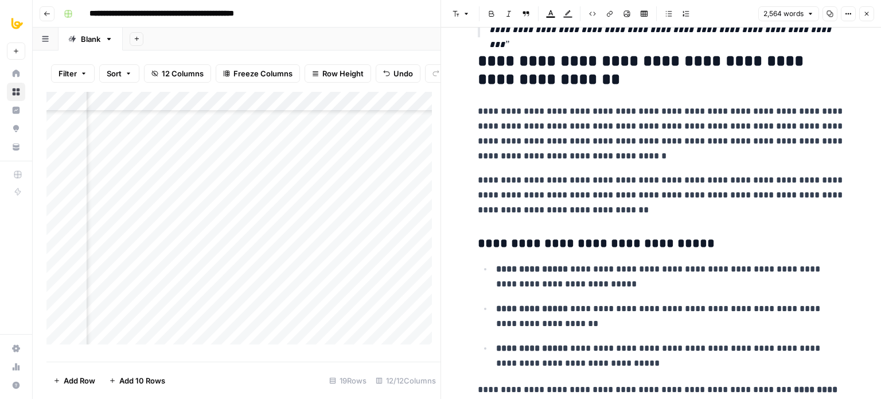
drag, startPoint x: 654, startPoint y: 204, endPoint x: 655, endPoint y: 368, distance: 164.1
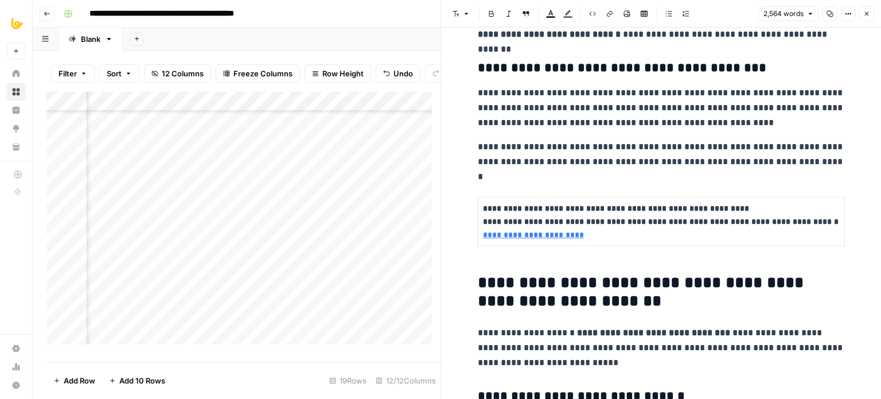
drag, startPoint x: 642, startPoint y: 189, endPoint x: 643, endPoint y: 366, distance: 177.3
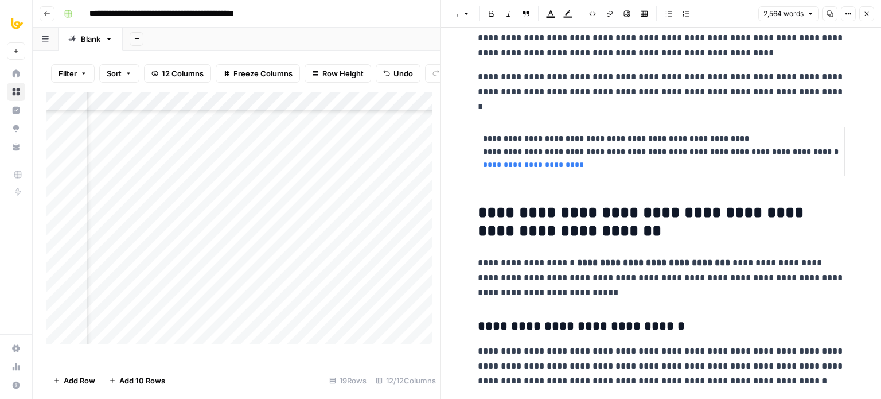
scroll to position [2684, 0]
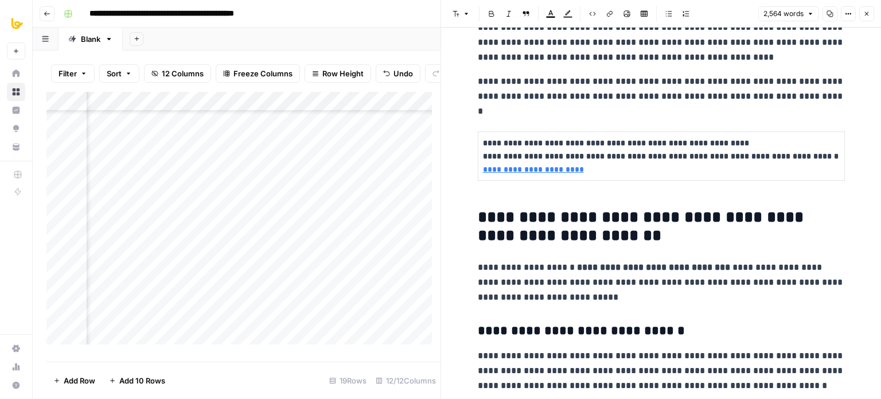
click at [587, 160] on p "**********" at bounding box center [661, 156] width 357 height 39
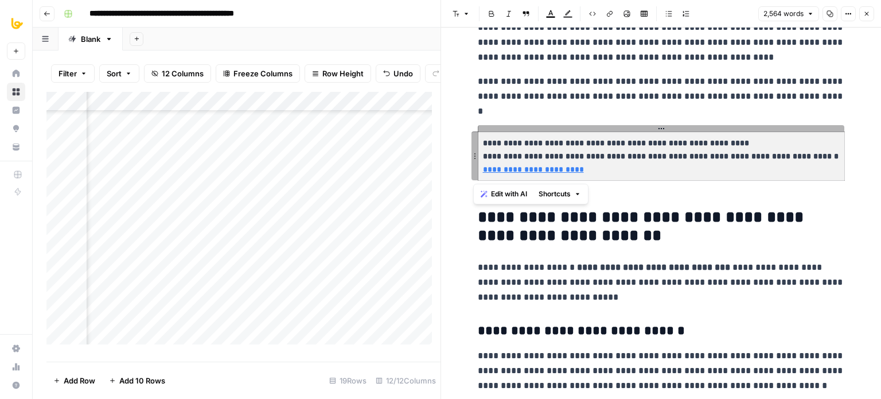
drag, startPoint x: 585, startPoint y: 173, endPoint x: 470, endPoint y: 132, distance: 122.0
click at [868, 14] on icon "button" at bounding box center [866, 13] width 7 height 7
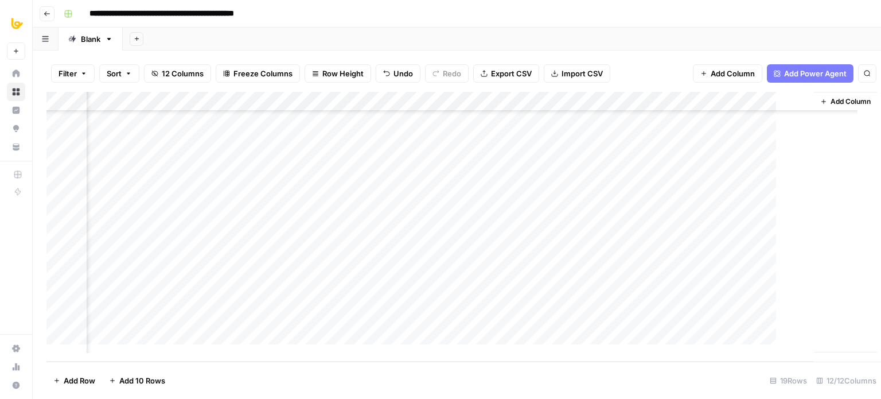
scroll to position [147, 541]
click at [621, 305] on div "Add Column" at bounding box center [456, 227] width 821 height 270
click at [438, 305] on div "Add Column" at bounding box center [456, 227] width 821 height 270
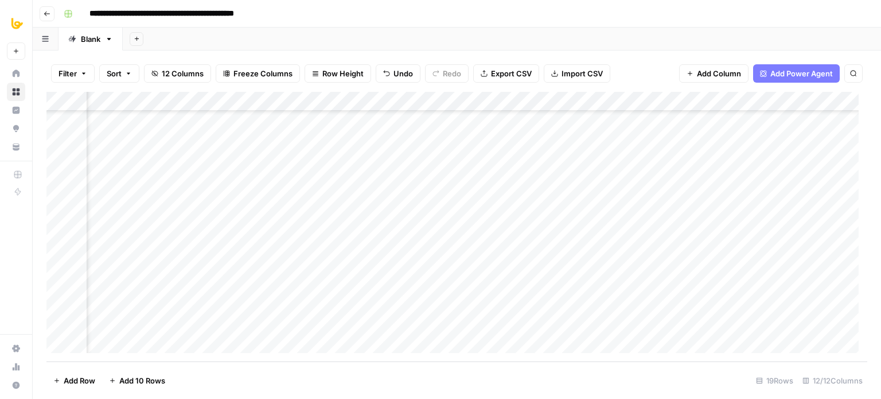
click at [438, 305] on div "Add Column" at bounding box center [456, 227] width 821 height 270
click at [237, 306] on div "Add Column" at bounding box center [456, 227] width 821 height 270
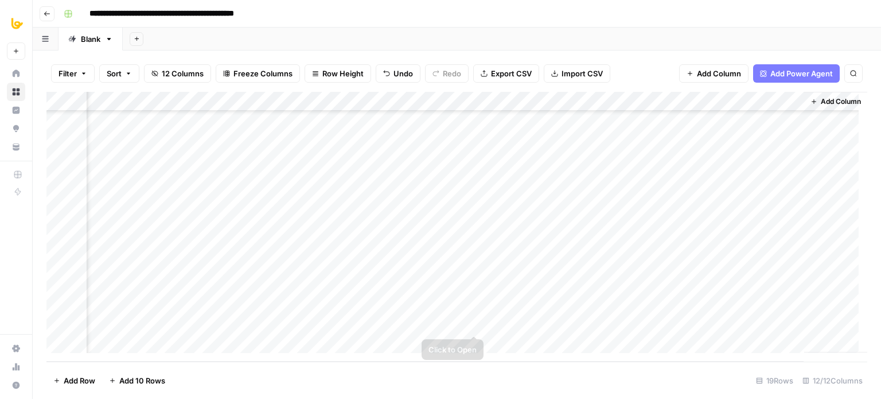
click at [461, 298] on div "Add Column" at bounding box center [456, 227] width 821 height 270
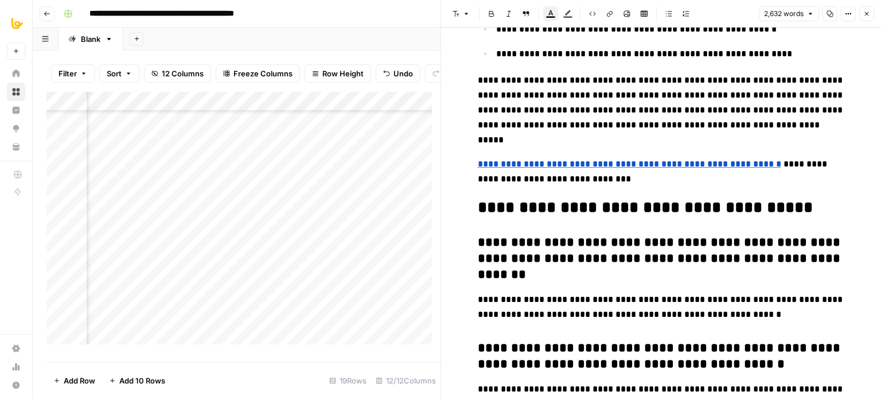
scroll to position [5896, 0]
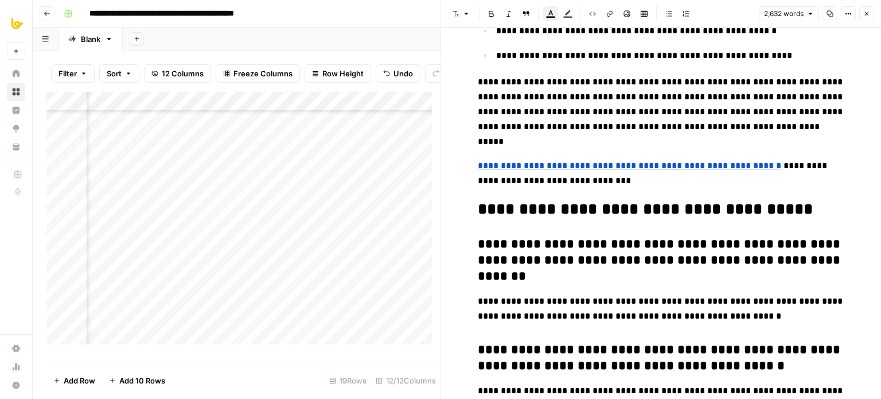
click at [663, 297] on span "**********" at bounding box center [661, 309] width 367 height 24
click at [830, 19] on button "Copy" at bounding box center [830, 13] width 15 height 15
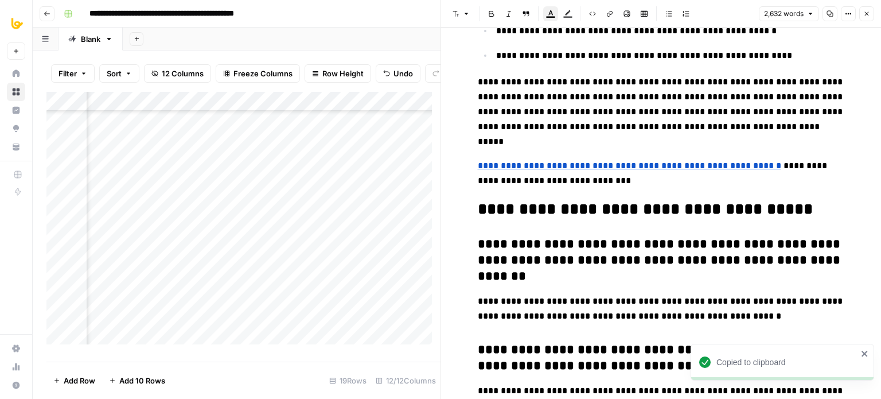
click at [593, 238] on strong "**********" at bounding box center [661, 260] width 366 height 45
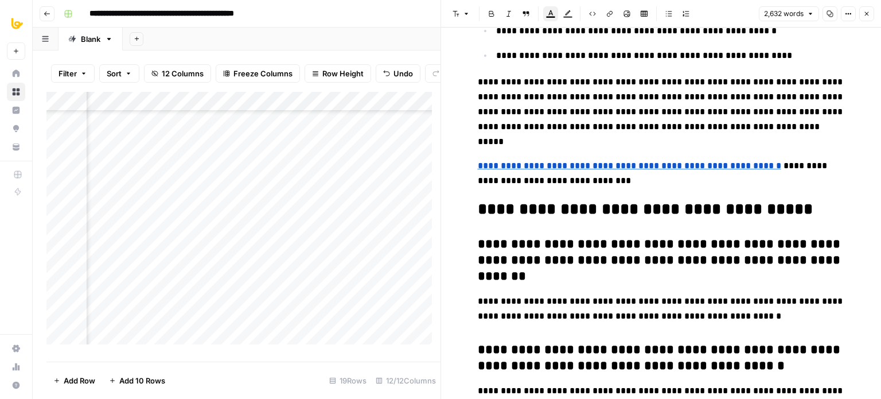
click at [865, 17] on button "Close" at bounding box center [866, 13] width 15 height 15
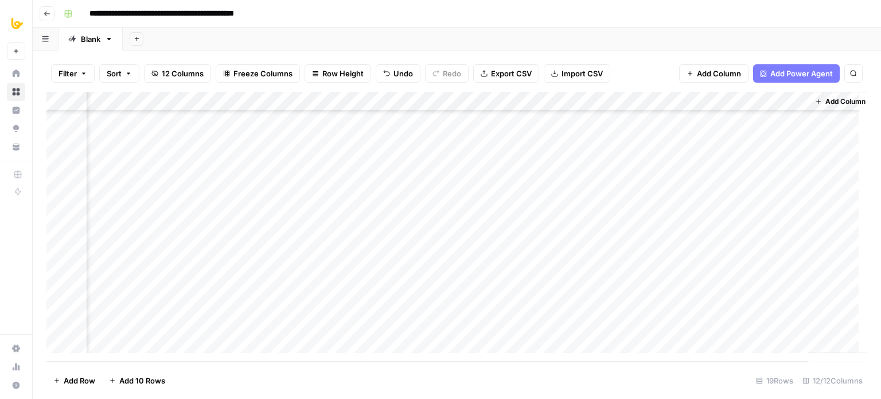
scroll to position [147, 555]
click at [822, 302] on div "Add Column" at bounding box center [835, 222] width 63 height 260
click at [831, 101] on span "Add Column" at bounding box center [841, 101] width 40 height 10
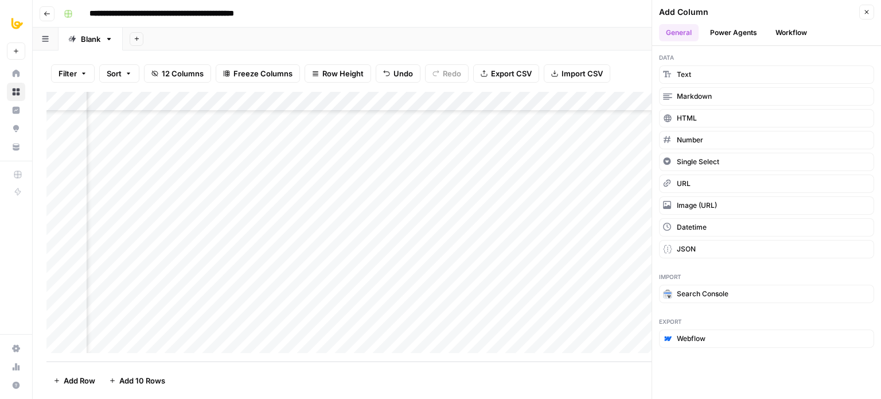
click at [787, 35] on button "Workflow" at bounding box center [791, 32] width 45 height 17
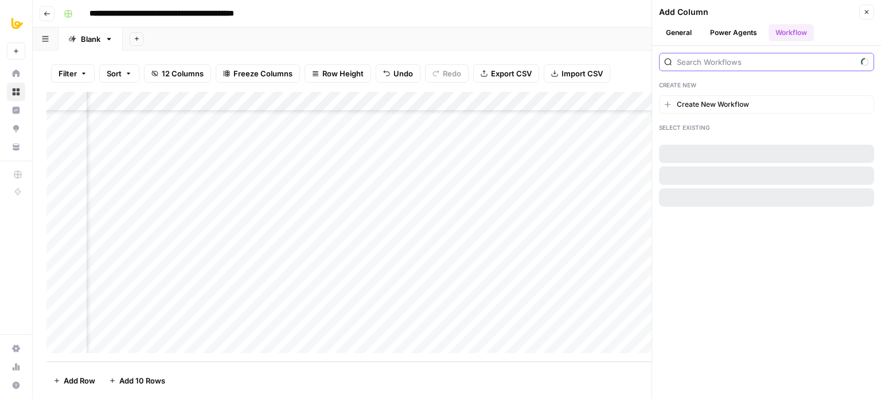
click at [767, 62] on input "search" at bounding box center [767, 61] width 180 height 11
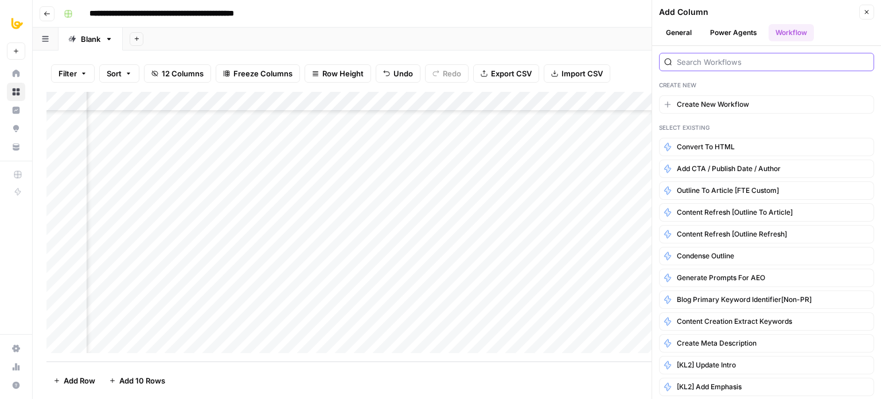
type input "g"
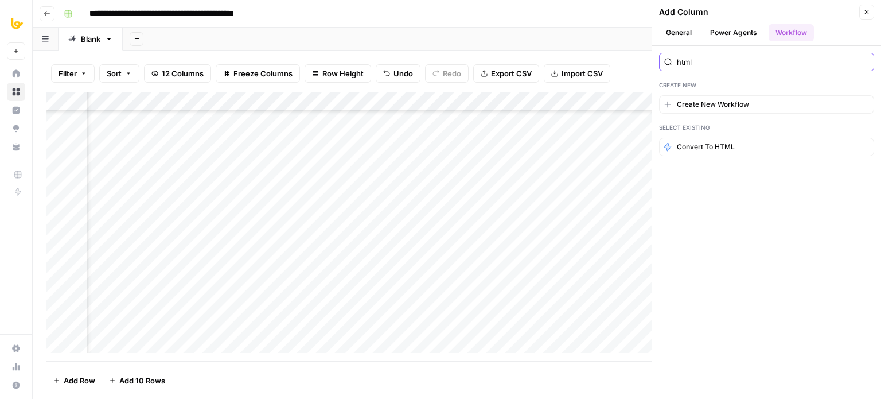
type input "html"
click at [758, 143] on button "Convert to HTML" at bounding box center [766, 147] width 215 height 18
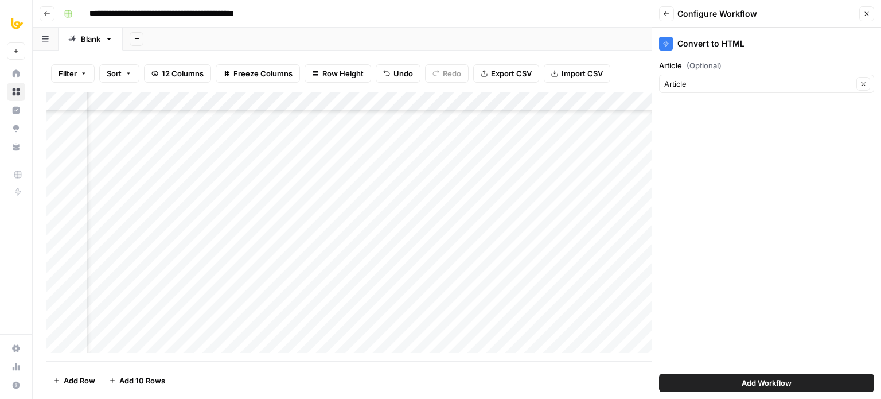
click at [743, 387] on span "Add Workflow" at bounding box center [767, 382] width 50 height 11
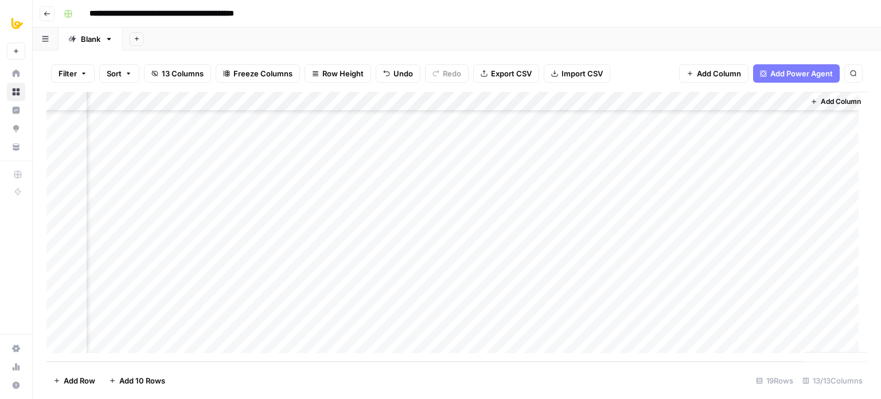
scroll to position [147, 671]
click at [733, 300] on div "Add Column" at bounding box center [456, 227] width 821 height 270
click at [737, 299] on div "Add Column" at bounding box center [456, 227] width 821 height 270
click at [384, 323] on div "Add Column" at bounding box center [456, 227] width 821 height 270
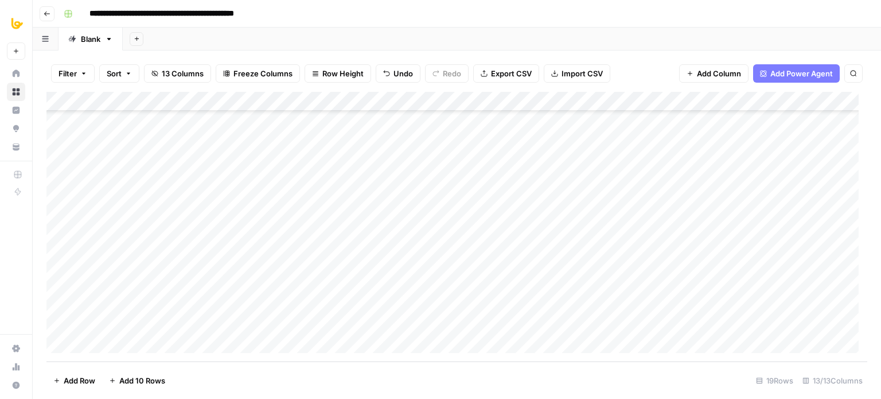
click at [384, 323] on div "Add Column" at bounding box center [456, 227] width 821 height 270
type textarea "**********"
click at [393, 376] on footer "Add Row Add 10 Rows 19 Rows 13/13 Columns" at bounding box center [456, 379] width 821 height 37
click at [507, 324] on div "Add Column" at bounding box center [456, 227] width 821 height 270
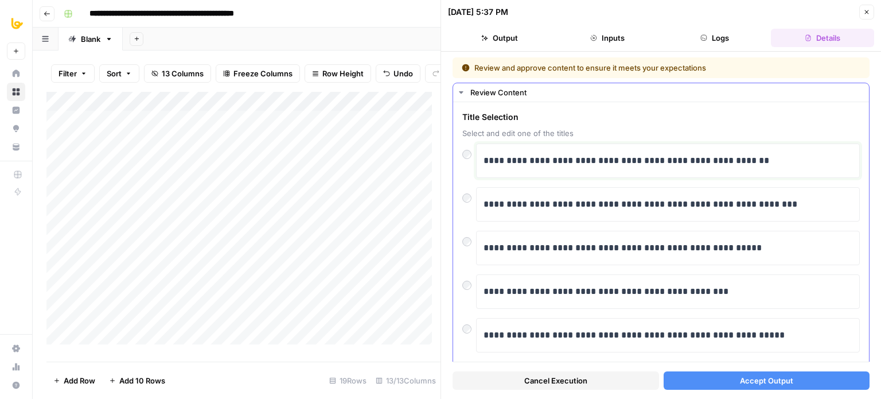
click at [578, 163] on p "**********" at bounding box center [664, 160] width 361 height 15
click at [773, 161] on p "**********" at bounding box center [664, 160] width 361 height 15
click at [601, 383] on button "Cancel Execution" at bounding box center [556, 380] width 207 height 18
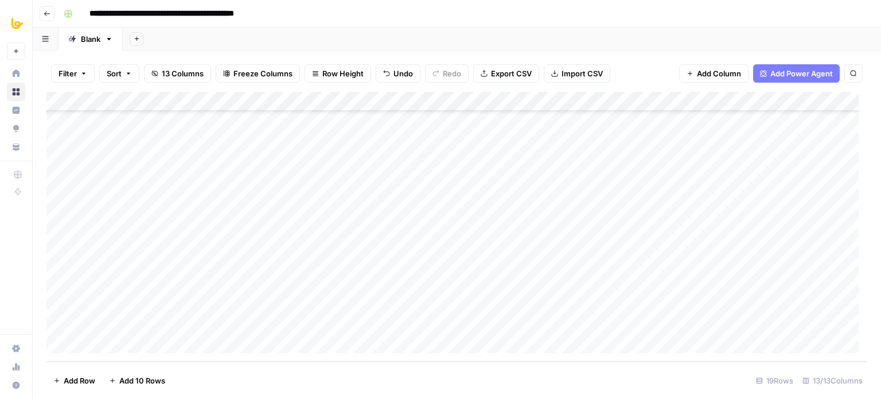
scroll to position [147, 0]
click at [508, 324] on div "Add Column" at bounding box center [456, 227] width 821 height 270
click at [769, 304] on div "Add Column" at bounding box center [456, 227] width 821 height 270
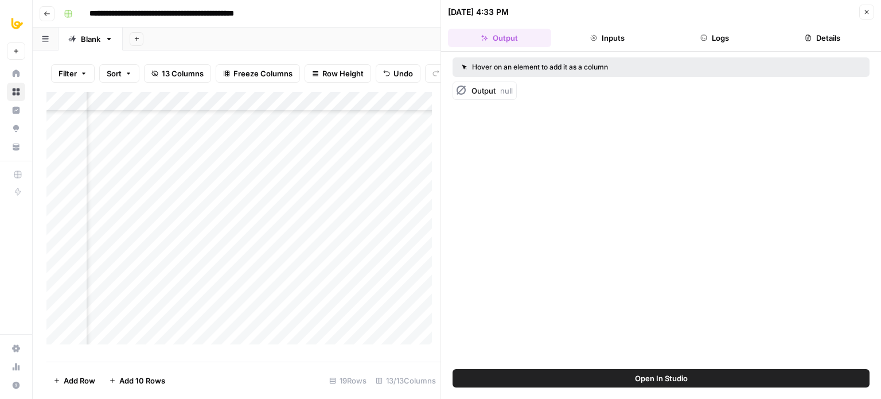
click at [616, 38] on button "Inputs" at bounding box center [607, 38] width 103 height 18
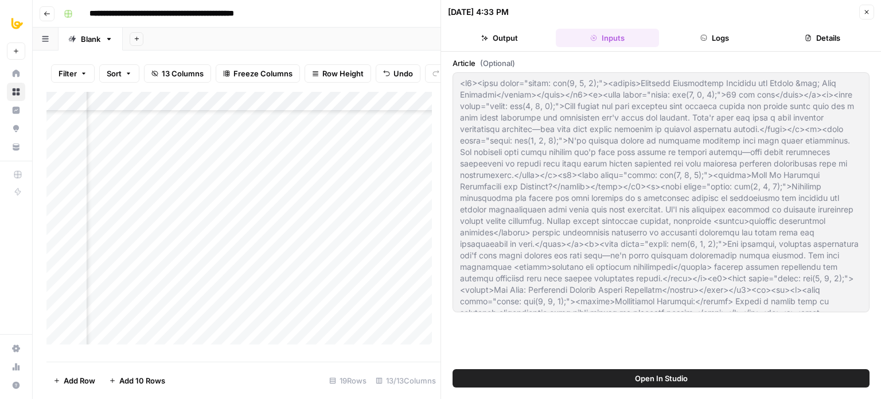
click at [491, 30] on button "Output" at bounding box center [499, 38] width 103 height 18
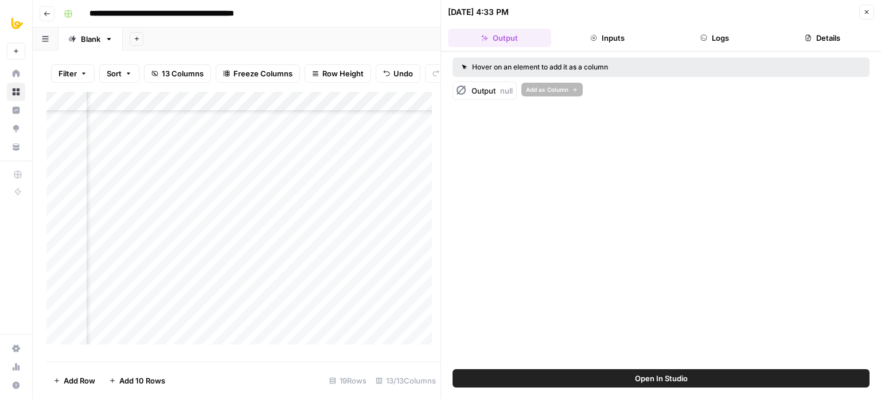
click at [504, 98] on div "Output null" at bounding box center [485, 90] width 64 height 18
click at [608, 44] on button "Inputs" at bounding box center [607, 38] width 103 height 18
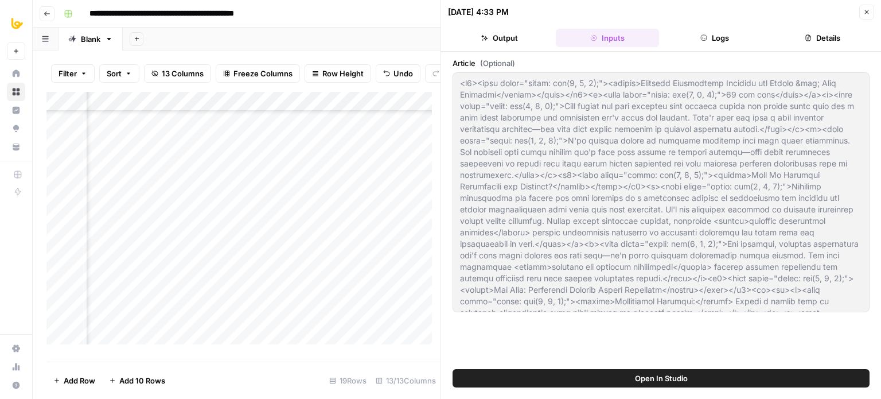
click at [648, 376] on span "Open In Studio" at bounding box center [661, 377] width 53 height 11
click at [503, 36] on button "Output" at bounding box center [499, 38] width 103 height 18
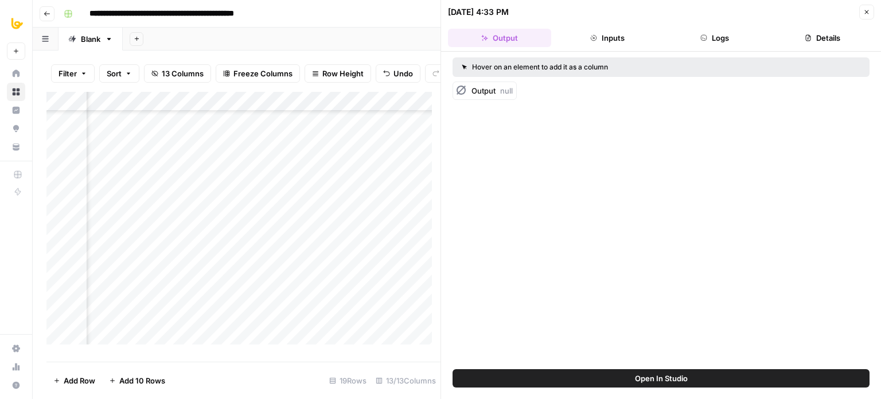
click at [555, 98] on div "Output null" at bounding box center [661, 90] width 417 height 18
click at [702, 38] on icon "button" at bounding box center [704, 37] width 7 height 7
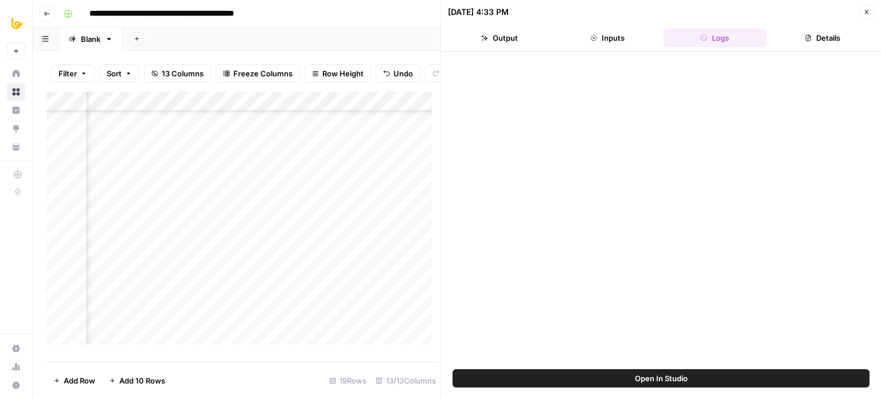
click at [870, 10] on icon "button" at bounding box center [866, 12] width 7 height 7
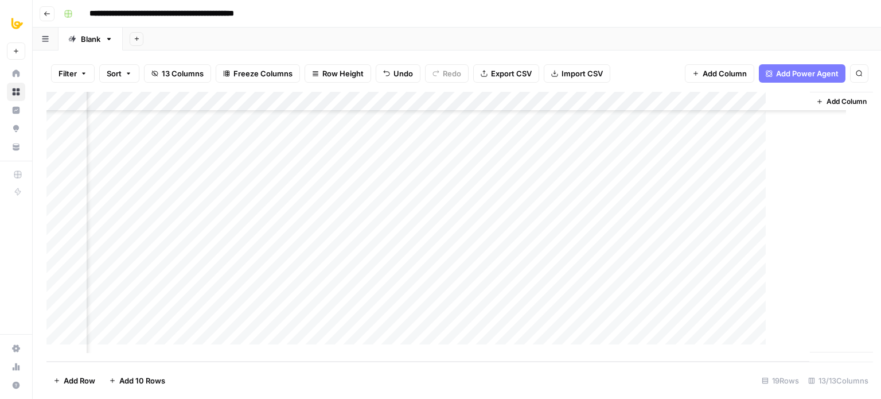
scroll to position [147, 657]
click at [354, 301] on div "Add Column" at bounding box center [456, 227] width 821 height 270
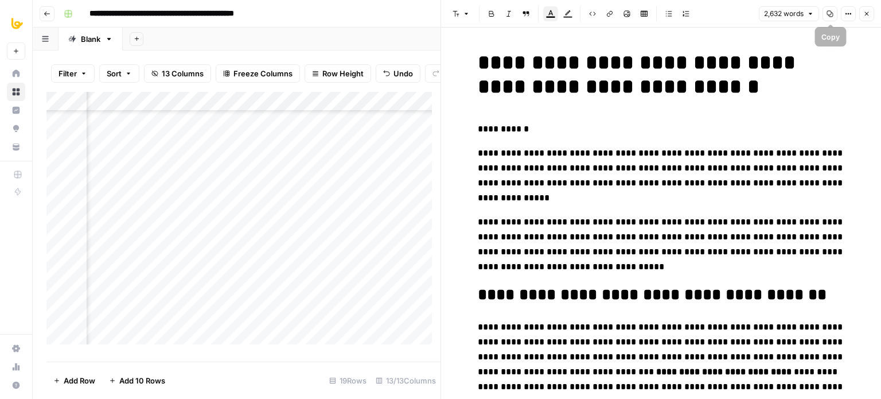
click at [828, 17] on icon "button" at bounding box center [830, 13] width 7 height 7
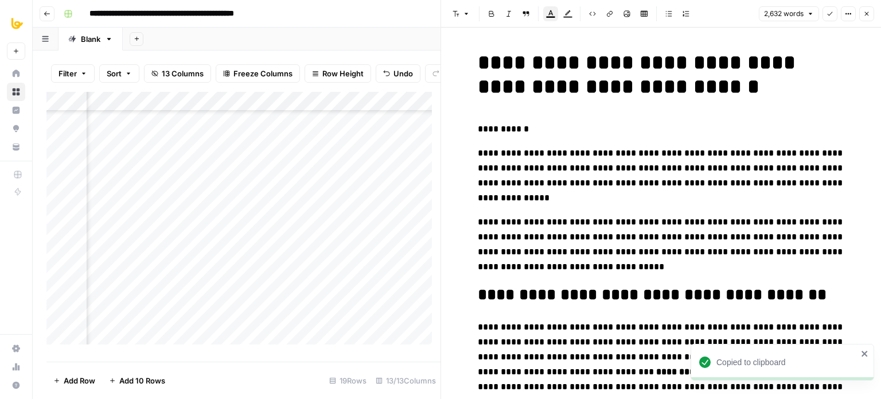
click at [863, 15] on button "Close" at bounding box center [866, 13] width 15 height 15
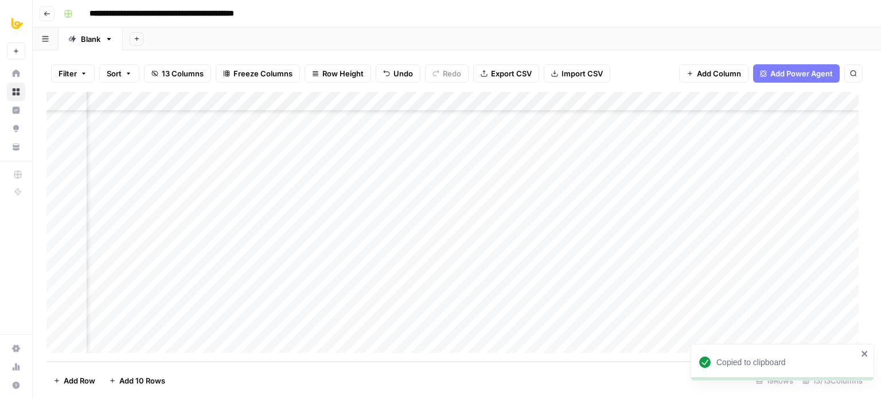
scroll to position [147, 147]
click at [356, 320] on div "Add Column" at bounding box center [456, 227] width 821 height 270
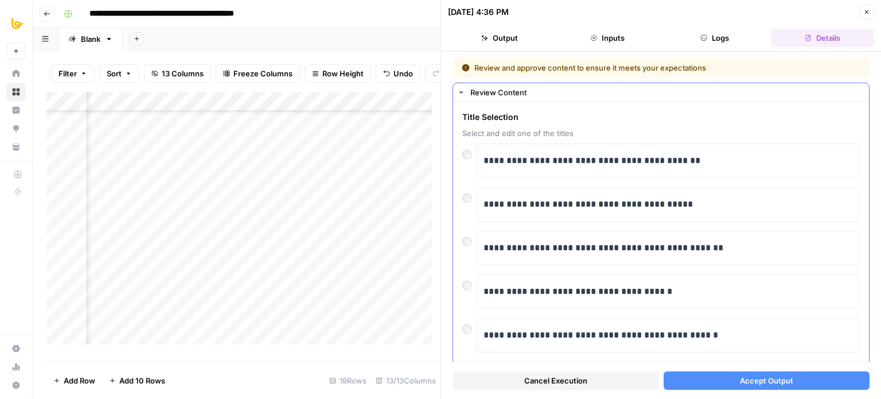
scroll to position [57, 0]
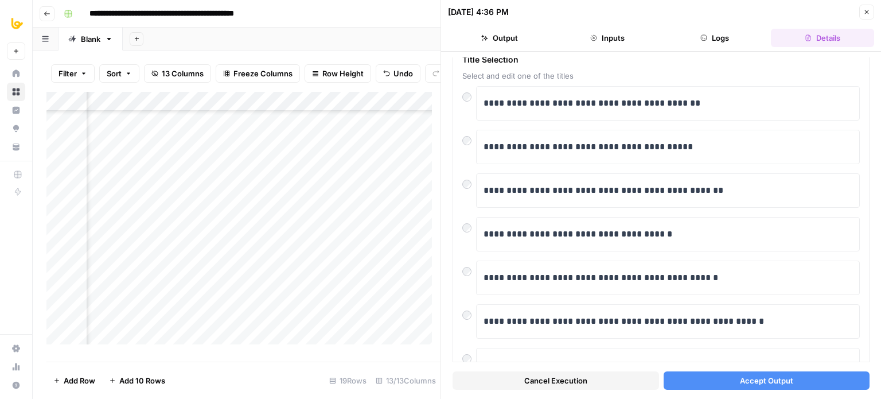
click at [737, 373] on button "Accept Output" at bounding box center [767, 380] width 207 height 18
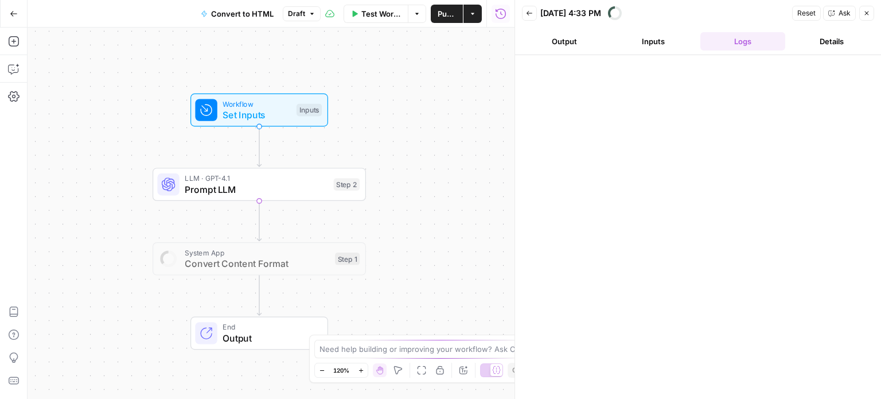
drag, startPoint x: 435, startPoint y: 192, endPoint x: 447, endPoint y: 192, distance: 12.6
click at [447, 192] on div "Workflow Set Inputs Inputs LLM · GPT-4.1 Prompt LLM Step 2 System App Convert C…" at bounding box center [271, 213] width 487 height 371
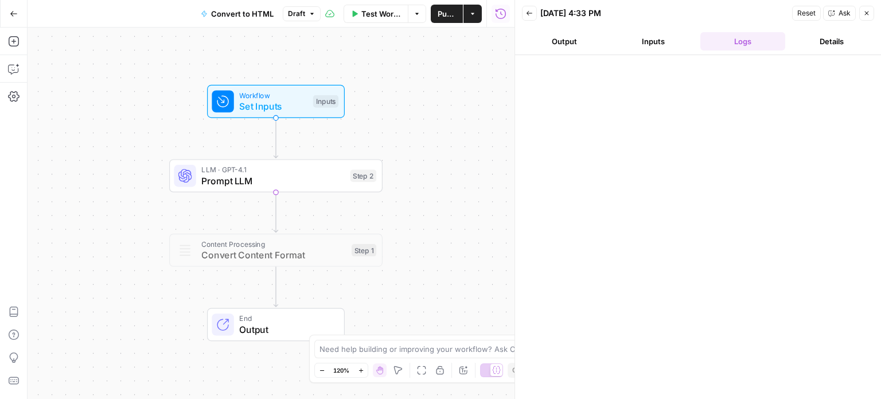
click at [659, 40] on button "Inputs" at bounding box center [654, 41] width 85 height 18
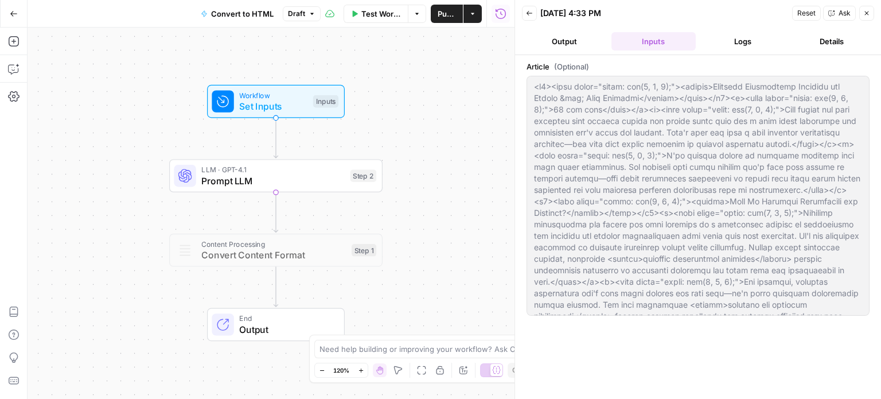
click at [758, 33] on button "Logs" at bounding box center [743, 41] width 85 height 18
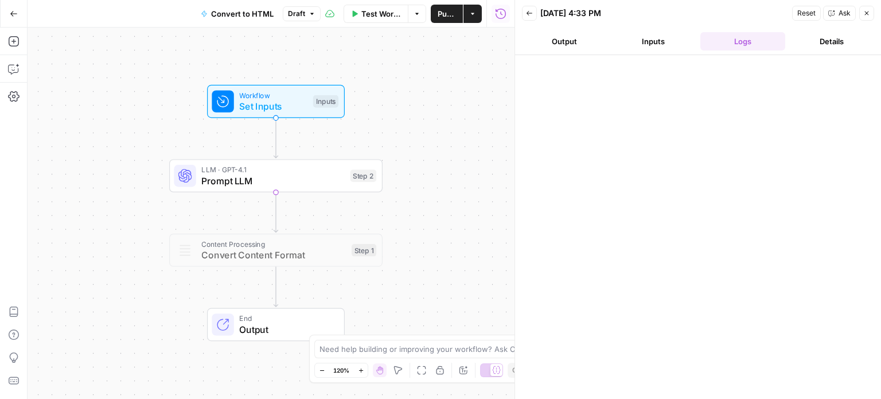
drag, startPoint x: 845, startPoint y: 41, endPoint x: 861, endPoint y: 38, distance: 16.3
click at [847, 42] on button "Details" at bounding box center [832, 41] width 85 height 18
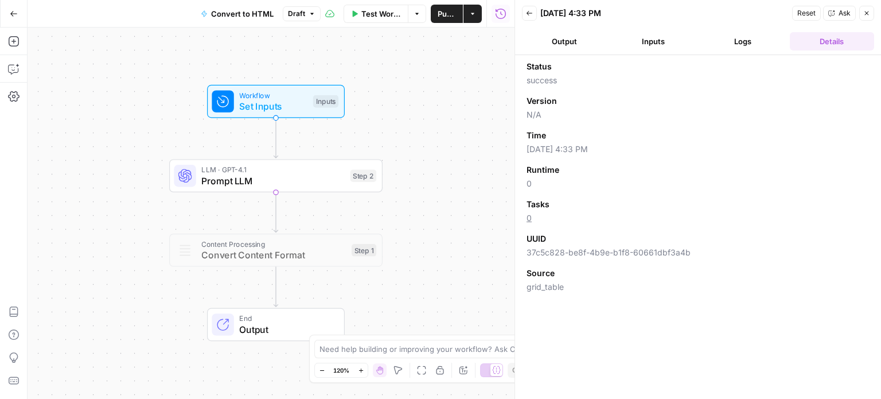
click at [867, 15] on icon "button" at bounding box center [866, 13] width 7 height 7
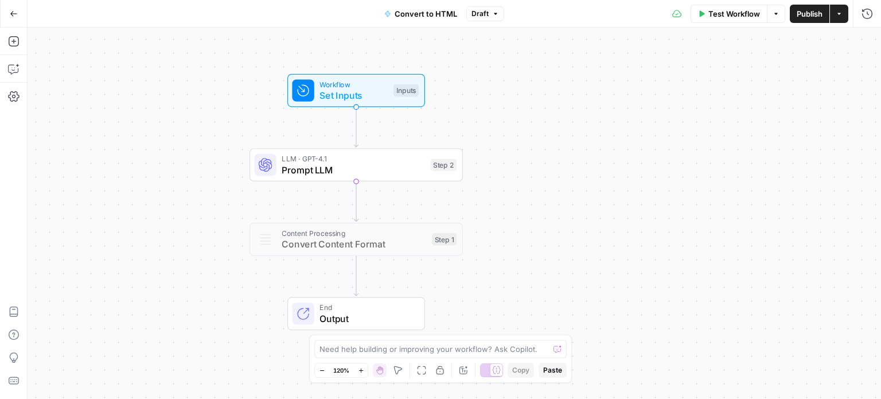
drag, startPoint x: 464, startPoint y: 89, endPoint x: 544, endPoint y: 78, distance: 81.1
click at [544, 78] on div "Workflow Set Inputs Inputs LLM · GPT-4.1 Prompt LLM Step 2 Content Processing C…" at bounding box center [455, 213] width 854 height 371
click at [363, 240] on span "Convert Content Format" at bounding box center [354, 244] width 145 height 14
click at [319, 155] on span "LLM · GPT-4.1" at bounding box center [353, 158] width 143 height 11
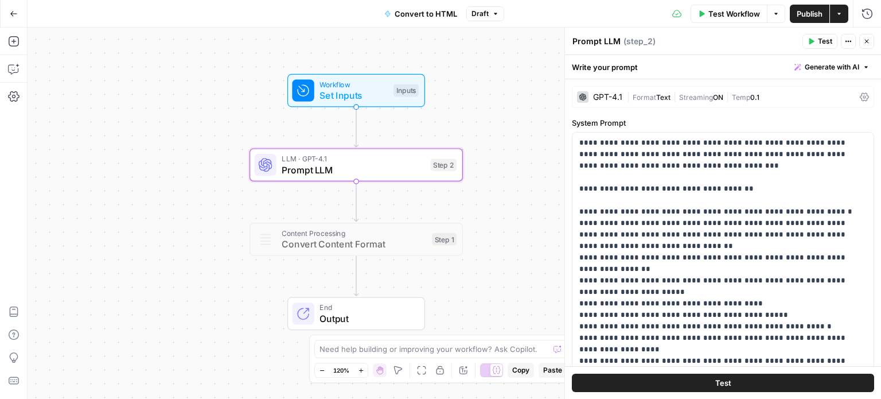
drag, startPoint x: 474, startPoint y: 190, endPoint x: 479, endPoint y: 182, distance: 9.1
click at [473, 190] on div "Workflow Set Inputs Inputs LLM · GPT-4.1 Prompt LLM Step 2 Content Processing C…" at bounding box center [455, 213] width 854 height 371
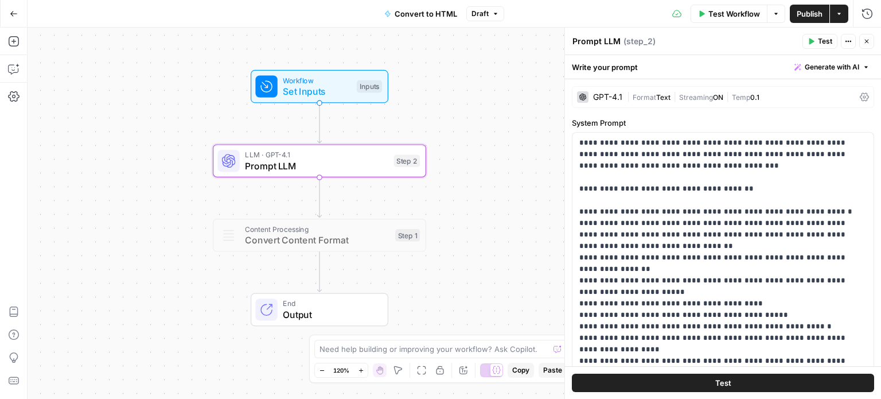
click at [722, 14] on span "Test Workflow" at bounding box center [735, 13] width 52 height 11
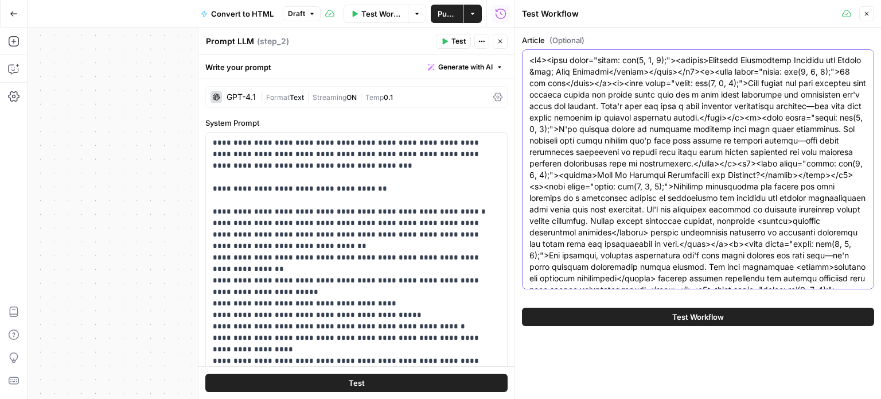
paste textarea "# **Business Development Strategy for Design & Tech Agencies** 12 min read Most…"
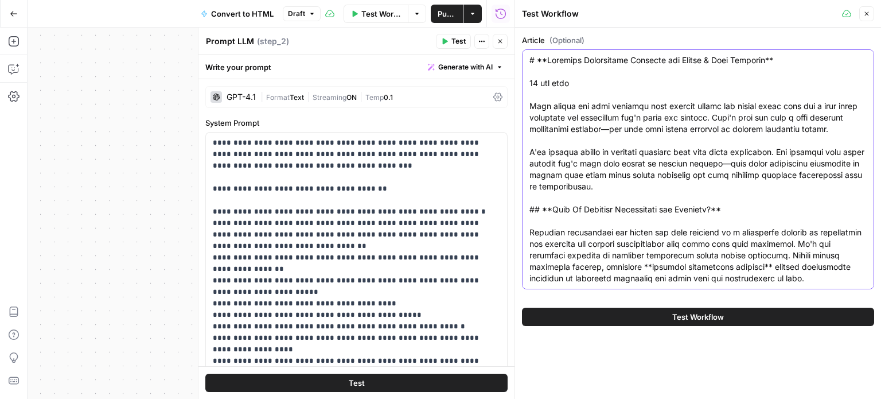
scroll to position [5255, 0]
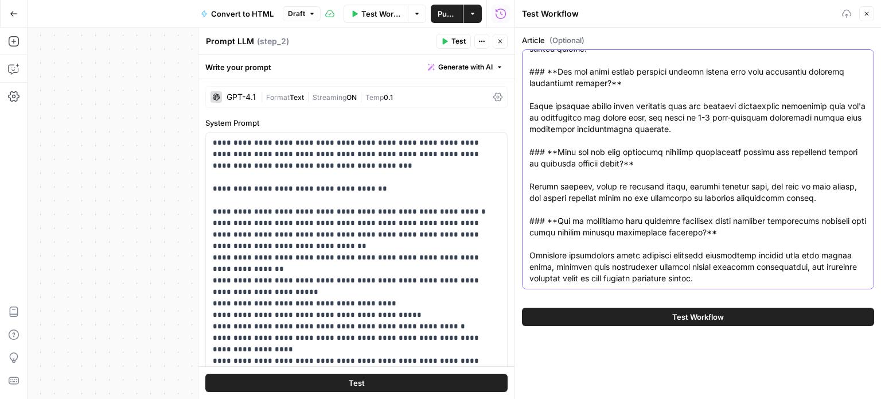
type textarea "# **Business Development Strategy for Design & Tech Agencies** 12 min read Most…"
click at [500, 41] on icon "button" at bounding box center [500, 41] width 7 height 7
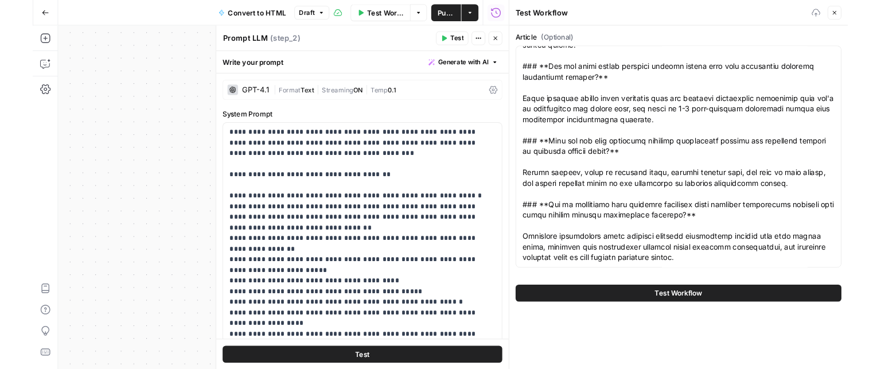
scroll to position [0, 0]
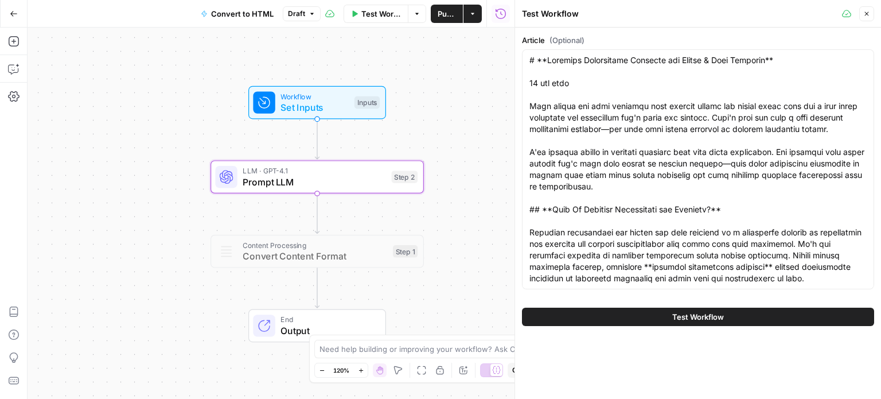
drag, startPoint x: 484, startPoint y: 166, endPoint x: 482, endPoint y: 182, distance: 16.8
click at [482, 182] on div "Workflow Set Inputs Inputs LLM · GPT-4.1 Prompt LLM Step 2 Content Processing C…" at bounding box center [271, 213] width 487 height 371
click at [624, 318] on button "Test Workflow" at bounding box center [698, 317] width 352 height 18
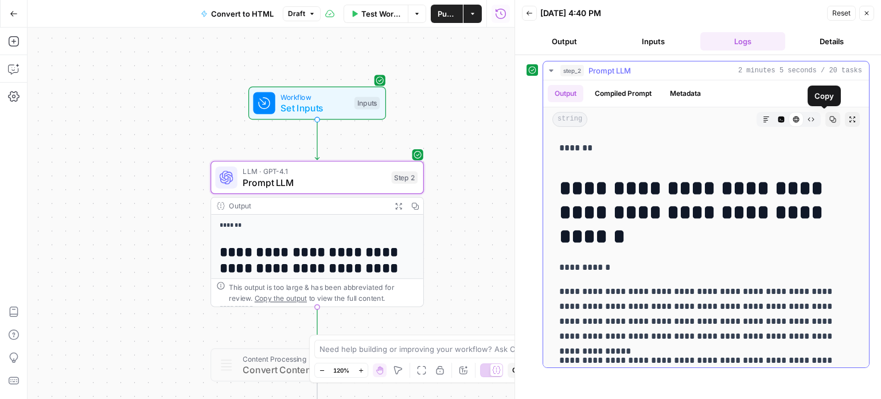
click at [830, 119] on icon "button" at bounding box center [833, 119] width 7 height 7
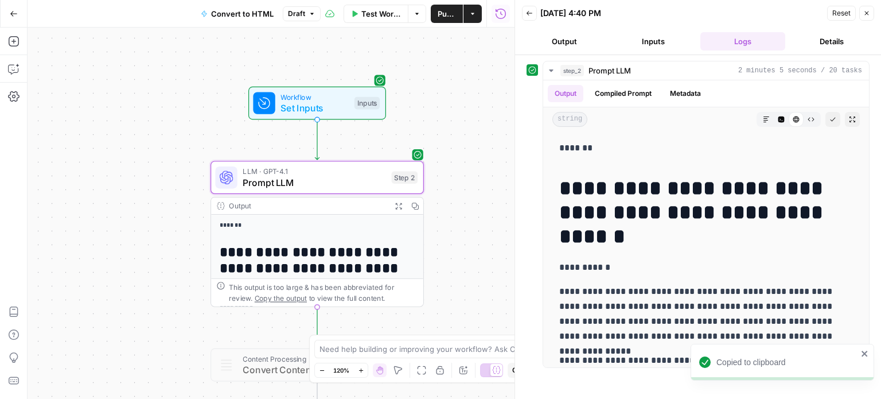
click at [681, 38] on button "Inputs" at bounding box center [654, 41] width 85 height 18
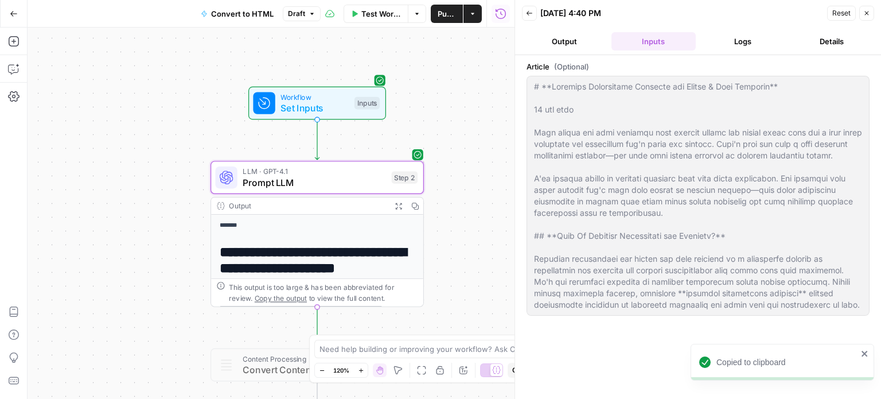
click at [723, 37] on button "Logs" at bounding box center [743, 41] width 85 height 18
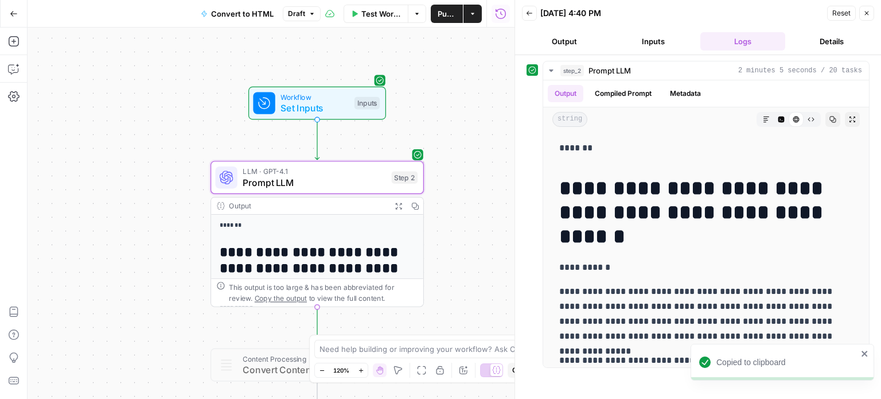
click at [561, 44] on button "Output" at bounding box center [564, 41] width 85 height 18
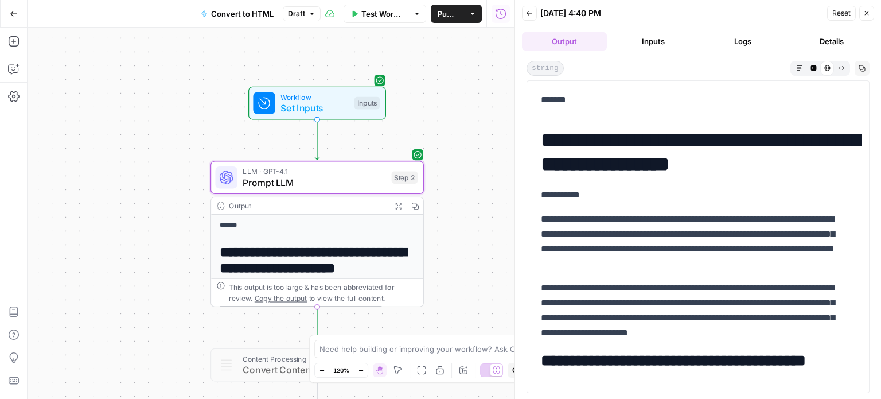
click at [650, 33] on button "Inputs" at bounding box center [654, 41] width 85 height 18
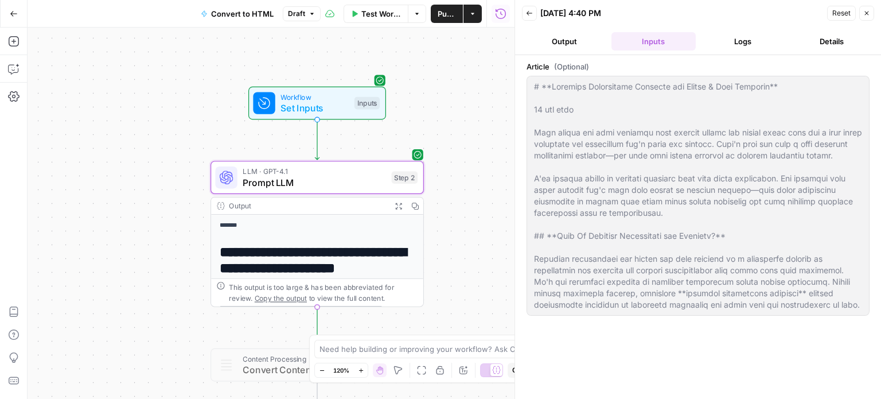
click at [749, 38] on button "Logs" at bounding box center [743, 41] width 85 height 18
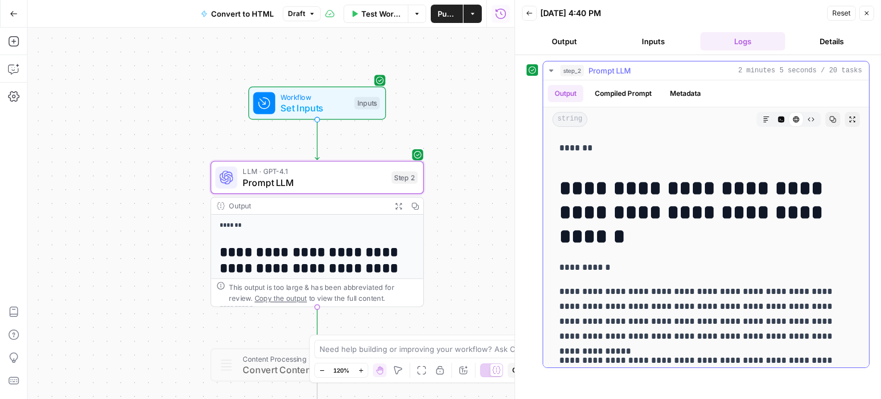
click at [807, 119] on span "Raw Output" at bounding box center [807, 119] width 1 height 1
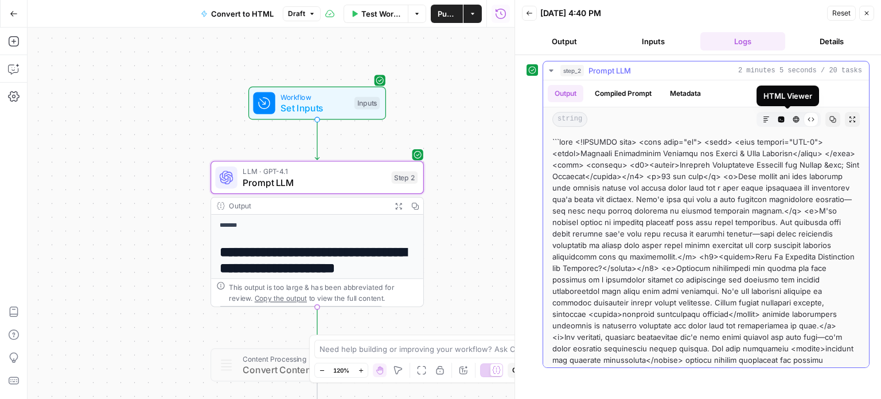
click at [830, 116] on icon "button" at bounding box center [833, 119] width 7 height 7
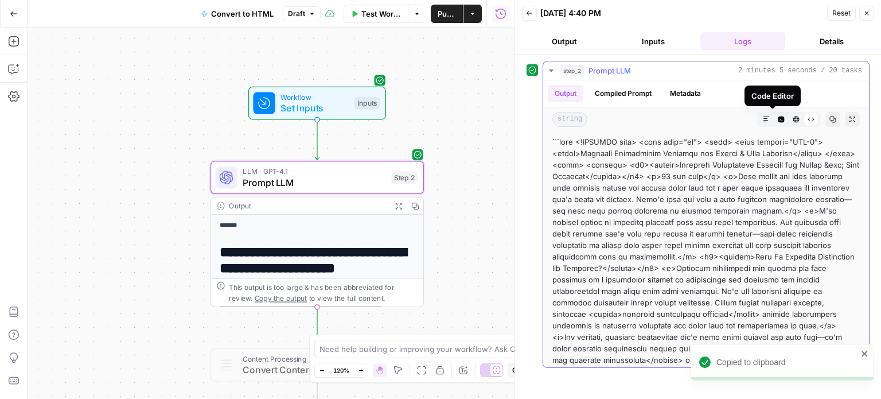
click at [763, 119] on icon "button" at bounding box center [766, 119] width 7 height 7
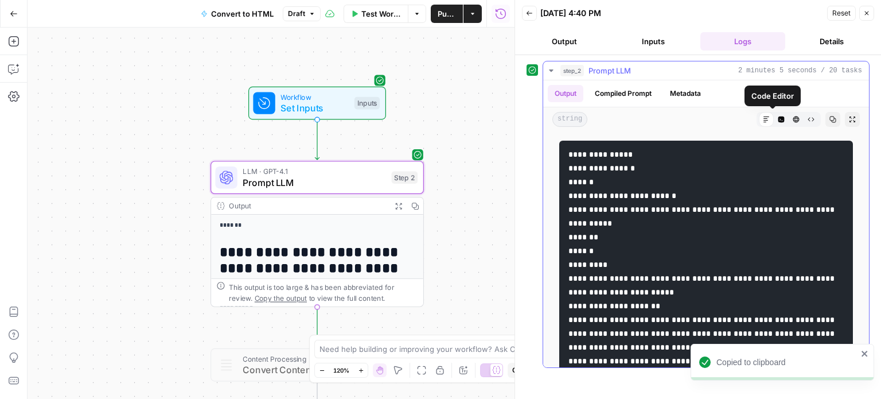
click at [826, 115] on button "Copy" at bounding box center [833, 119] width 15 height 15
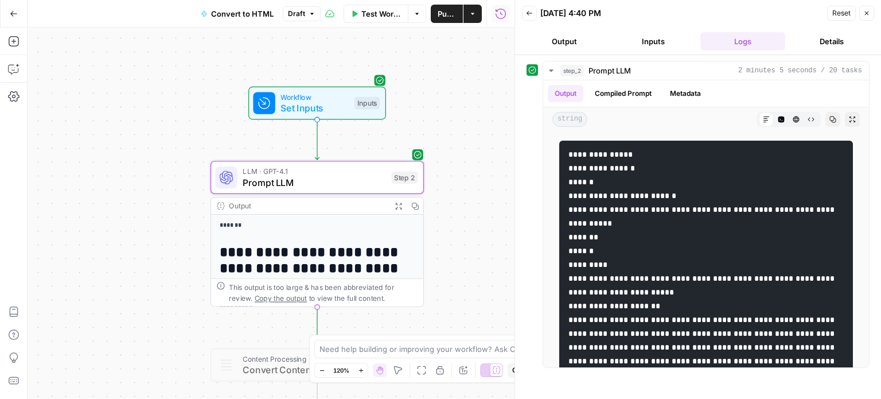
click at [867, 7] on button "Close" at bounding box center [866, 13] width 15 height 15
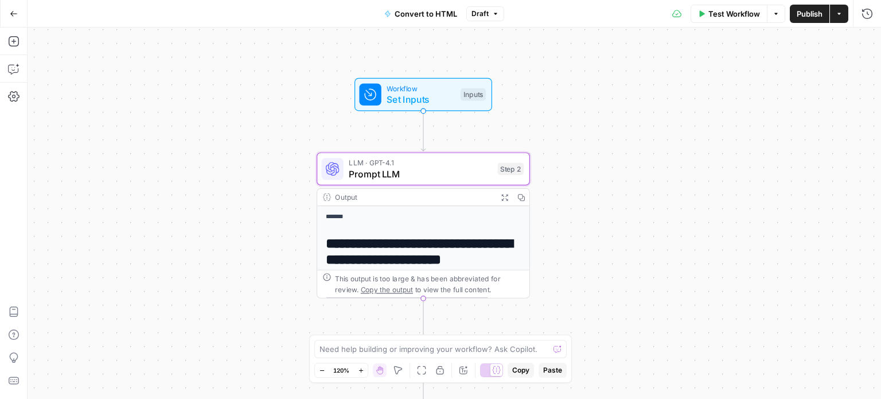
drag, startPoint x: 530, startPoint y: 114, endPoint x: 640, endPoint y: 105, distance: 111.1
click at [640, 105] on div "**********" at bounding box center [455, 213] width 854 height 371
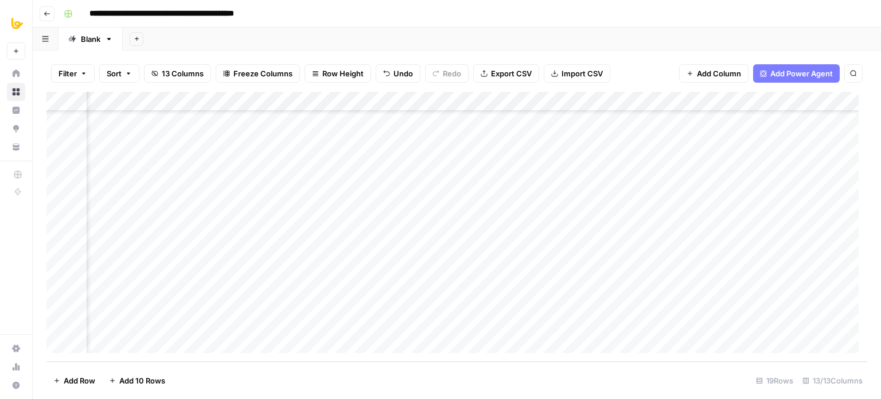
scroll to position [147, 264]
click at [447, 320] on div "Add Column" at bounding box center [456, 227] width 821 height 270
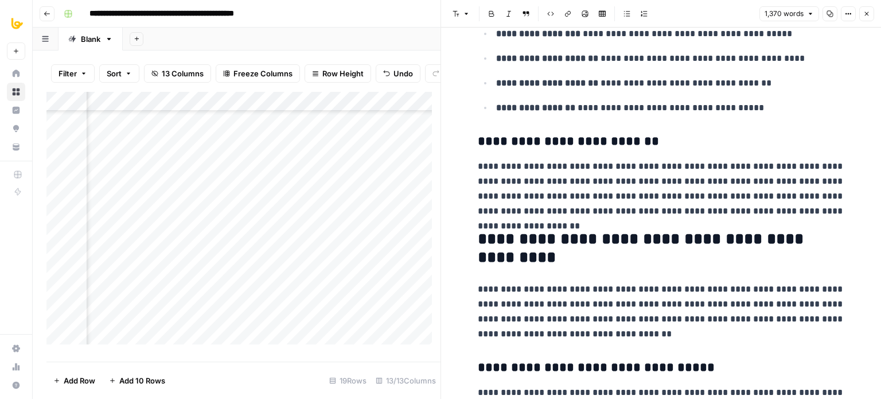
drag, startPoint x: 765, startPoint y: 149, endPoint x: 766, endPoint y: 229, distance: 80.3
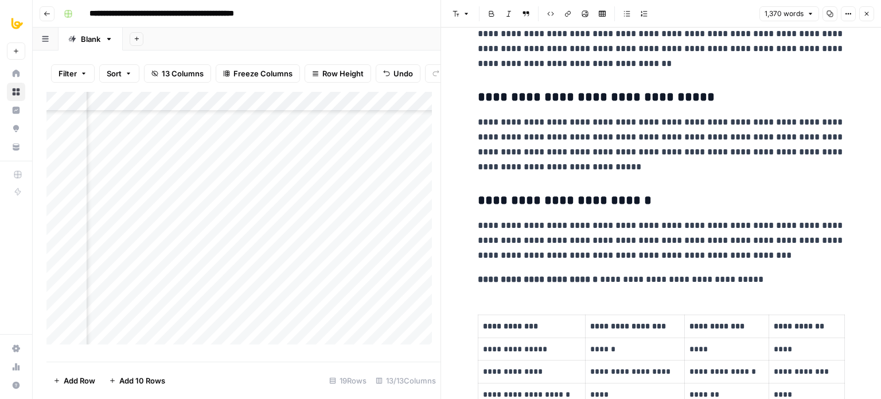
drag, startPoint x: 754, startPoint y: 155, endPoint x: 740, endPoint y: 332, distance: 176.7
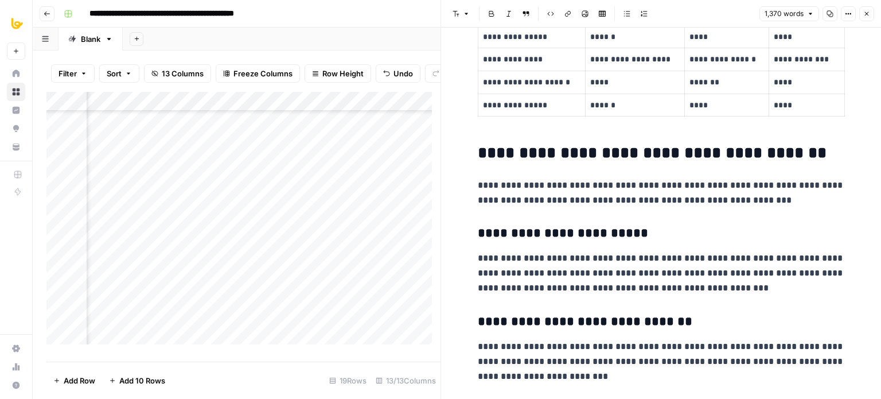
scroll to position [919, 0]
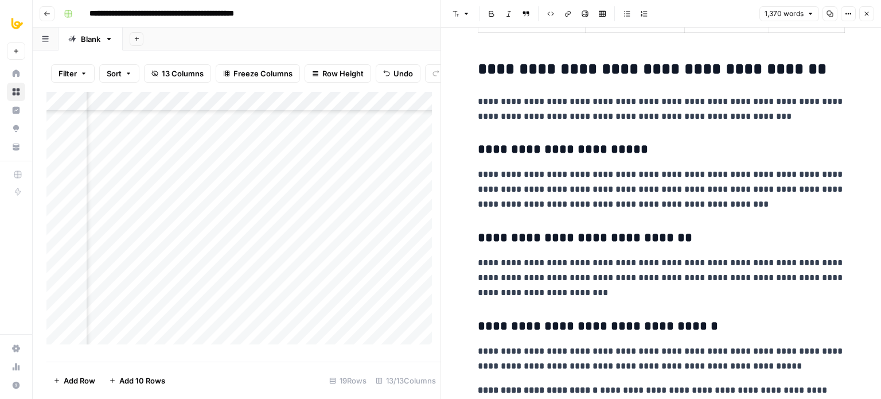
drag, startPoint x: 721, startPoint y: 151, endPoint x: 722, endPoint y: 180, distance: 28.7
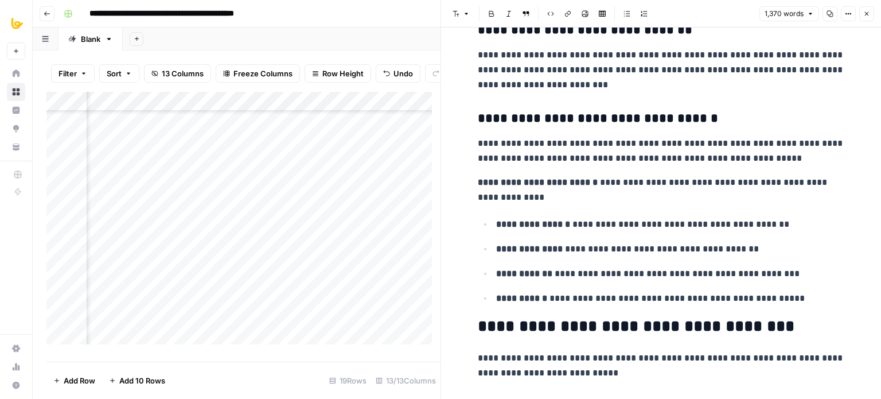
drag, startPoint x: 702, startPoint y: 105, endPoint x: 710, endPoint y: 215, distance: 110.4
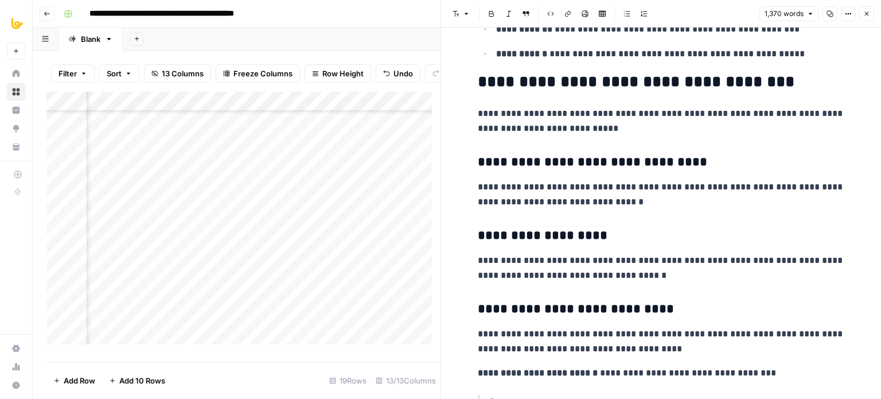
drag, startPoint x: 682, startPoint y: 198, endPoint x: 685, endPoint y: 224, distance: 26.6
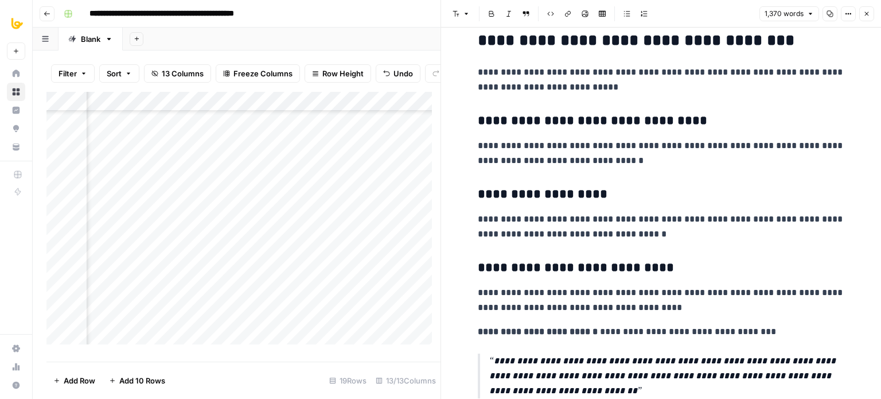
scroll to position [1623, 0]
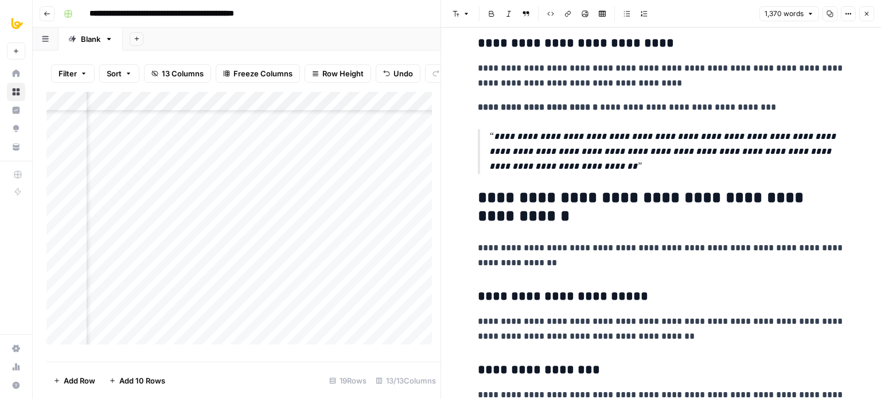
drag, startPoint x: 661, startPoint y: 126, endPoint x: 682, endPoint y: 213, distance: 89.2
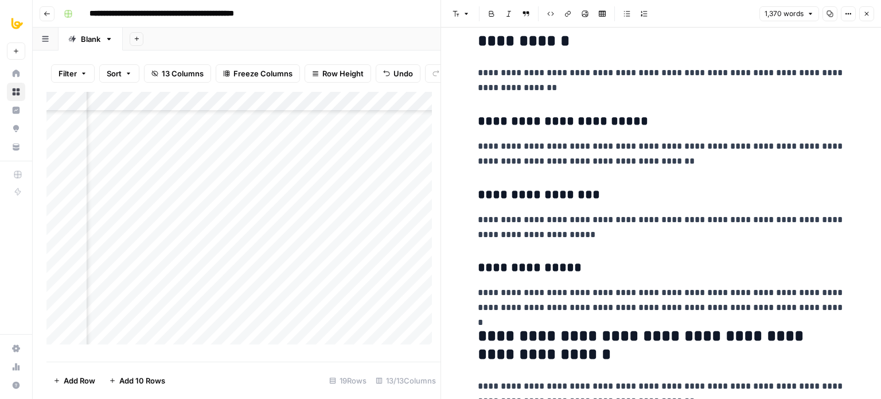
drag, startPoint x: 668, startPoint y: 100, endPoint x: 691, endPoint y: 196, distance: 98.1
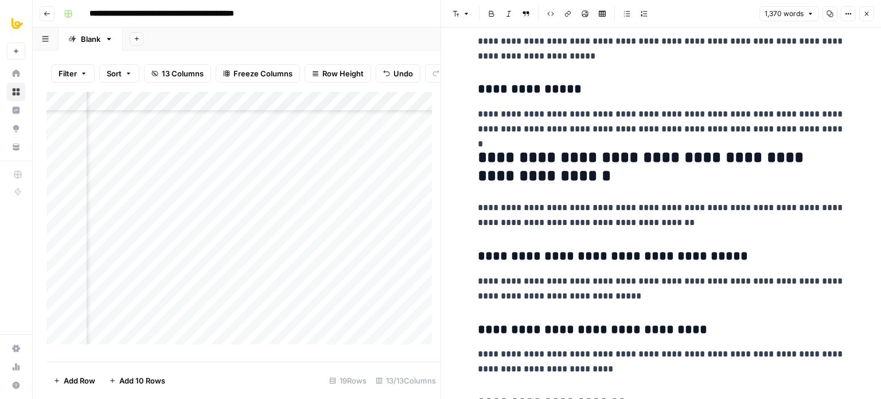
drag, startPoint x: 693, startPoint y: 246, endPoint x: 704, endPoint y: 274, distance: 30.2
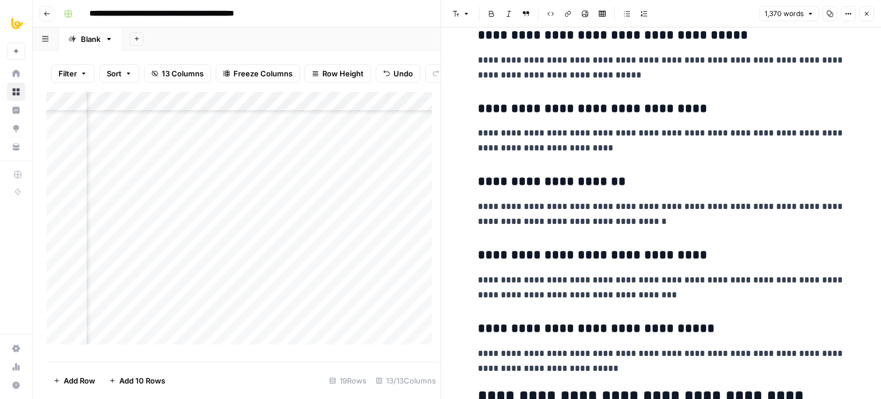
drag, startPoint x: 725, startPoint y: 253, endPoint x: 744, endPoint y: 316, distance: 65.7
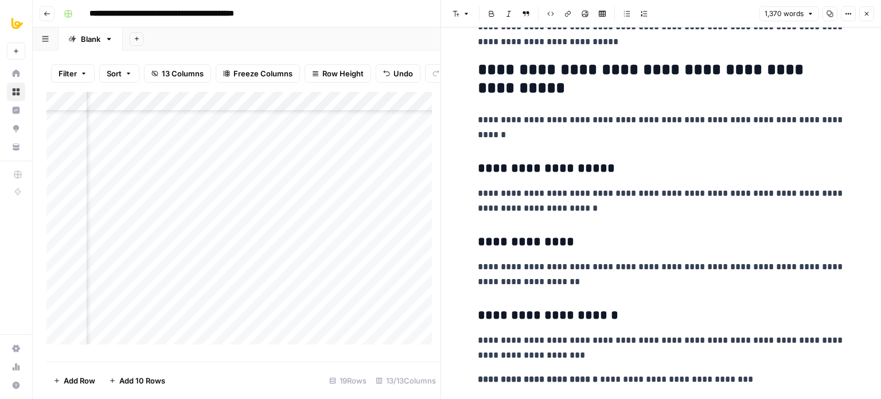
drag, startPoint x: 707, startPoint y: 169, endPoint x: 706, endPoint y: 314, distance: 144.6
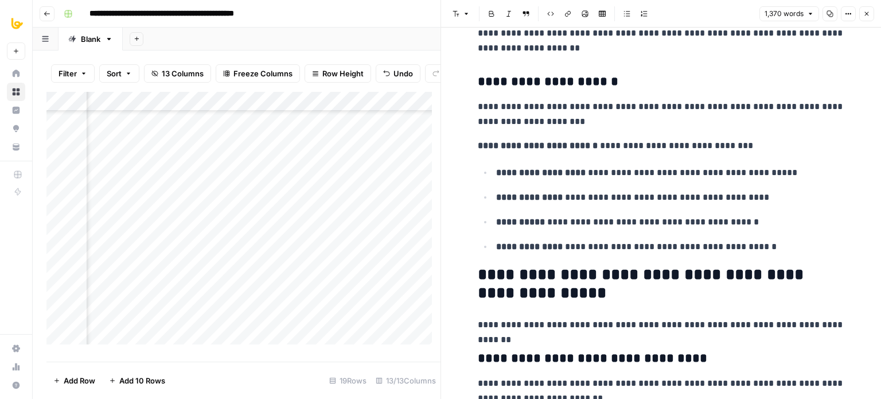
drag, startPoint x: 678, startPoint y: 154, endPoint x: 686, endPoint y: 238, distance: 84.8
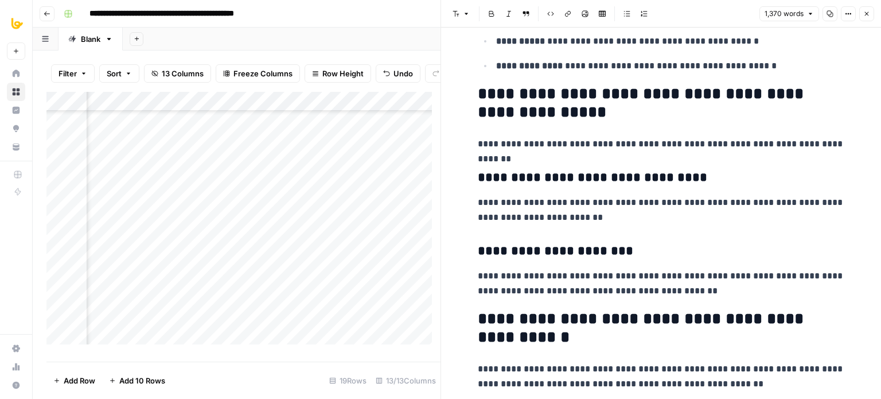
drag, startPoint x: 649, startPoint y: 134, endPoint x: 683, endPoint y: 305, distance: 173.6
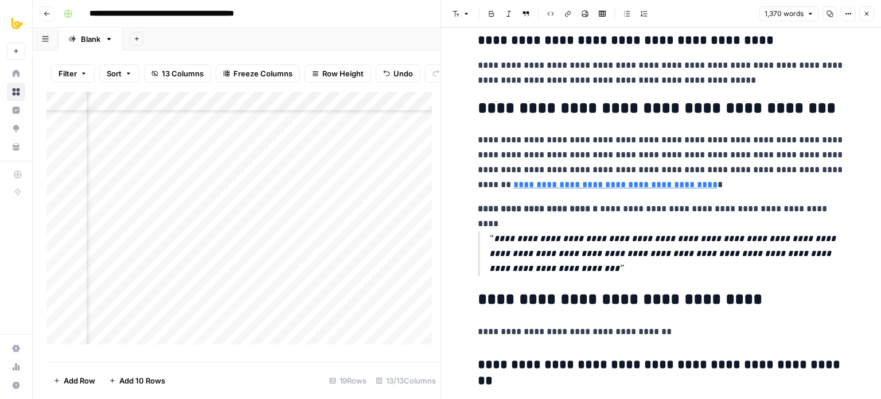
drag, startPoint x: 647, startPoint y: 157, endPoint x: 672, endPoint y: 332, distance: 177.3
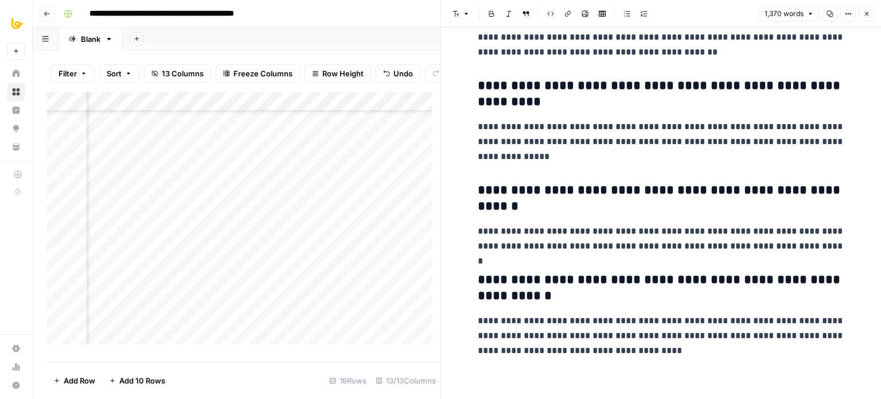
drag, startPoint x: 761, startPoint y: 250, endPoint x: 765, endPoint y: 308, distance: 58.7
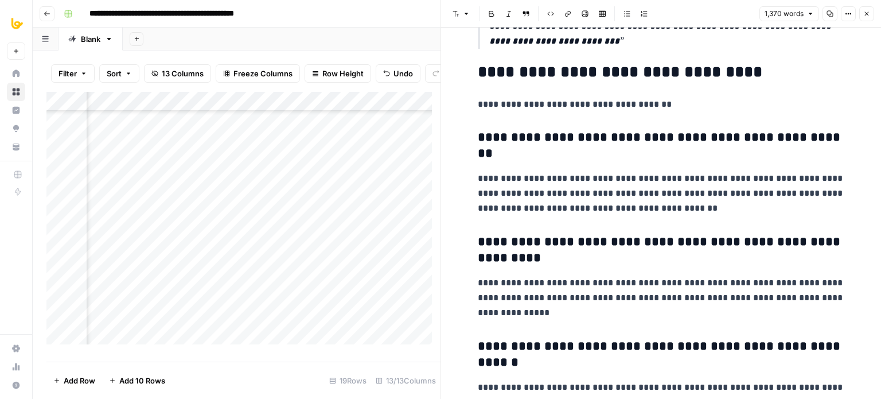
drag, startPoint x: 709, startPoint y: 303, endPoint x: 721, endPoint y: 188, distance: 115.3
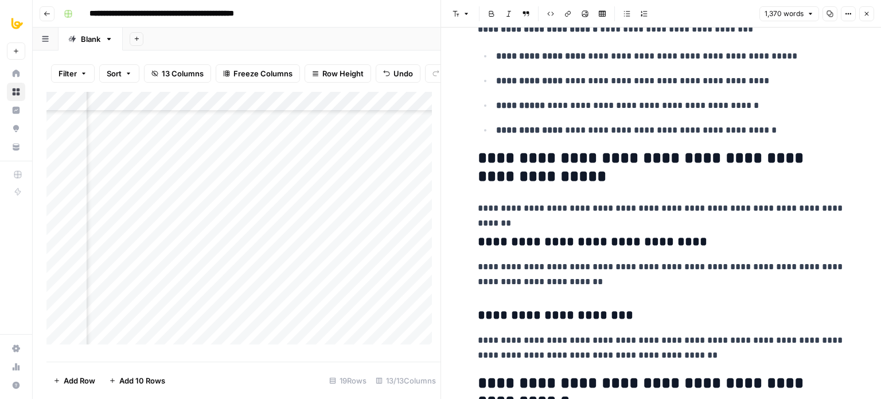
drag, startPoint x: 744, startPoint y: 264, endPoint x: 737, endPoint y: 130, distance: 133.9
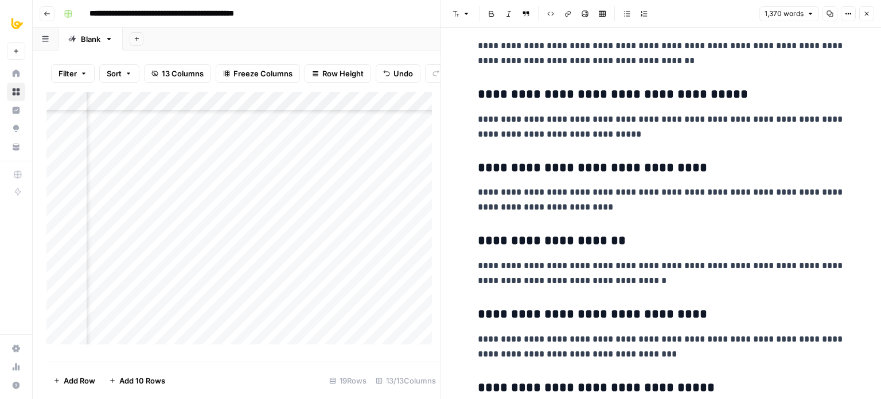
drag, startPoint x: 737, startPoint y: 248, endPoint x: 740, endPoint y: 102, distance: 145.8
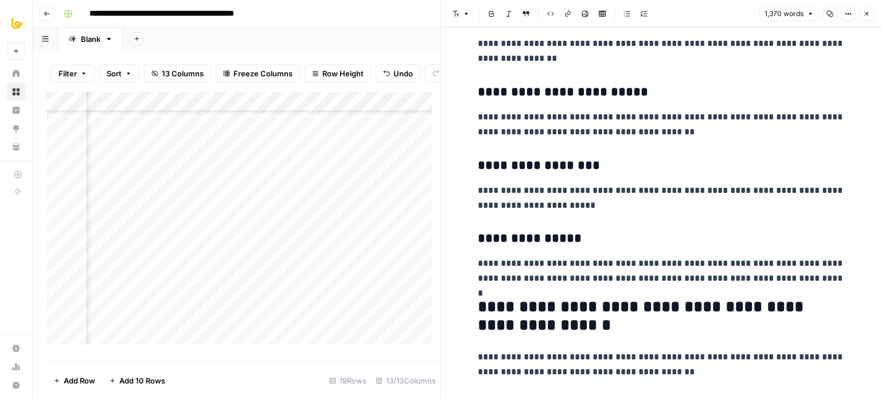
drag, startPoint x: 746, startPoint y: 244, endPoint x: 744, endPoint y: 120, distance: 123.4
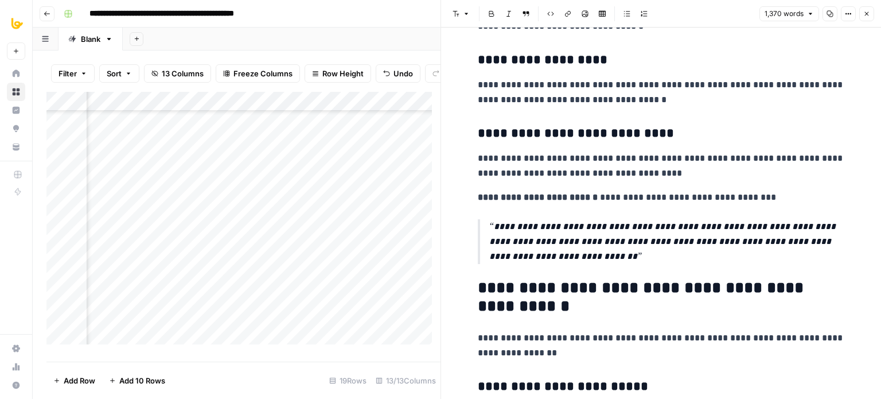
drag, startPoint x: 737, startPoint y: 232, endPoint x: 734, endPoint y: 114, distance: 118.8
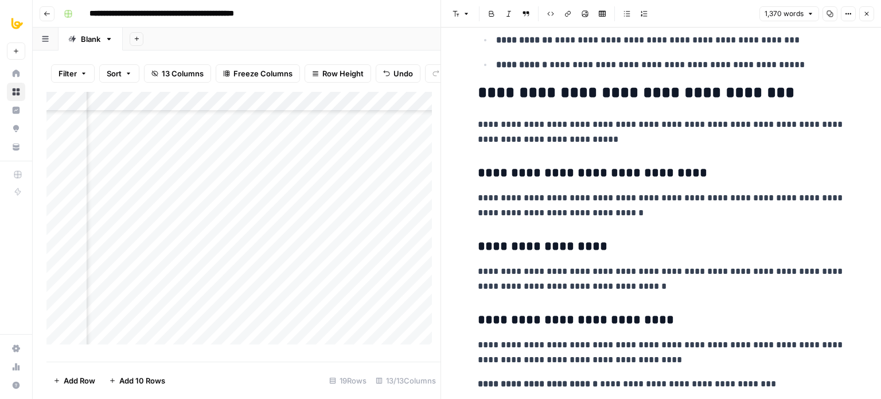
drag, startPoint x: 725, startPoint y: 227, endPoint x: 727, endPoint y: 110, distance: 117.1
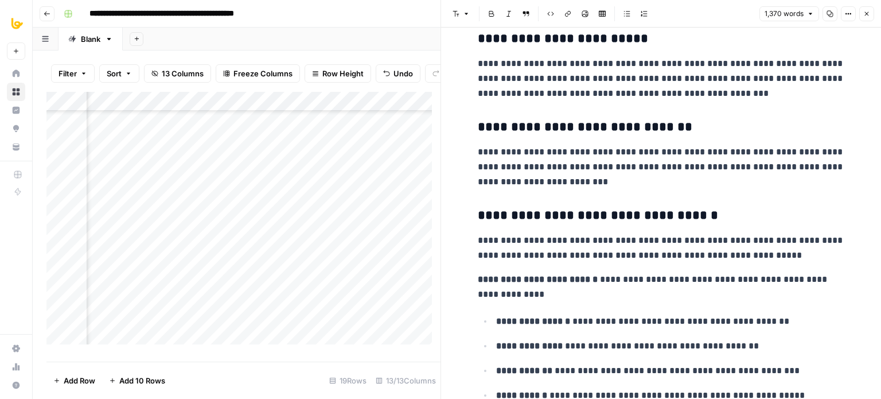
drag, startPoint x: 726, startPoint y: 217, endPoint x: 725, endPoint y: 126, distance: 91.8
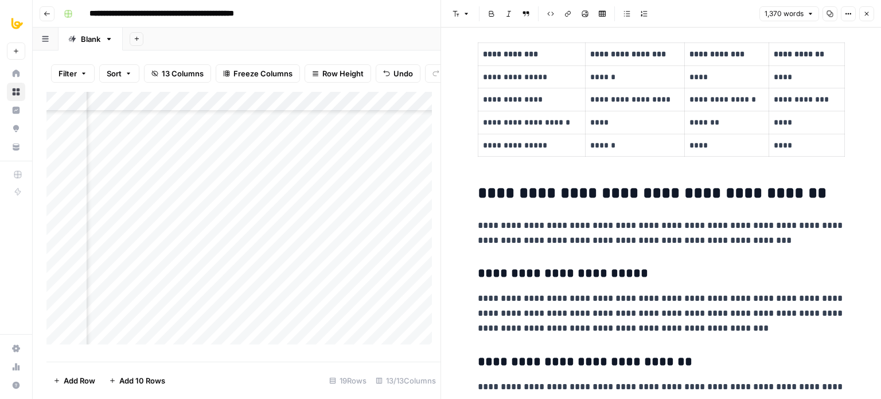
drag, startPoint x: 698, startPoint y: 229, endPoint x: 701, endPoint y: 115, distance: 114.2
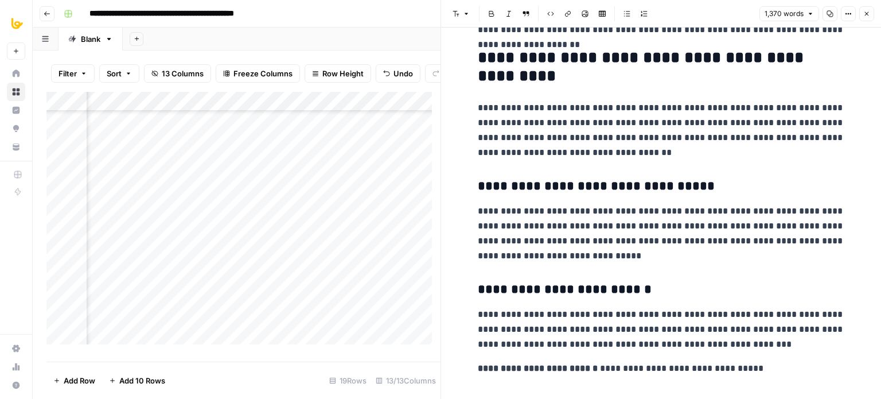
drag, startPoint x: 698, startPoint y: 254, endPoint x: 706, endPoint y: 112, distance: 141.9
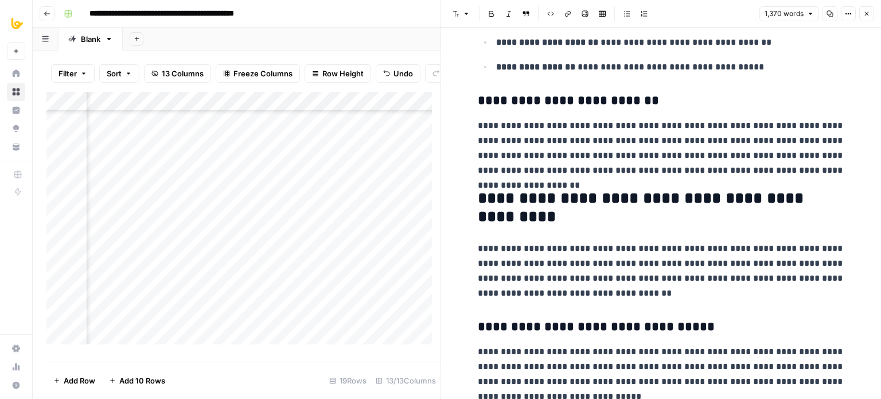
scroll to position [6, 0]
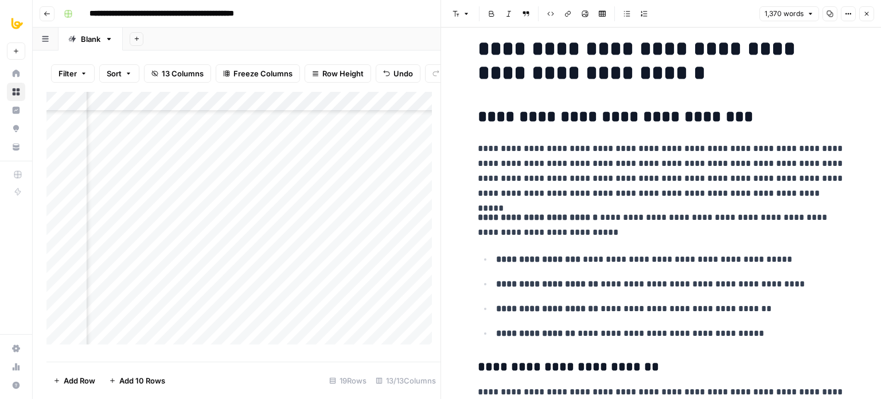
drag, startPoint x: 704, startPoint y: 190, endPoint x: 707, endPoint y: 97, distance: 93.0
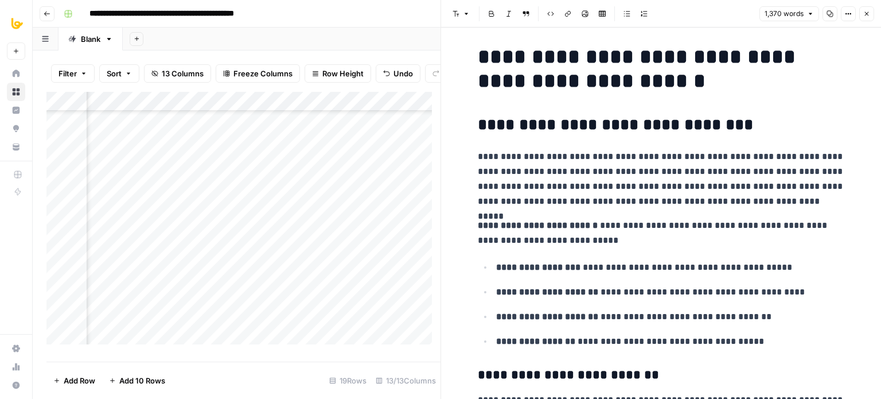
scroll to position [0, 0]
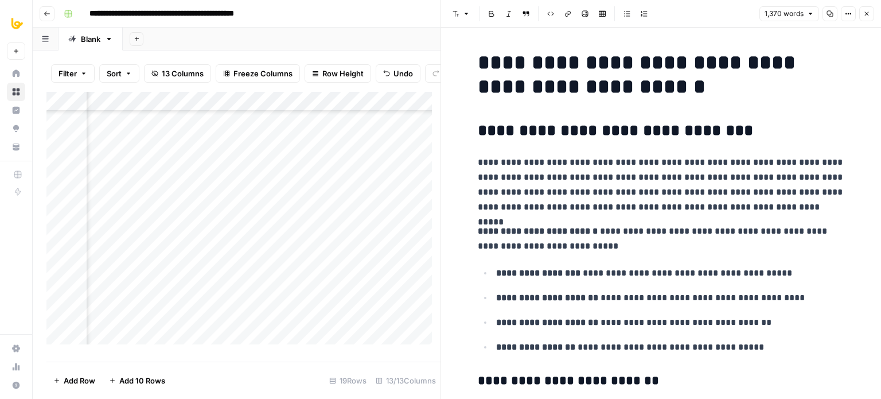
drag, startPoint x: 706, startPoint y: 223, endPoint x: 711, endPoint y: 92, distance: 131.5
click at [871, 13] on button "Close" at bounding box center [866, 13] width 15 height 15
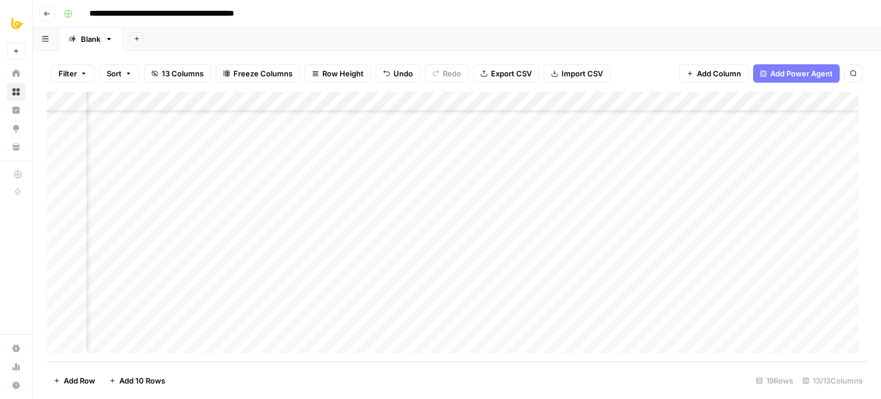
click at [617, 323] on div "Add Column" at bounding box center [456, 227] width 821 height 270
click at [383, 325] on div "Add Column" at bounding box center [456, 227] width 821 height 270
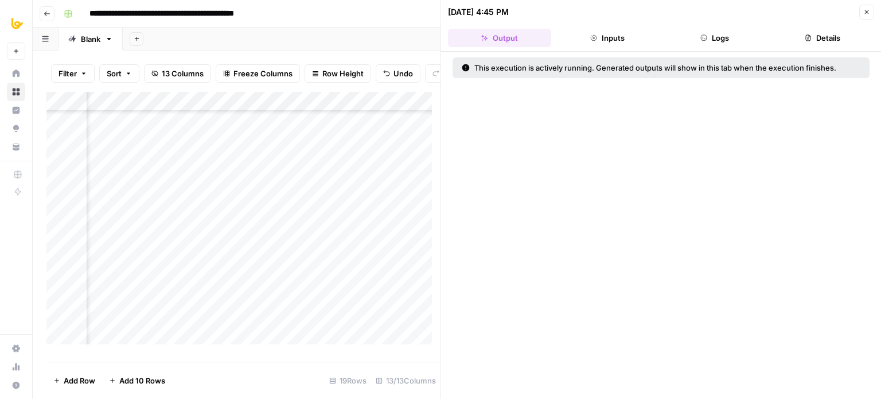
click at [734, 35] on button "Logs" at bounding box center [715, 38] width 103 height 18
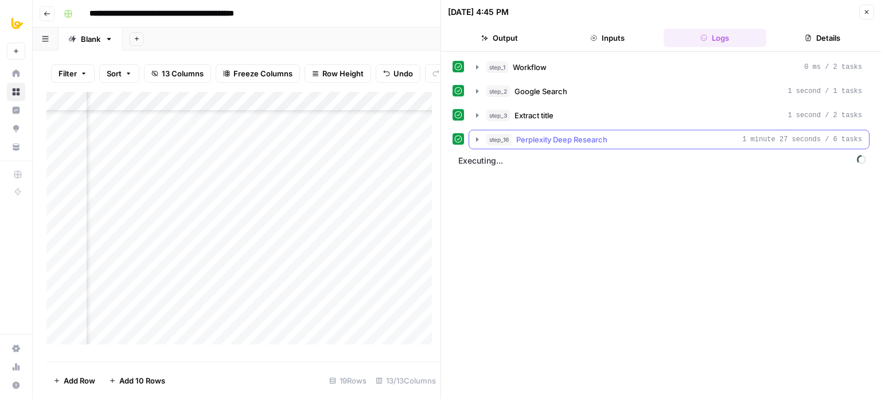
click at [592, 137] on span "Perplexity Deep Research" at bounding box center [561, 139] width 91 height 11
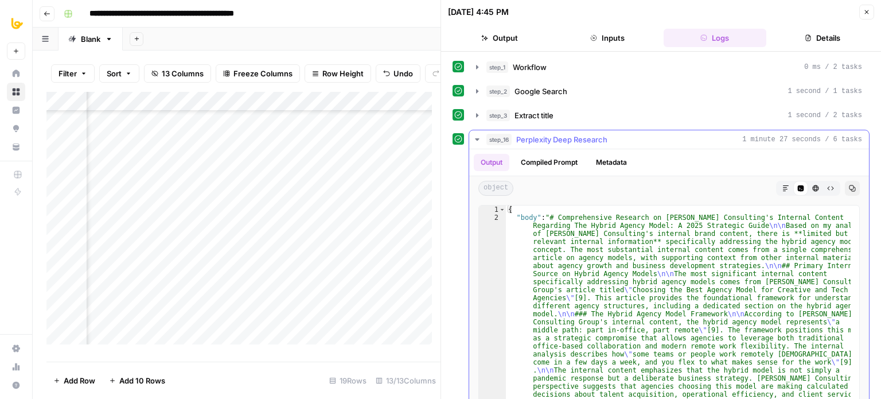
click at [651, 135] on div "step_16 Perplexity Deep Research 1 minute 27 seconds / 6 tasks" at bounding box center [675, 139] width 376 height 11
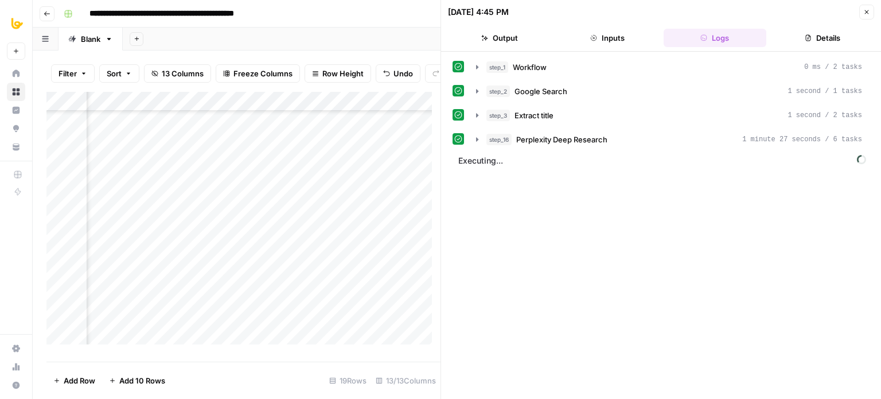
click at [865, 7] on button "Close" at bounding box center [866, 12] width 15 height 15
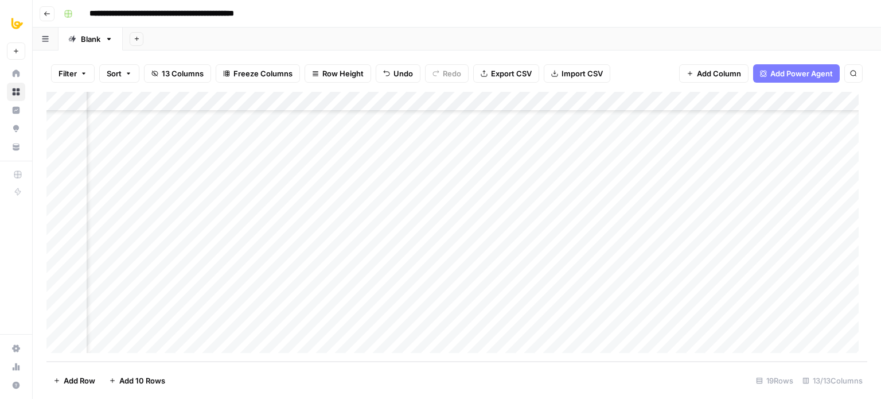
scroll to position [147, 671]
click at [355, 321] on div "Add Column" at bounding box center [456, 227] width 821 height 270
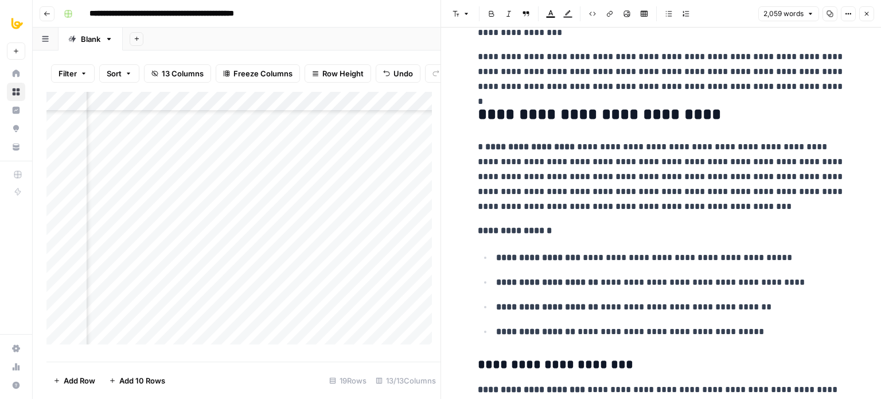
drag, startPoint x: 693, startPoint y: 126, endPoint x: 698, endPoint y: 197, distance: 70.8
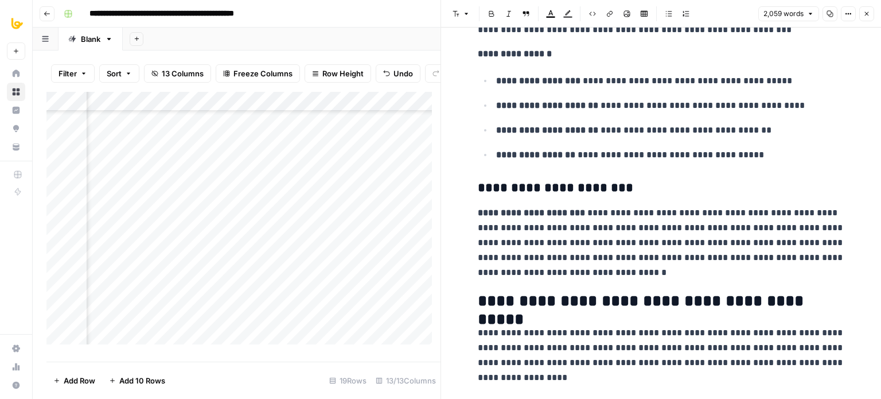
drag, startPoint x: 672, startPoint y: 114, endPoint x: 664, endPoint y: 250, distance: 135.6
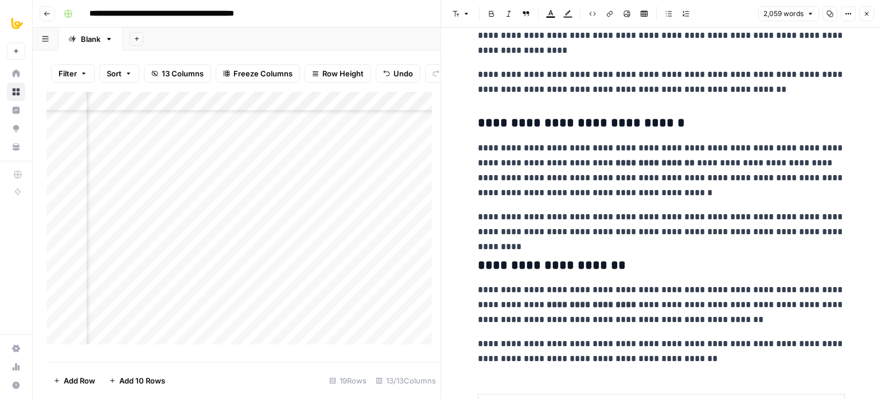
drag, startPoint x: 670, startPoint y: 246, endPoint x: 675, endPoint y: 312, distance: 66.1
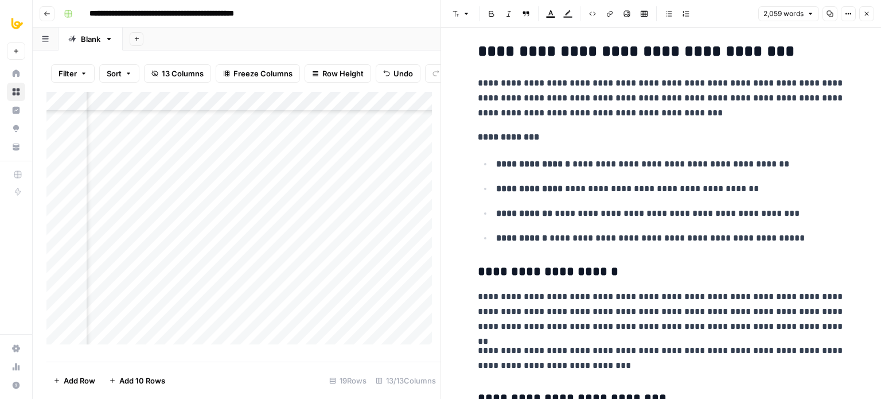
drag, startPoint x: 667, startPoint y: 75, endPoint x: 683, endPoint y: 271, distance: 197.5
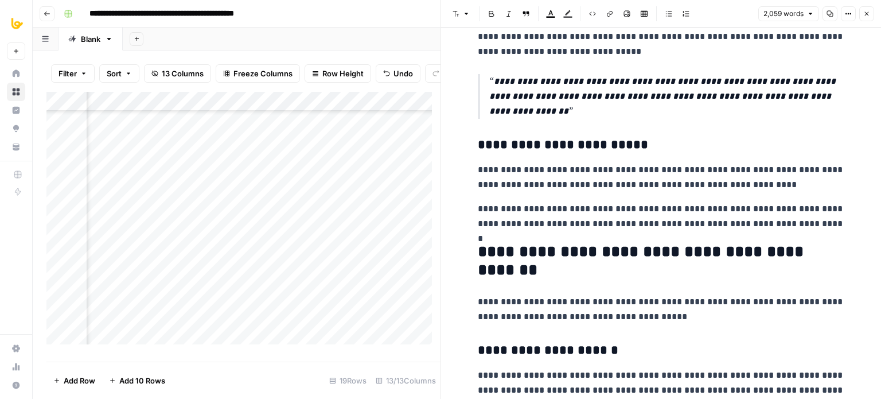
drag, startPoint x: 666, startPoint y: 199, endPoint x: 675, endPoint y: 363, distance: 163.7
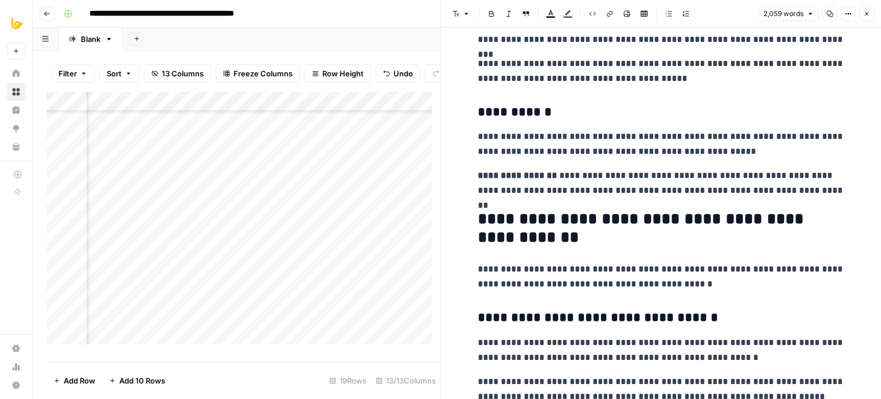
drag, startPoint x: 646, startPoint y: 259, endPoint x: 647, endPoint y: 374, distance: 114.7
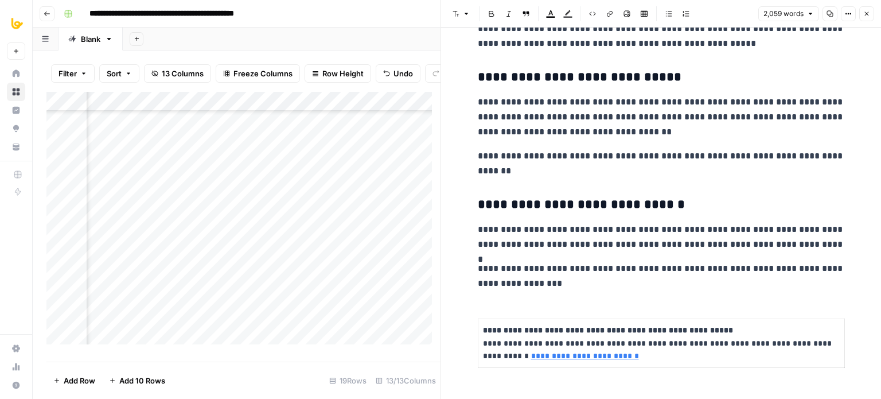
drag, startPoint x: 645, startPoint y: 235, endPoint x: 651, endPoint y: 382, distance: 147.0
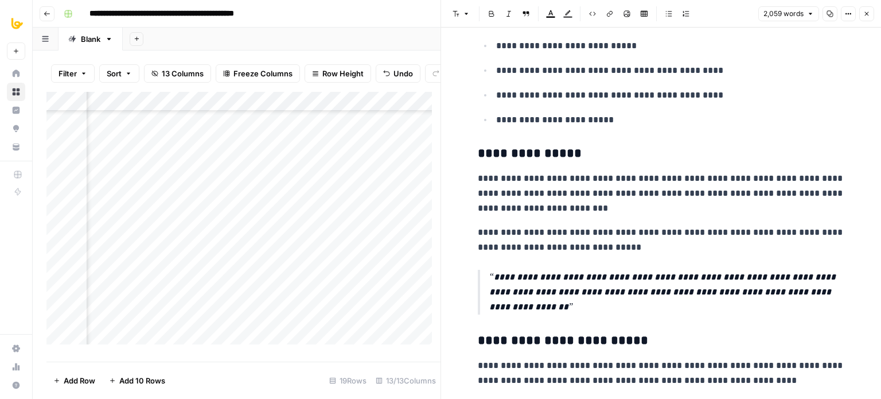
drag, startPoint x: 658, startPoint y: 229, endPoint x: 639, endPoint y: 66, distance: 164.0
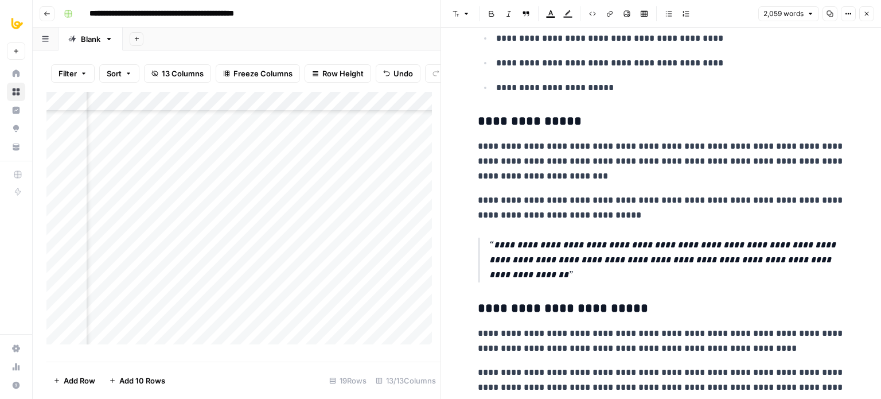
drag, startPoint x: 622, startPoint y: 192, endPoint x: 629, endPoint y: 253, distance: 61.7
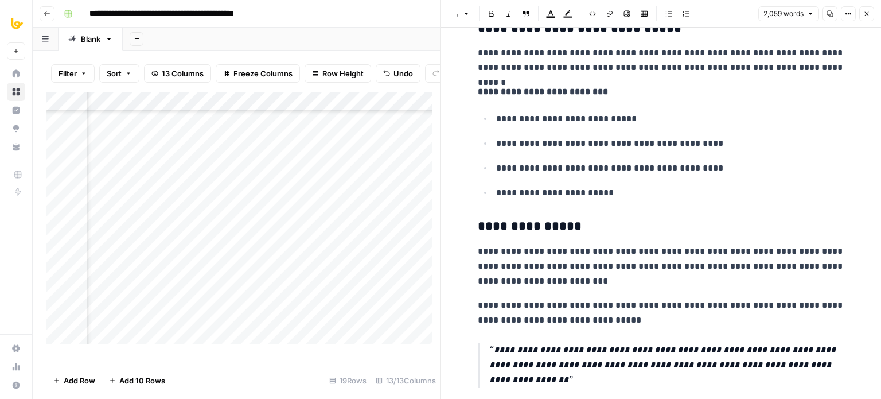
drag, startPoint x: 659, startPoint y: 267, endPoint x: 651, endPoint y: 122, distance: 144.8
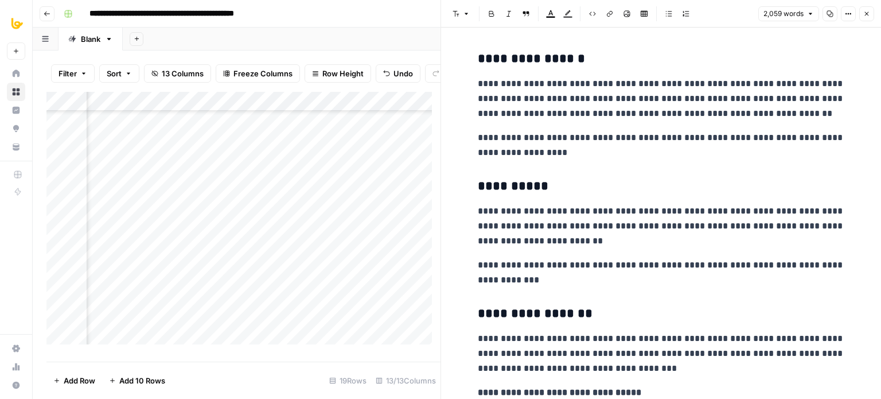
drag, startPoint x: 674, startPoint y: 206, endPoint x: 698, endPoint y: 388, distance: 184.0
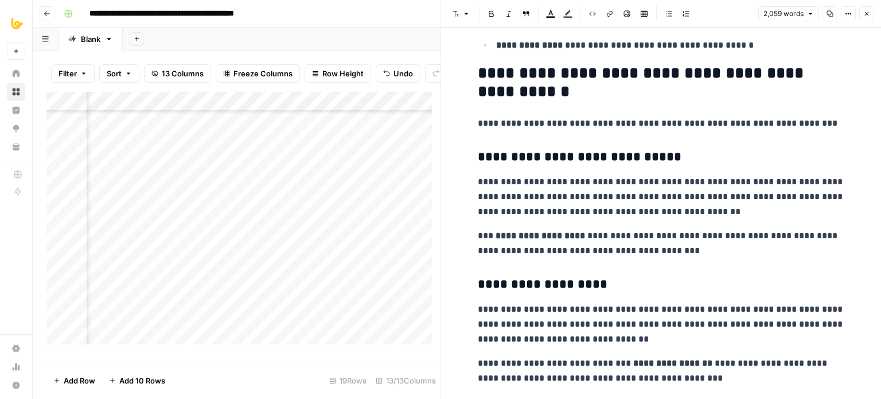
drag, startPoint x: 659, startPoint y: 192, endPoint x: 664, endPoint y: 353, distance: 160.7
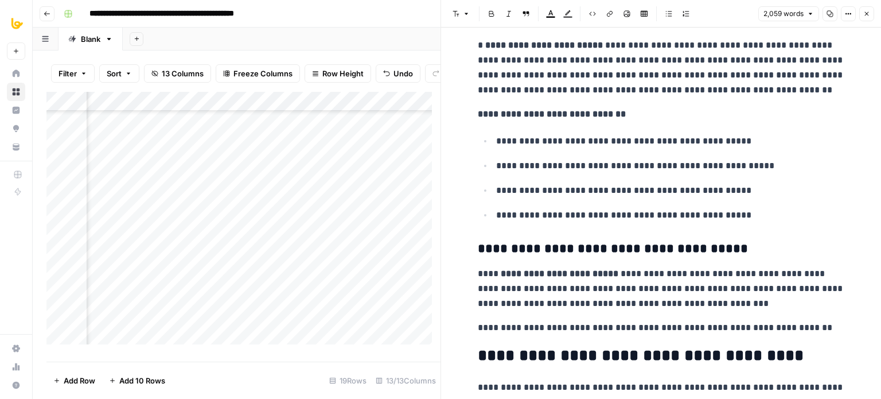
drag, startPoint x: 661, startPoint y: 316, endPoint x: 663, endPoint y: 360, distance: 44.2
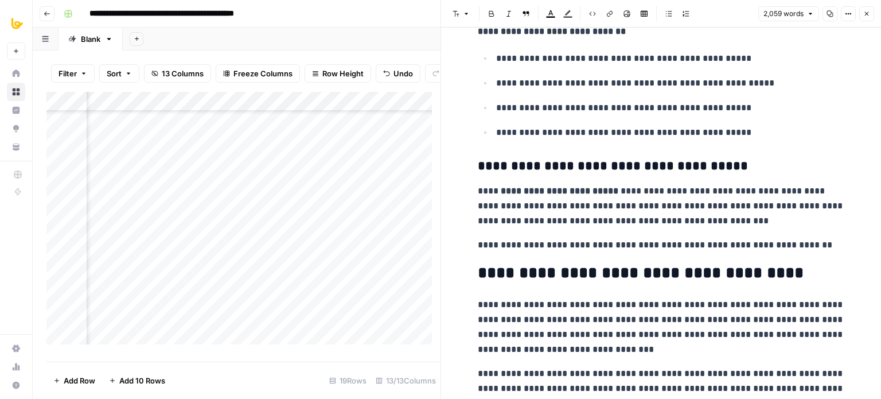
scroll to position [4986, 0]
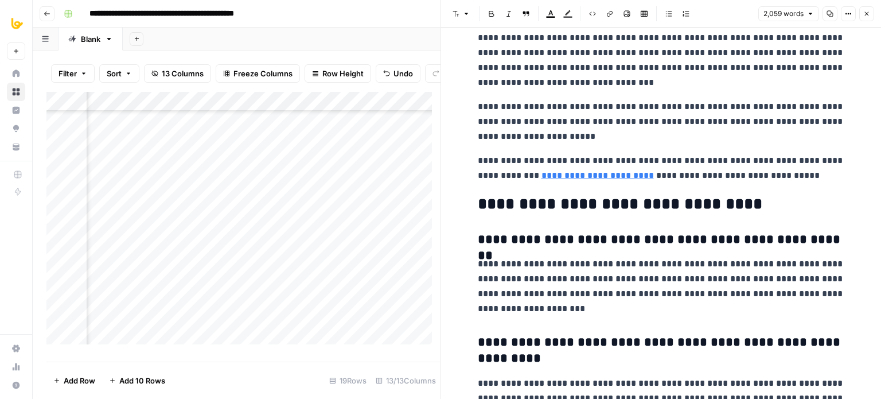
drag, startPoint x: 646, startPoint y: 188, endPoint x: 653, endPoint y: 346, distance: 158.5
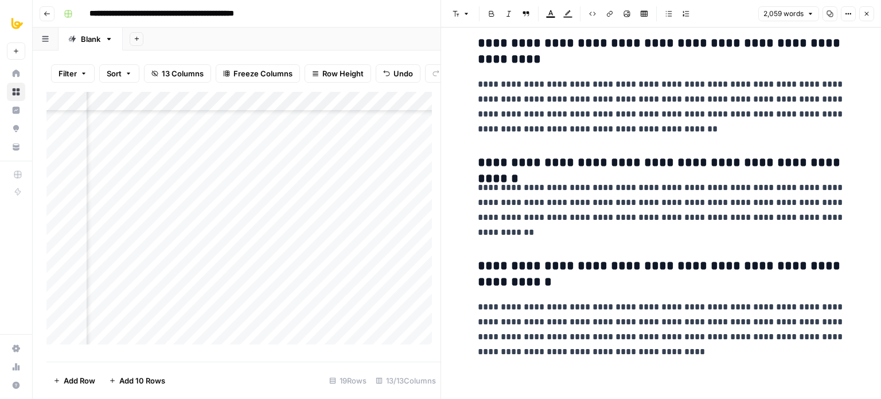
drag, startPoint x: 601, startPoint y: 153, endPoint x: 604, endPoint y: 285, distance: 131.4
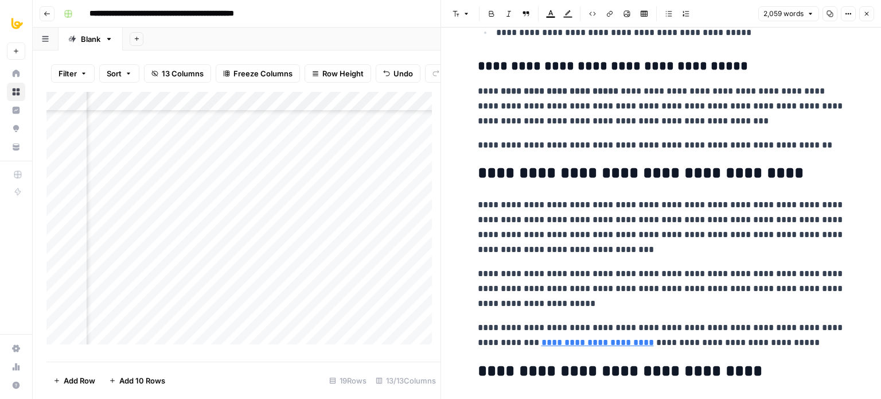
drag, startPoint x: 638, startPoint y: 309, endPoint x: 636, endPoint y: 87, distance: 221.5
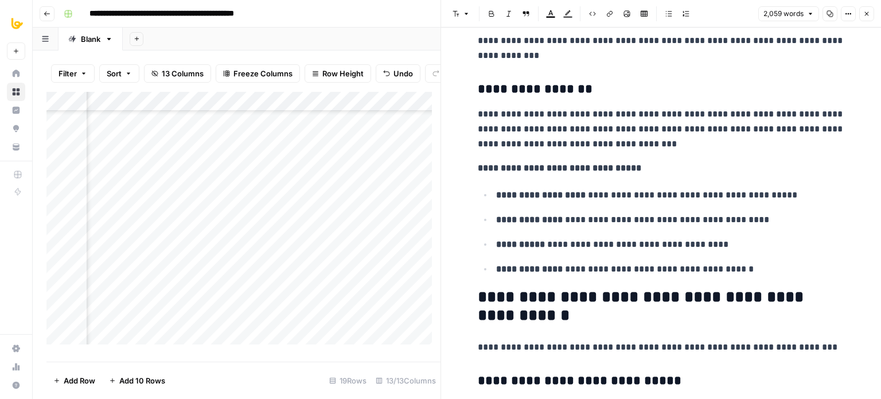
drag, startPoint x: 687, startPoint y: 273, endPoint x: 665, endPoint y: 64, distance: 210.0
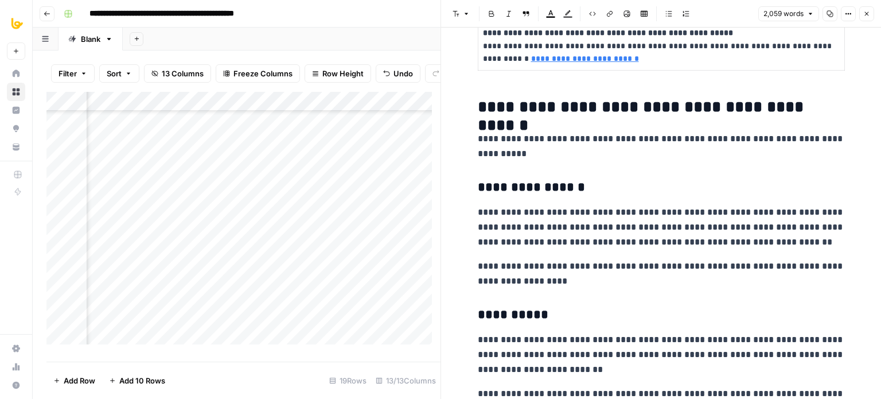
drag, startPoint x: 684, startPoint y: 188, endPoint x: 676, endPoint y: 59, distance: 128.8
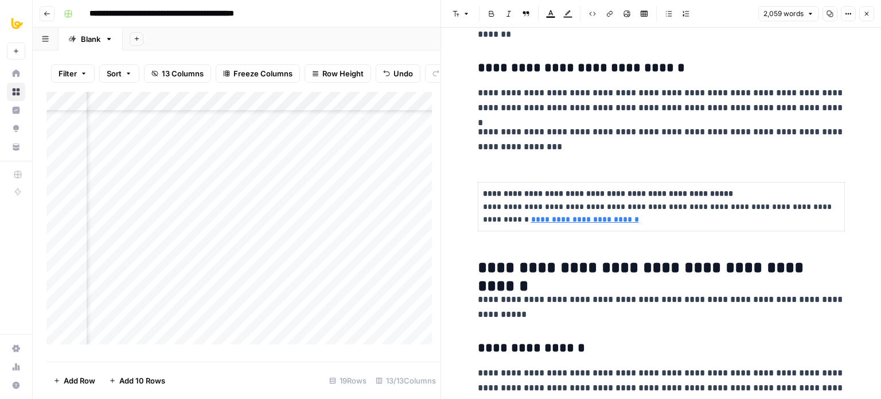
drag, startPoint x: 716, startPoint y: 215, endPoint x: 708, endPoint y: 153, distance: 61.9
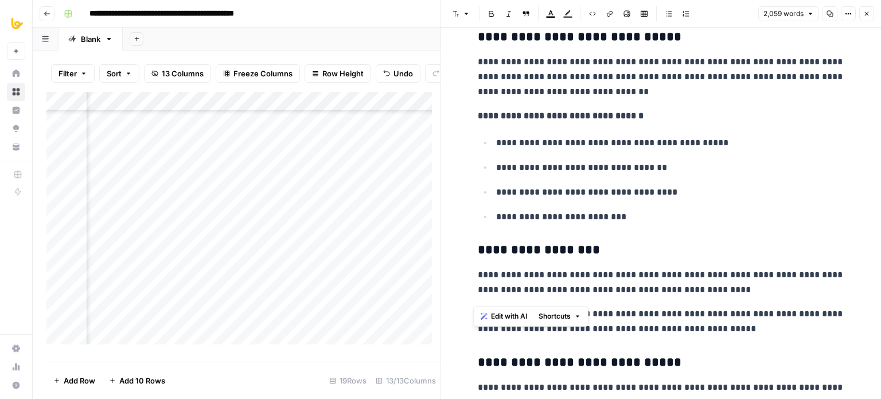
drag, startPoint x: 687, startPoint y: 265, endPoint x: 678, endPoint y: 111, distance: 154.0
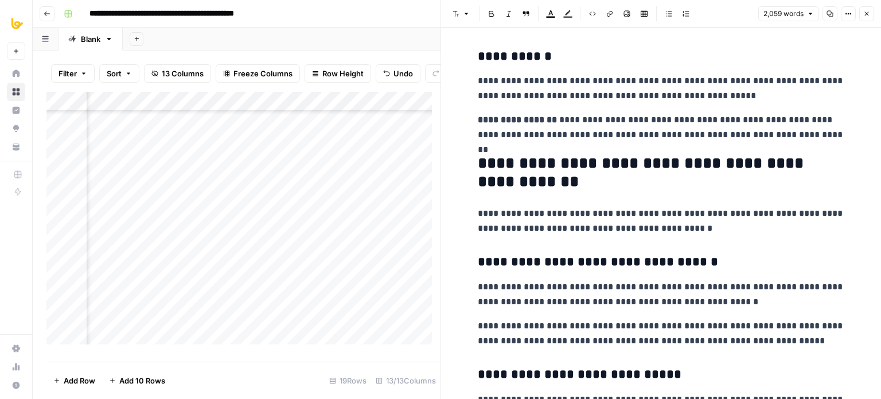
drag, startPoint x: 689, startPoint y: 259, endPoint x: 686, endPoint y: 133, distance: 126.8
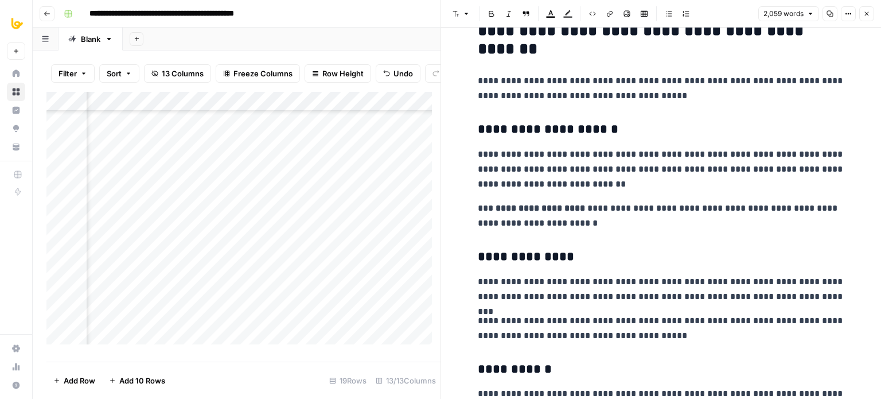
drag, startPoint x: 699, startPoint y: 236, endPoint x: 691, endPoint y: 95, distance: 141.4
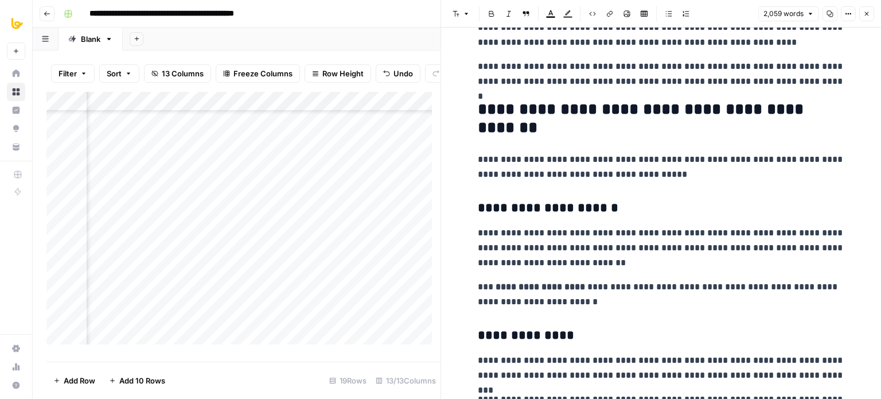
scroll to position [2042, 0]
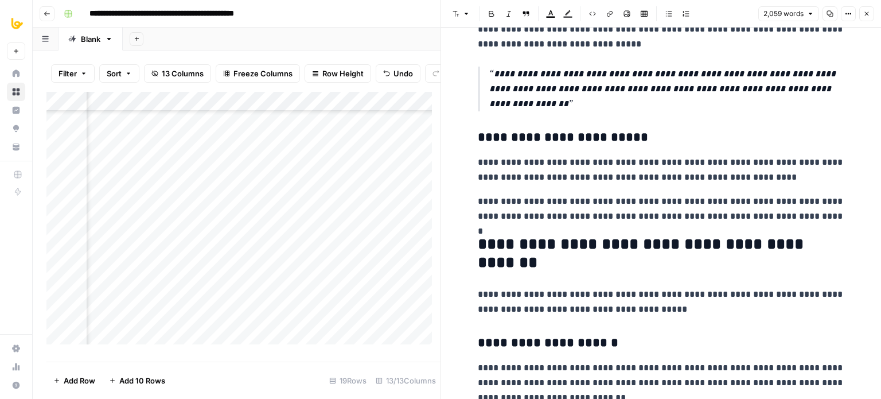
drag, startPoint x: 692, startPoint y: 238, endPoint x: 688, endPoint y: 100, distance: 137.2
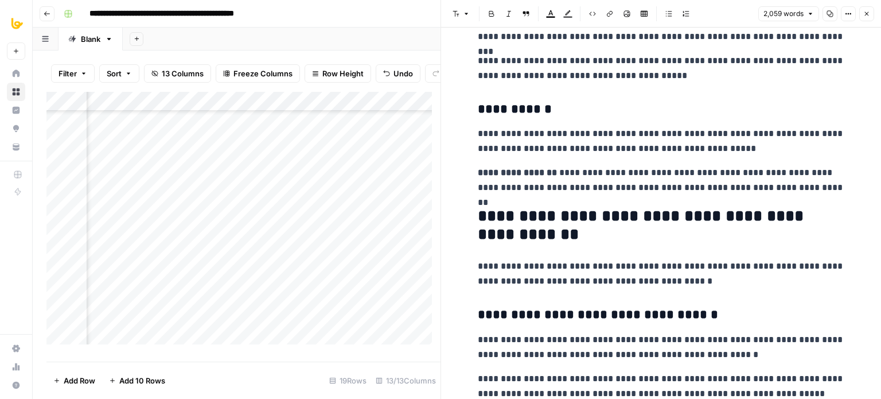
drag, startPoint x: 581, startPoint y: 193, endPoint x: 590, endPoint y: 310, distance: 117.4
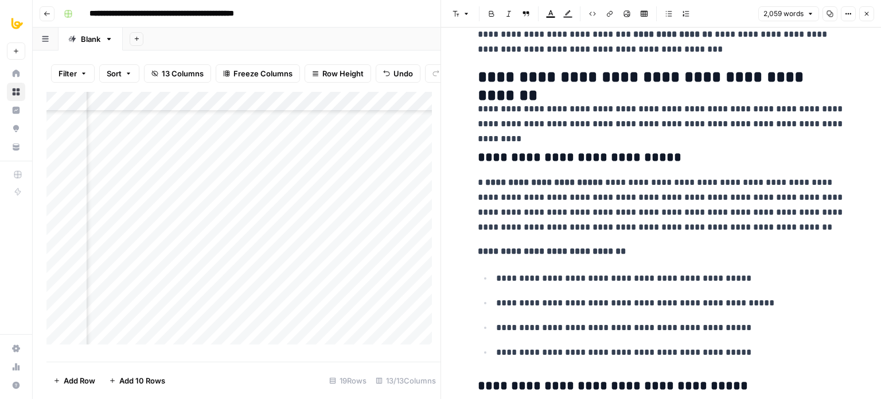
drag, startPoint x: 573, startPoint y: 189, endPoint x: 571, endPoint y: 388, distance: 198.5
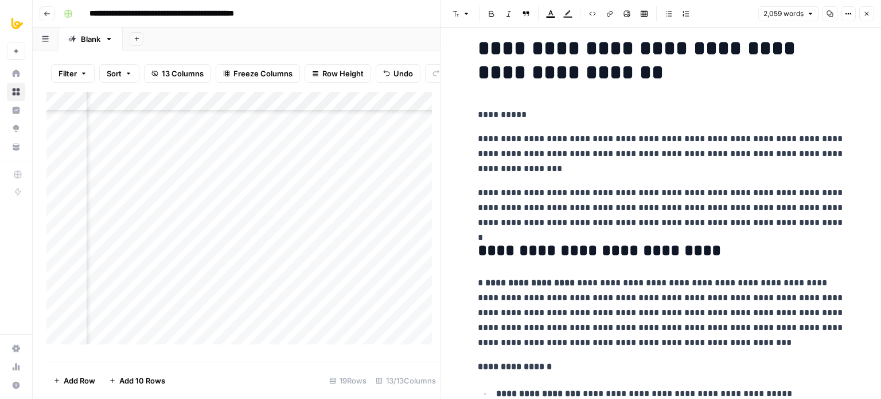
scroll to position [0, 0]
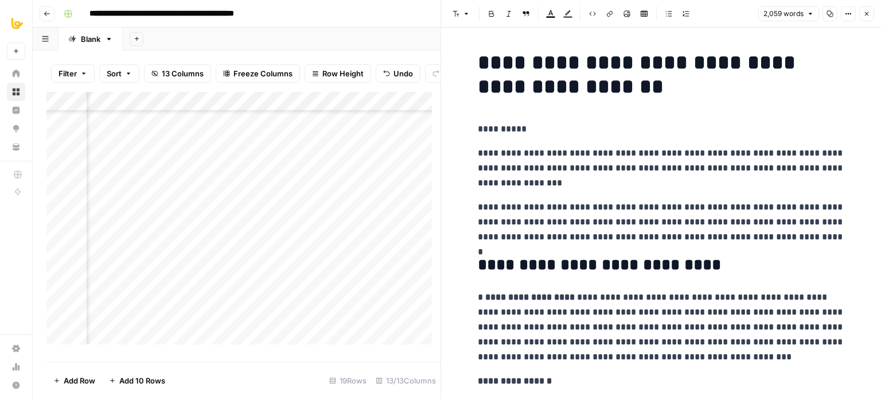
drag, startPoint x: 587, startPoint y: 323, endPoint x: 608, endPoint y: 20, distance: 304.2
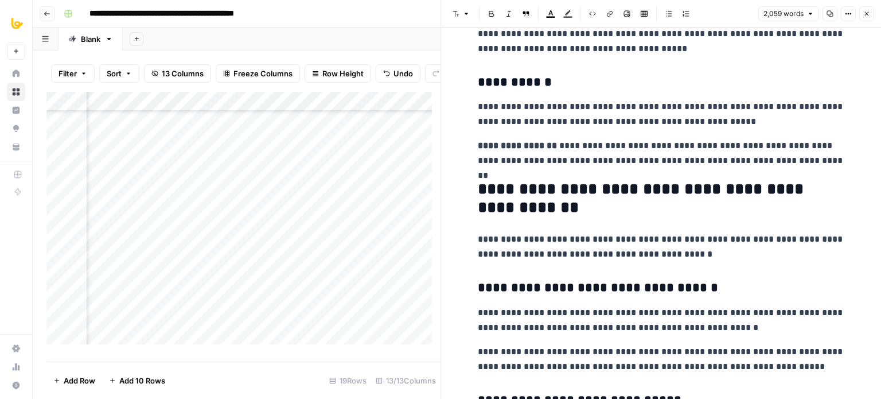
scroll to position [3355, 0]
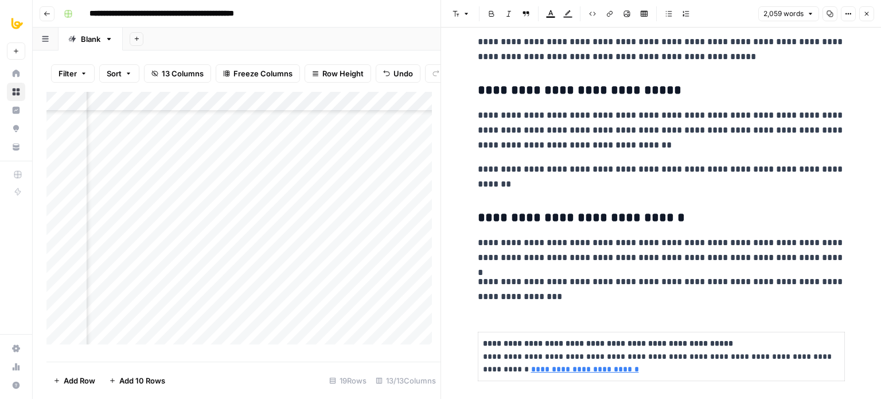
drag, startPoint x: 611, startPoint y: 256, endPoint x: 597, endPoint y: 362, distance: 106.5
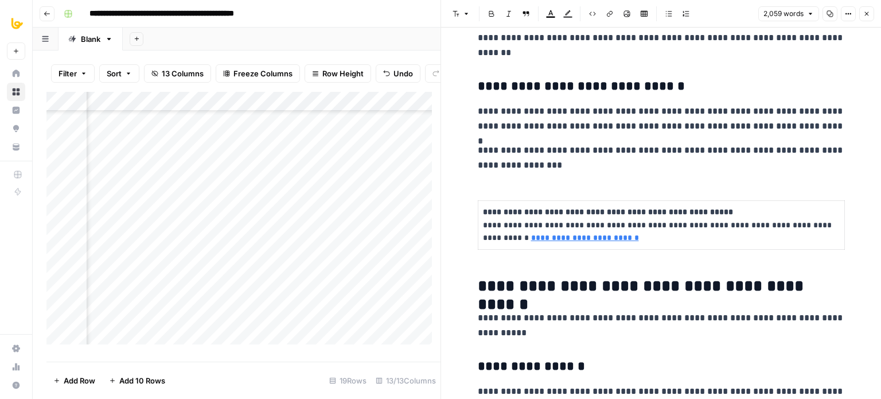
click at [539, 169] on p "**********" at bounding box center [661, 158] width 367 height 30
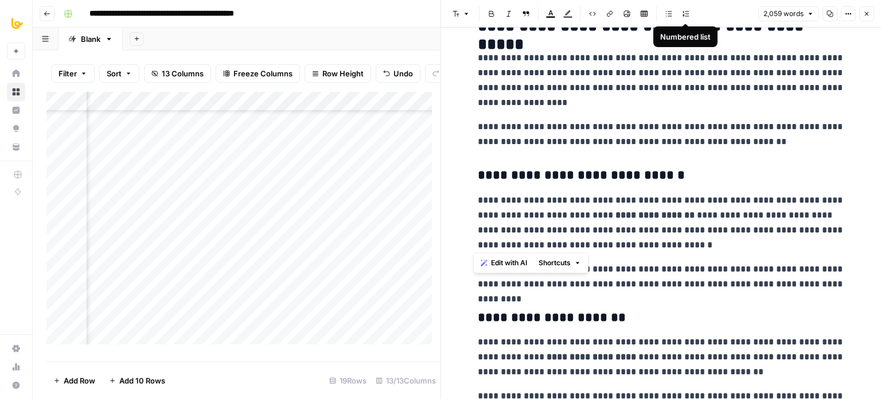
scroll to position [0, 0]
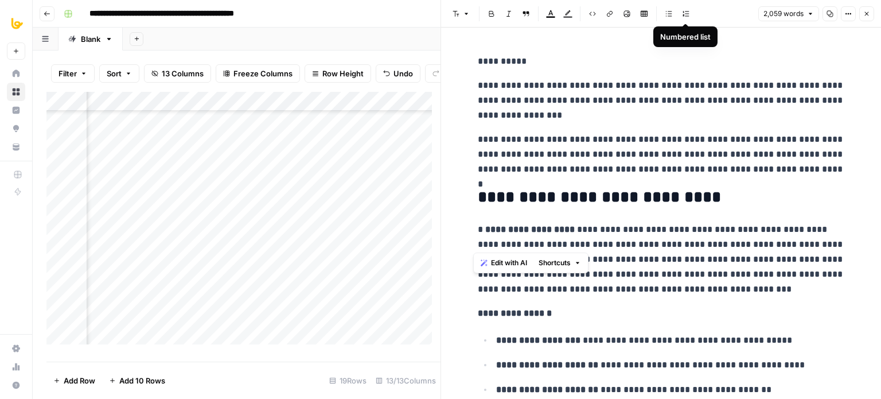
drag, startPoint x: 704, startPoint y: 204, endPoint x: 690, endPoint y: 20, distance: 184.1
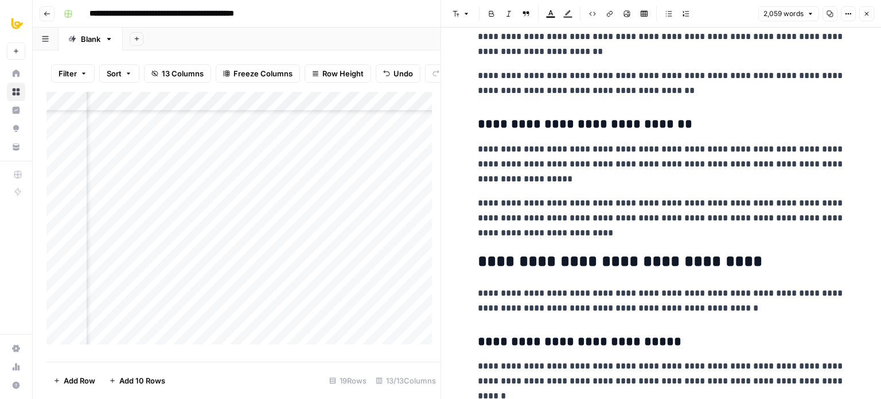
drag, startPoint x: 604, startPoint y: 111, endPoint x: 614, endPoint y: 314, distance: 202.8
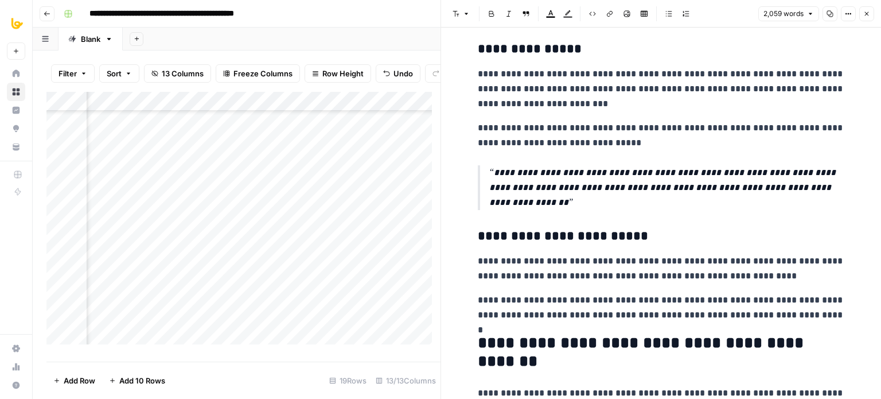
drag, startPoint x: 629, startPoint y: 244, endPoint x: 629, endPoint y: 252, distance: 8.6
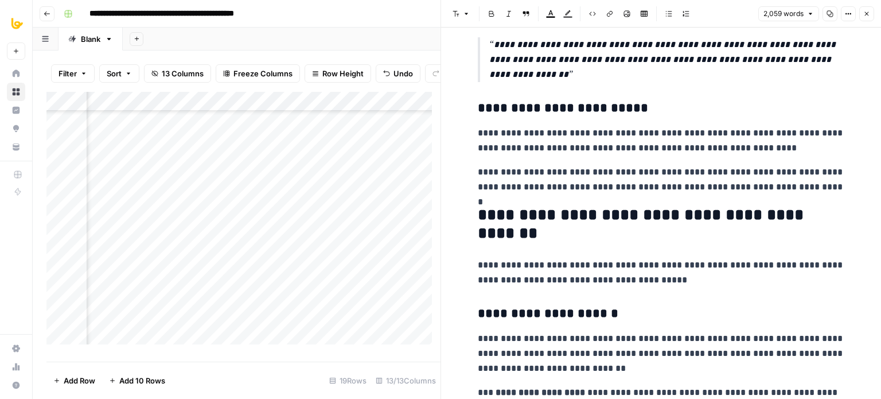
click at [872, 12] on button "Close" at bounding box center [866, 13] width 15 height 15
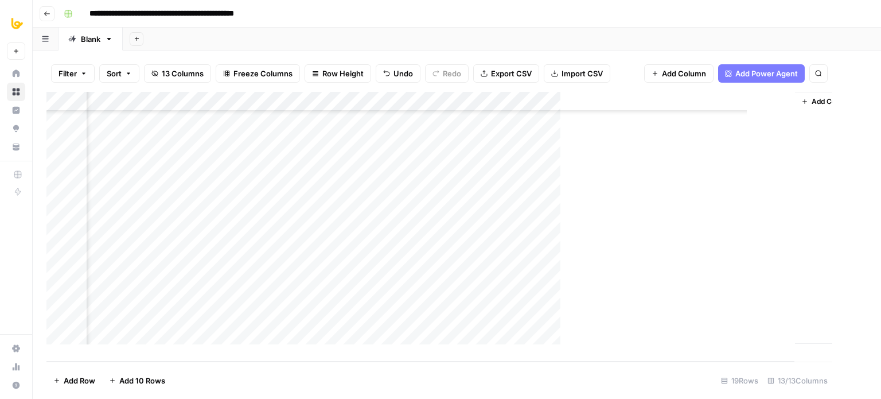
scroll to position [147, 657]
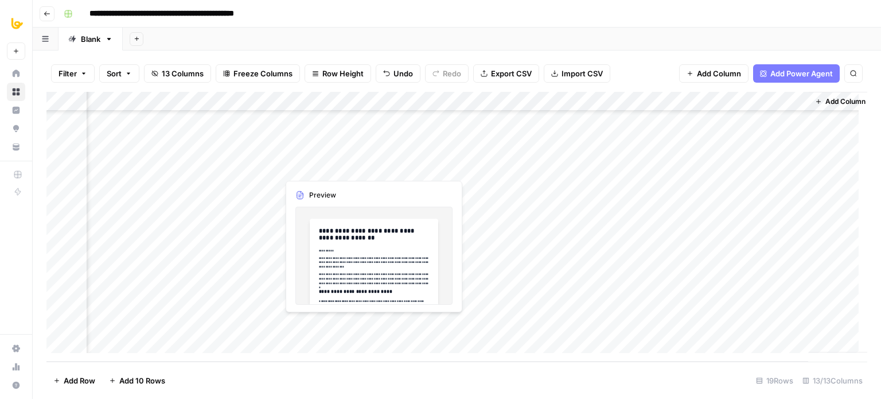
click at [369, 322] on div "Add Column" at bounding box center [456, 227] width 821 height 270
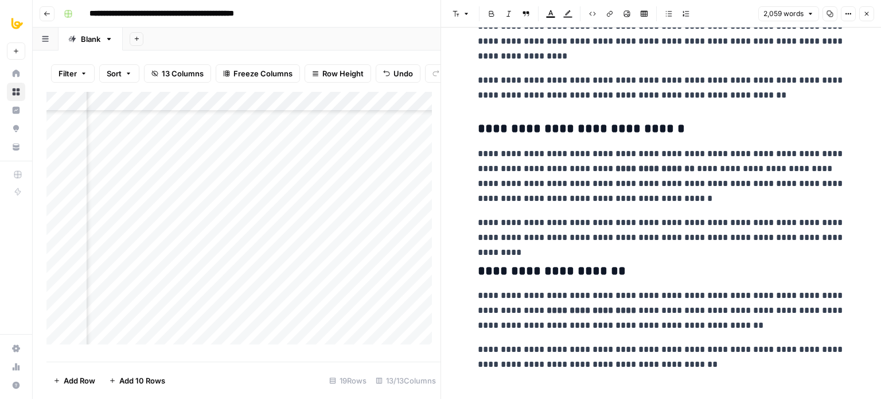
drag, startPoint x: 725, startPoint y: 149, endPoint x: 714, endPoint y: 269, distance: 120.5
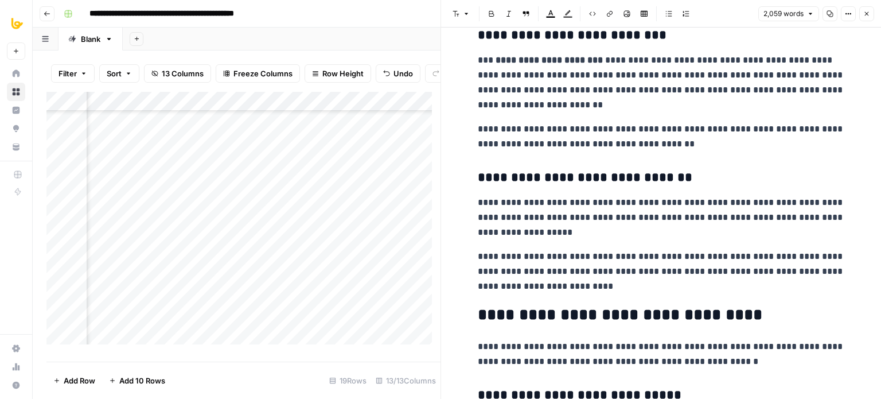
drag, startPoint x: 722, startPoint y: 211, endPoint x: 722, endPoint y: 247, distance: 36.7
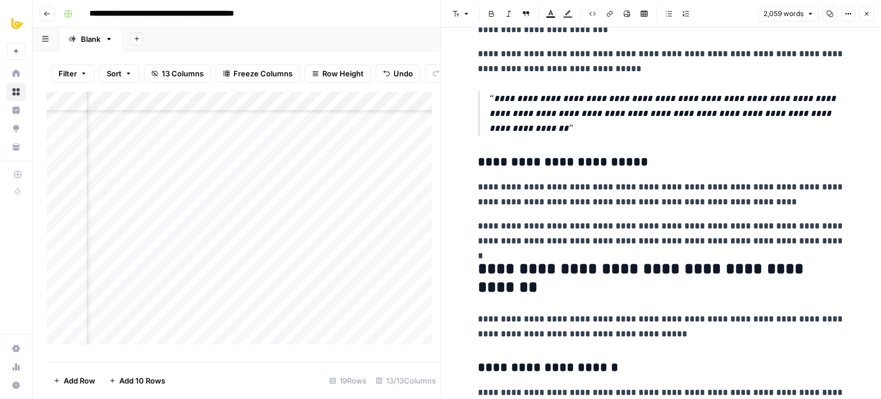
drag, startPoint x: 714, startPoint y: 199, endPoint x: 721, endPoint y: 286, distance: 88.1
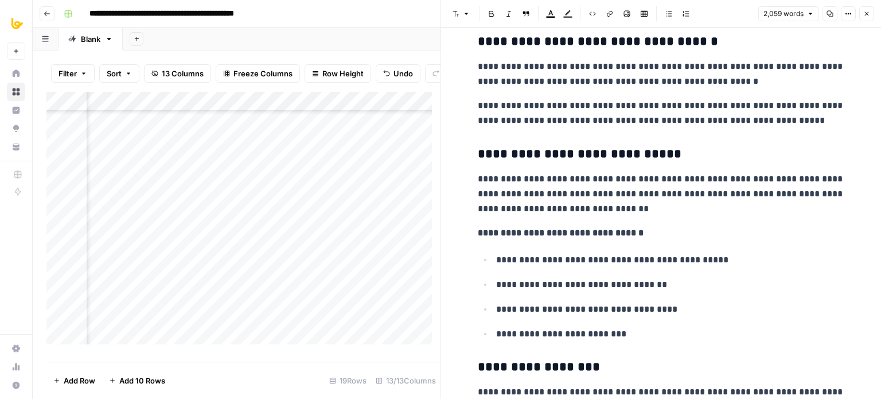
drag, startPoint x: 695, startPoint y: 140, endPoint x: 709, endPoint y: 314, distance: 174.9
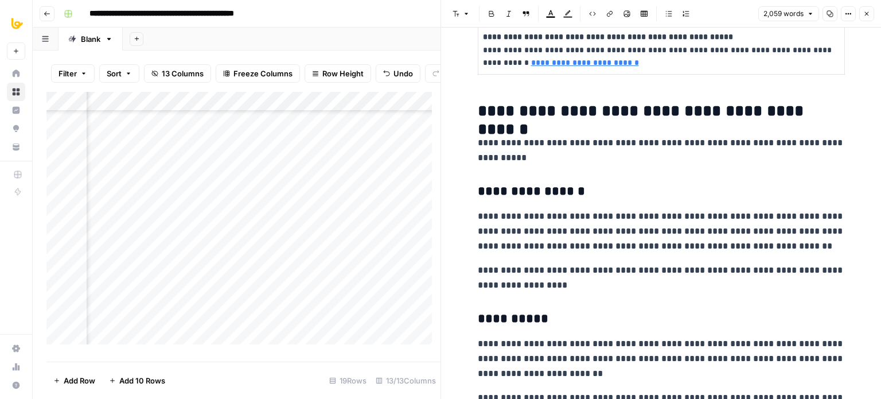
drag, startPoint x: 684, startPoint y: 197, endPoint x: 670, endPoint y: 351, distance: 154.4
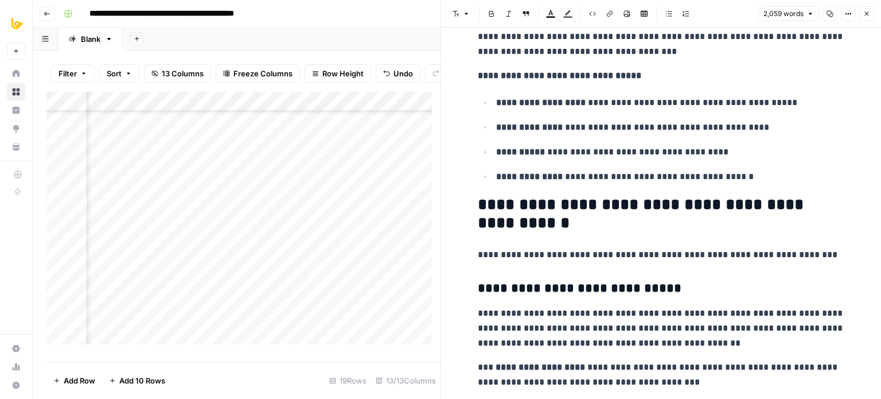
drag, startPoint x: 668, startPoint y: 286, endPoint x: 668, endPoint y: 320, distance: 33.3
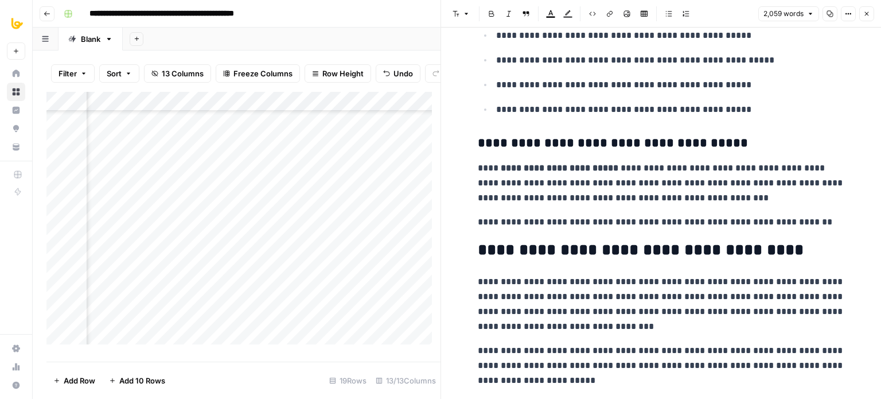
drag, startPoint x: 660, startPoint y: 209, endPoint x: 657, endPoint y: 387, distance: 177.3
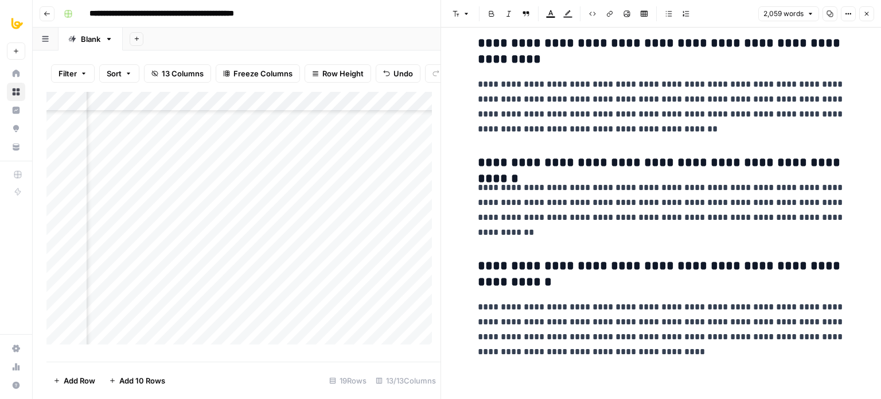
drag, startPoint x: 675, startPoint y: 260, endPoint x: 688, endPoint y: 313, distance: 54.4
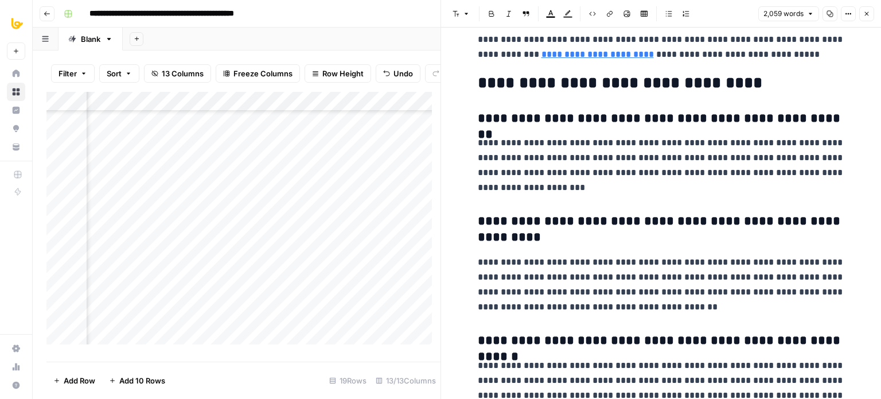
drag, startPoint x: 703, startPoint y: 298, endPoint x: 707, endPoint y: 219, distance: 79.3
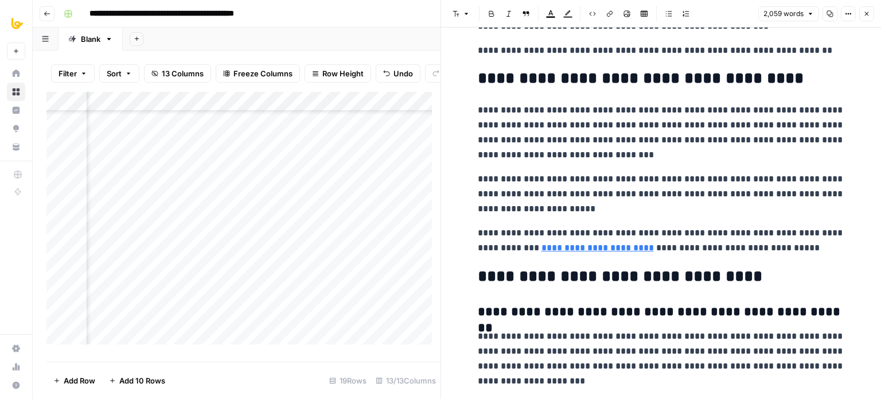
drag, startPoint x: 732, startPoint y: 291, endPoint x: 744, endPoint y: 179, distance: 112.5
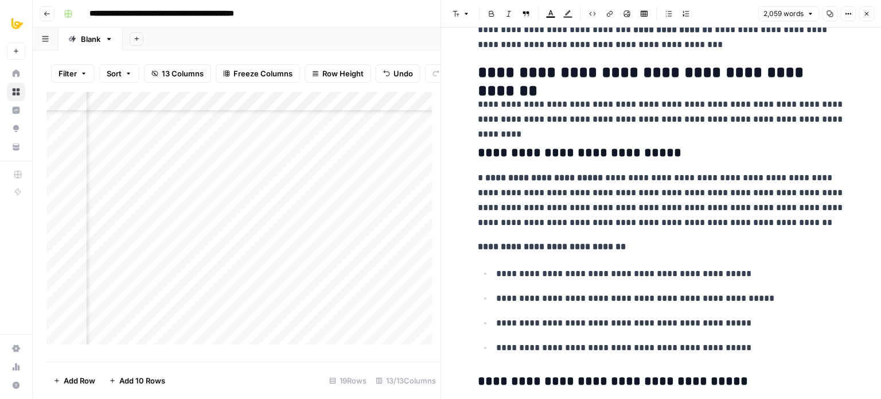
drag, startPoint x: 742, startPoint y: 290, endPoint x: 737, endPoint y: 130, distance: 159.6
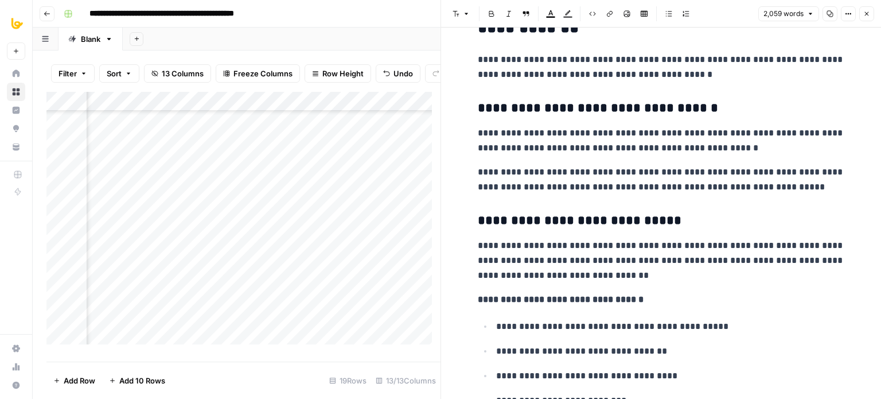
drag, startPoint x: 743, startPoint y: 291, endPoint x: 706, endPoint y: 30, distance: 263.7
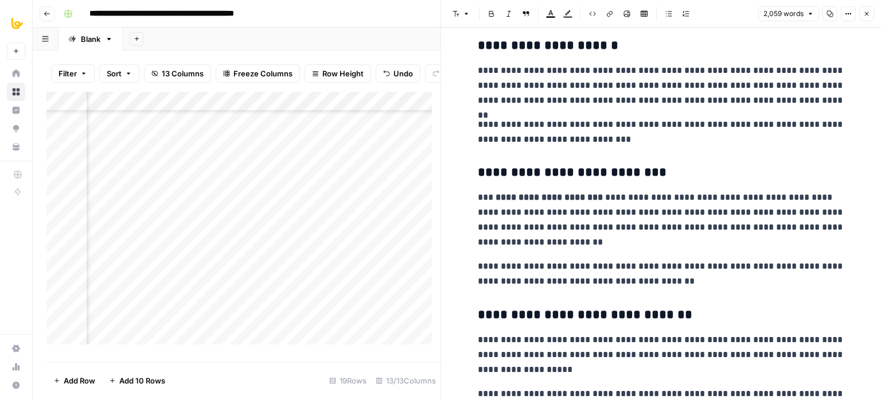
drag, startPoint x: 712, startPoint y: 159, endPoint x: 680, endPoint y: 35, distance: 127.9
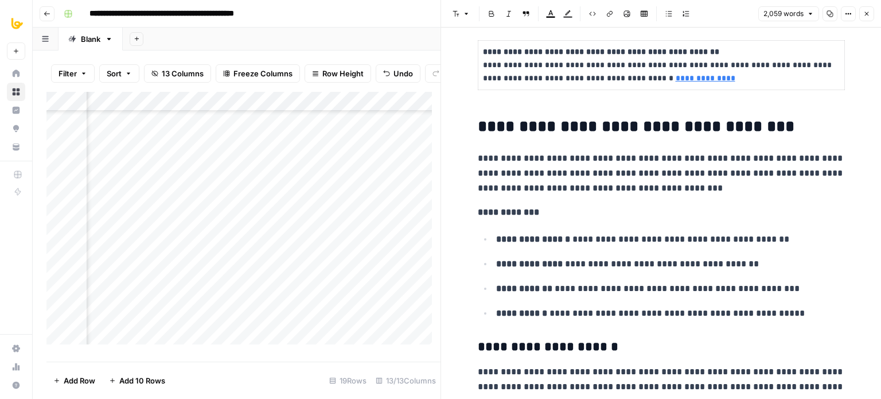
scroll to position [182, 0]
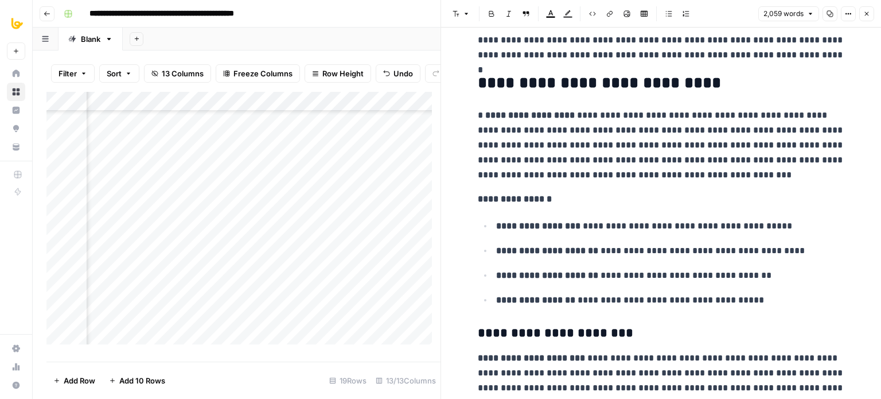
drag, startPoint x: 682, startPoint y: 91, endPoint x: 667, endPoint y: 28, distance: 65.4
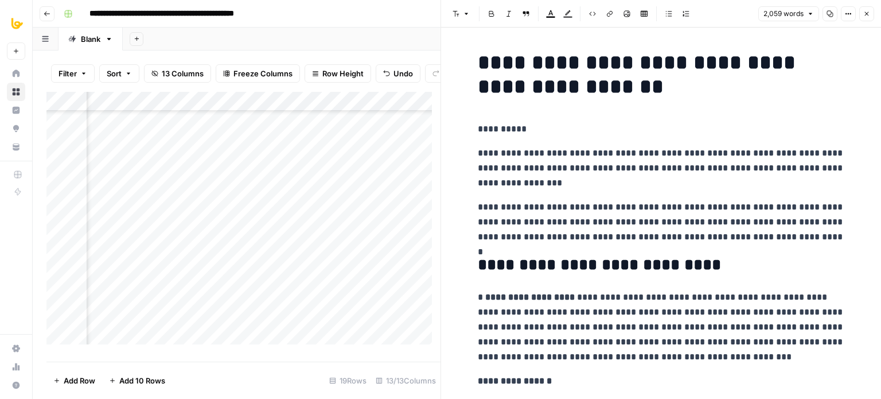
drag, startPoint x: 705, startPoint y: 208, endPoint x: 783, endPoint y: 0, distance: 222.6
click at [830, 7] on button "Copy" at bounding box center [830, 13] width 15 height 15
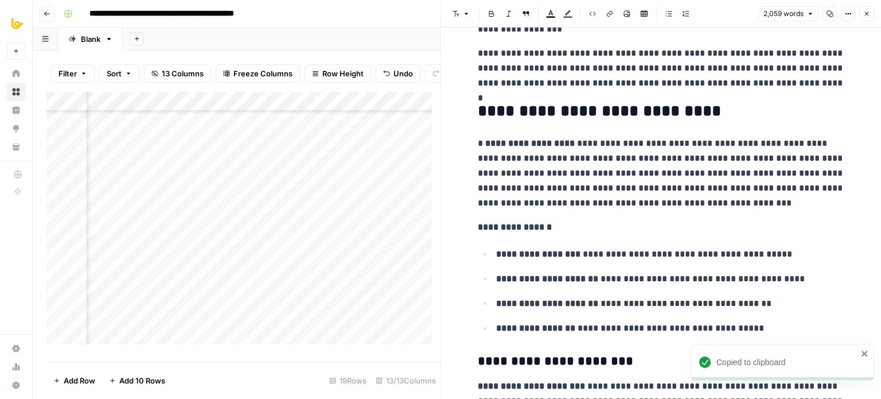
drag, startPoint x: 630, startPoint y: 197, endPoint x: 618, endPoint y: 312, distance: 114.7
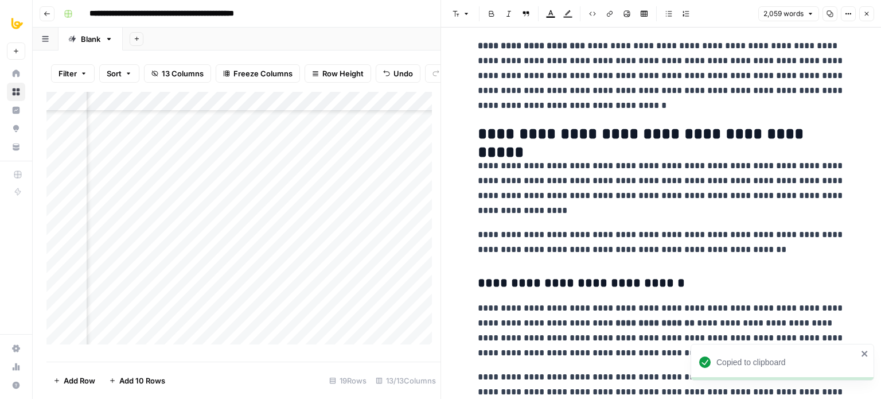
drag, startPoint x: 646, startPoint y: 285, endPoint x: 652, endPoint y: 256, distance: 29.4
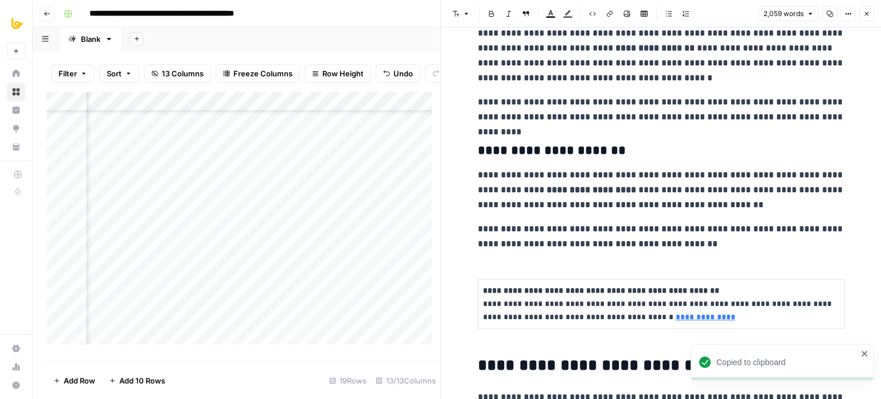
drag, startPoint x: 659, startPoint y: 263, endPoint x: 657, endPoint y: 298, distance: 35.0
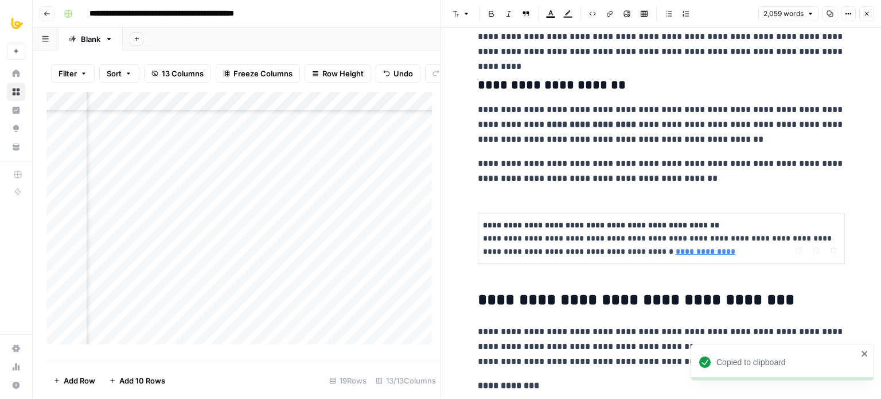
drag, startPoint x: 640, startPoint y: 173, endPoint x: 631, endPoint y: 231, distance: 58.7
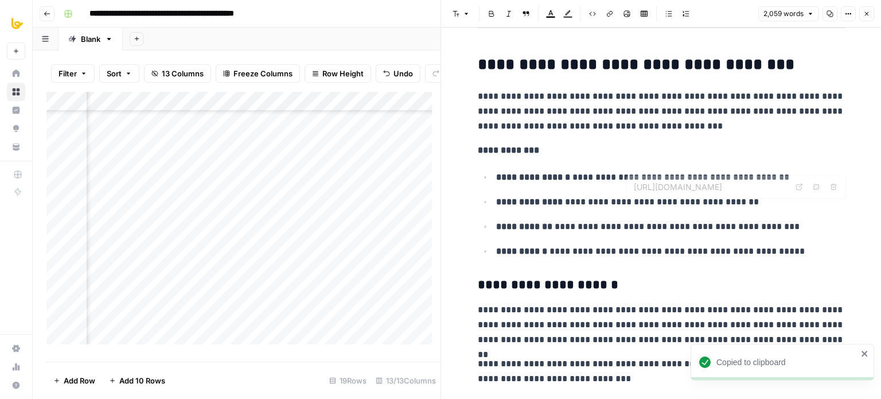
drag, startPoint x: 666, startPoint y: 129, endPoint x: 657, endPoint y: 270, distance: 142.0
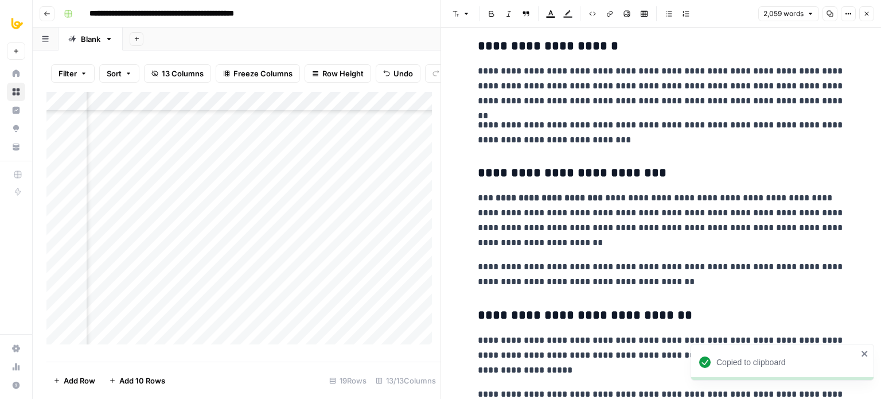
drag, startPoint x: 666, startPoint y: 207, endPoint x: 657, endPoint y: 271, distance: 65.4
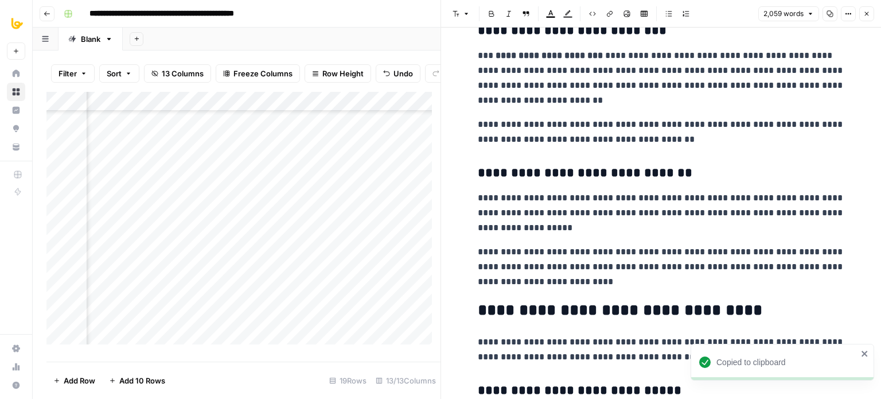
drag, startPoint x: 664, startPoint y: 206, endPoint x: 654, endPoint y: 303, distance: 98.1
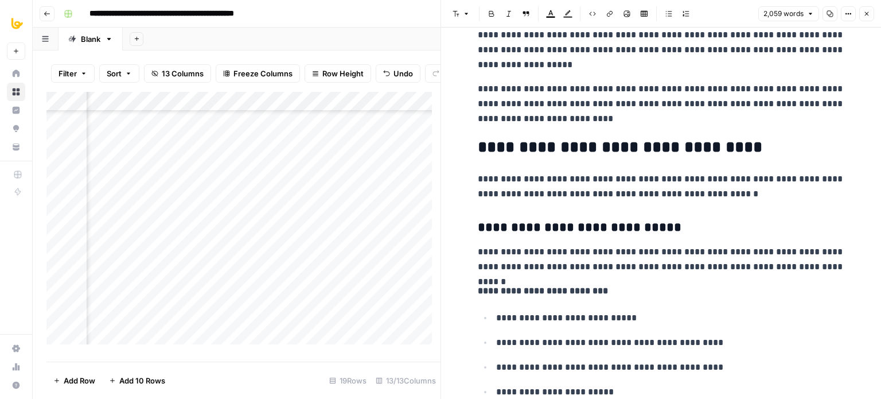
drag, startPoint x: 659, startPoint y: 205, endPoint x: 641, endPoint y: 283, distance: 79.9
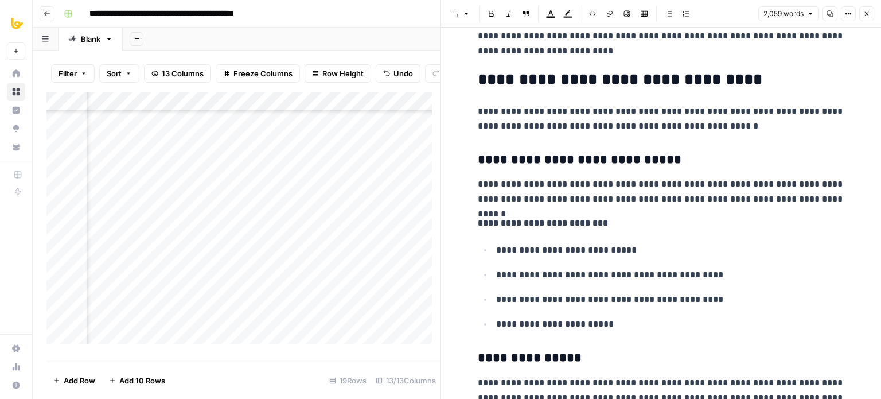
drag, startPoint x: 653, startPoint y: 149, endPoint x: 635, endPoint y: 274, distance: 126.9
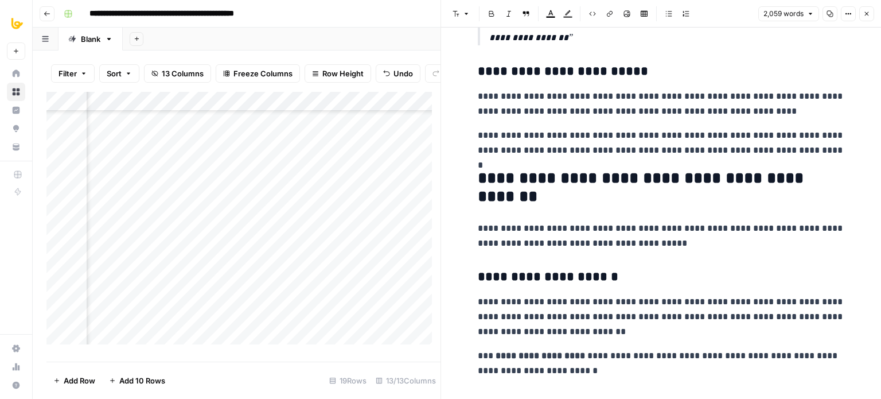
drag, startPoint x: 663, startPoint y: 273, endPoint x: 672, endPoint y: 241, distance: 33.4
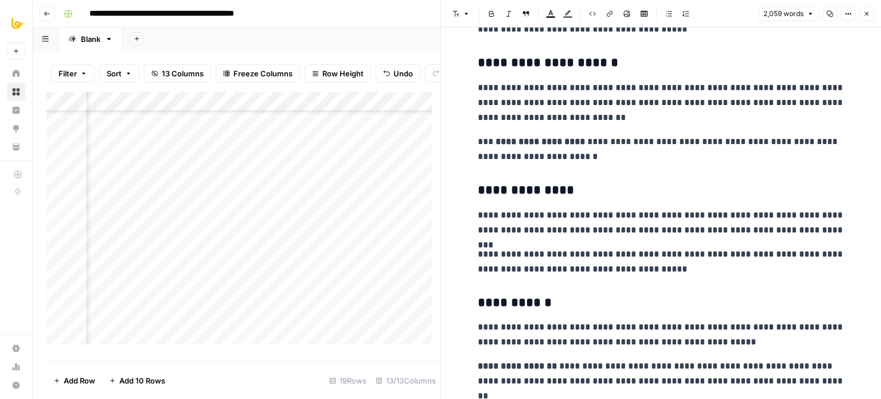
drag, startPoint x: 659, startPoint y: 206, endPoint x: 652, endPoint y: 271, distance: 65.1
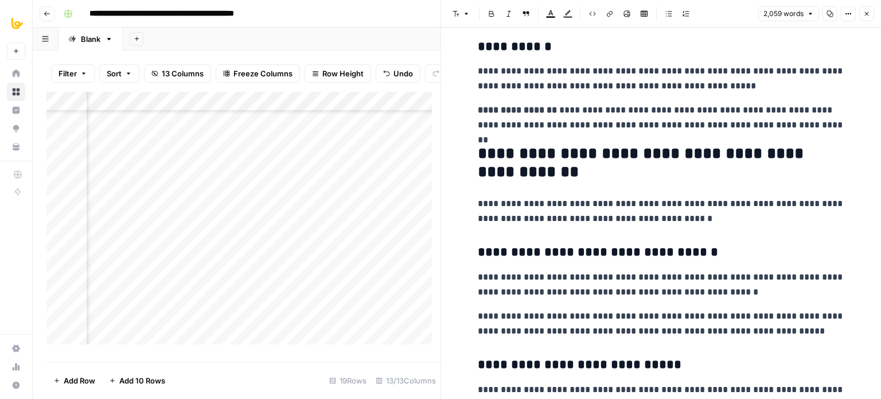
scroll to position [2832, 0]
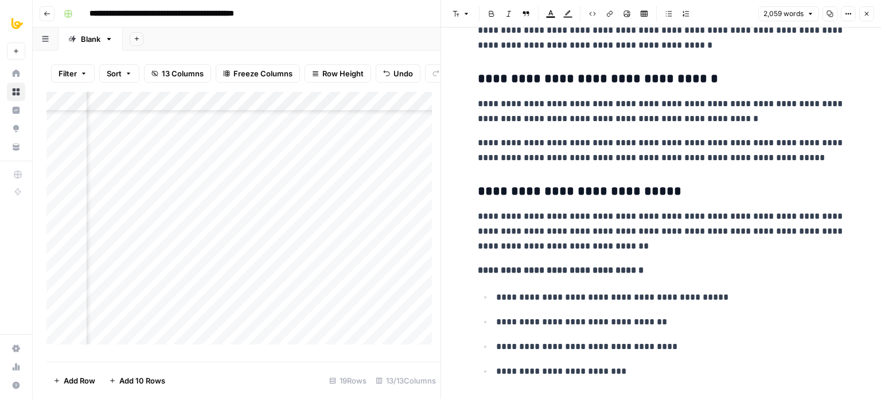
drag, startPoint x: 648, startPoint y: 272, endPoint x: 648, endPoint y: 289, distance: 16.6
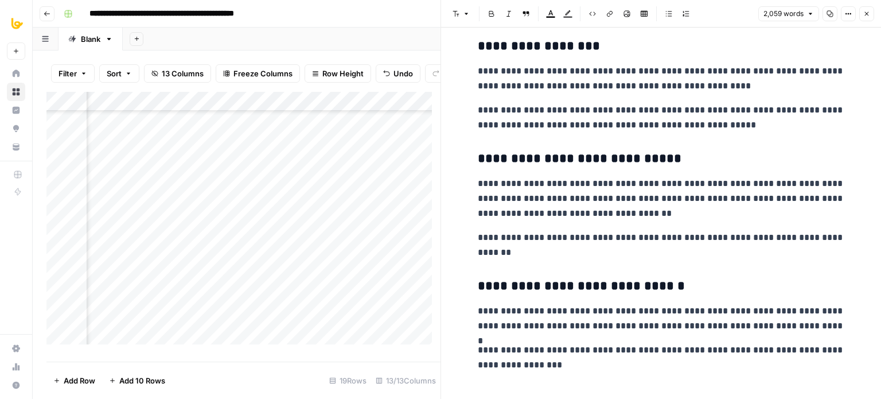
drag, startPoint x: 729, startPoint y: 261, endPoint x: 644, endPoint y: 224, distance: 93.0
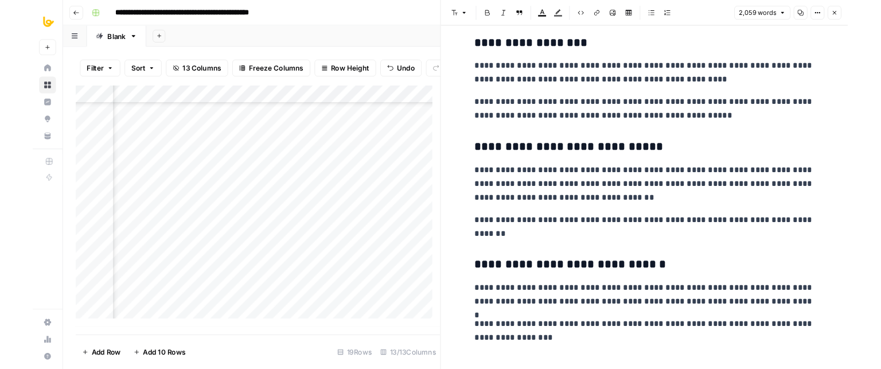
scroll to position [3550, 0]
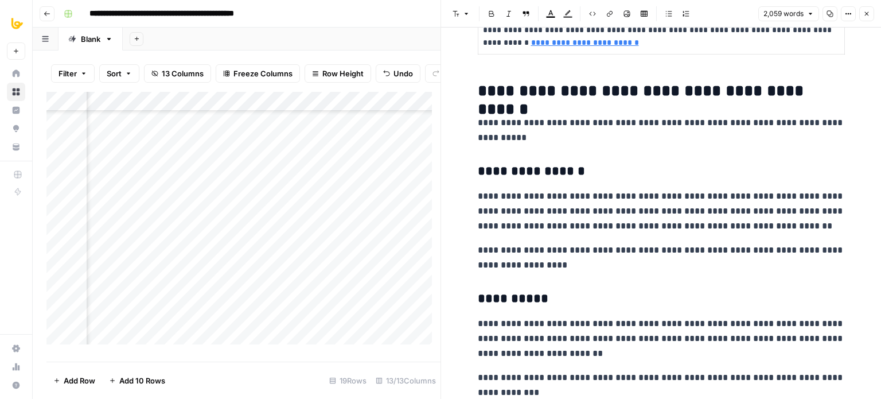
click at [641, 219] on p "**********" at bounding box center [661, 211] width 367 height 45
copy div "**********"
click at [831, 15] on icon "button" at bounding box center [830, 13] width 7 height 7
click at [655, 130] on p "**********" at bounding box center [661, 130] width 367 height 30
click at [870, 13] on button "Close" at bounding box center [866, 13] width 15 height 15
